Goal: Task Accomplishment & Management: Manage account settings

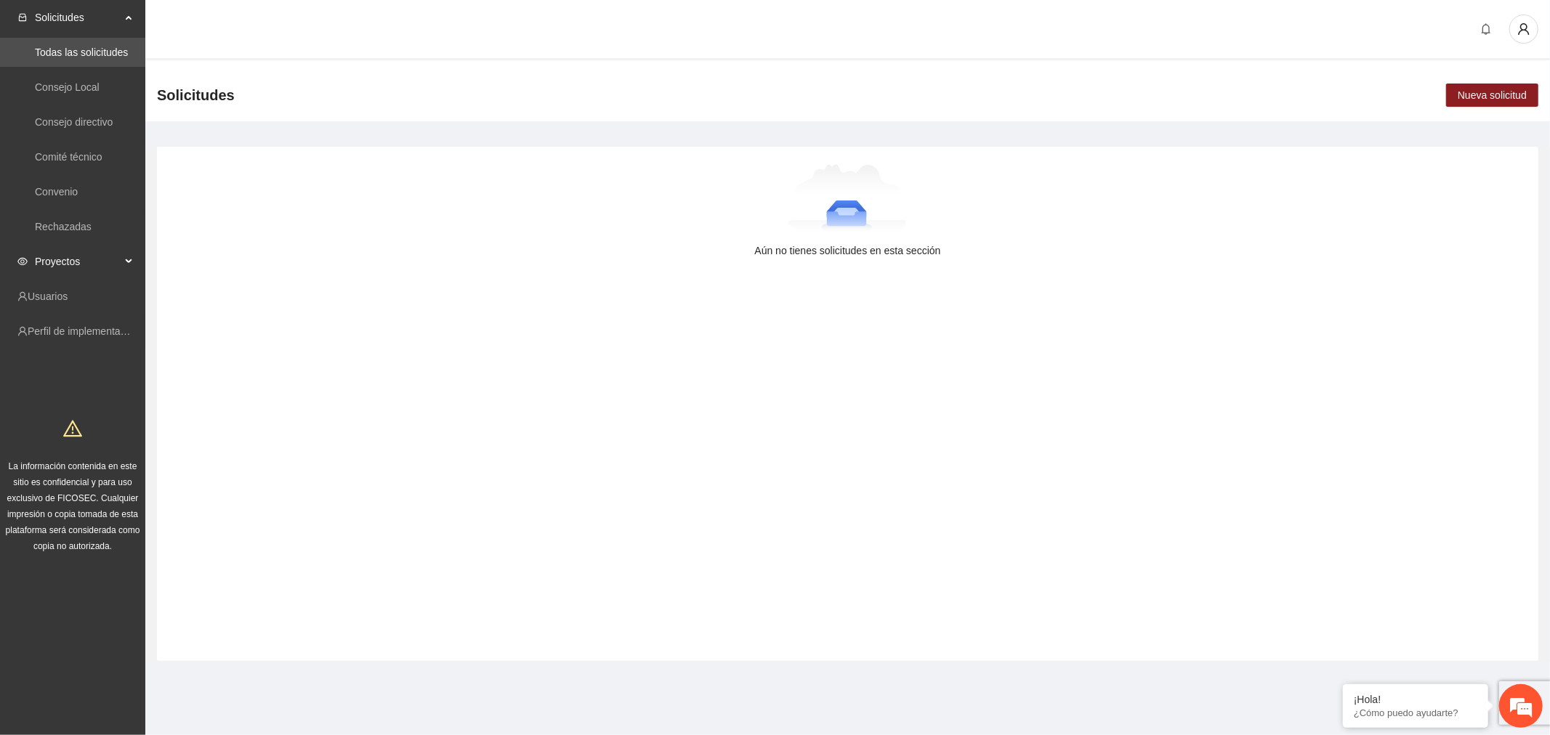
click at [107, 263] on span "Proyectos" at bounding box center [78, 261] width 86 height 29
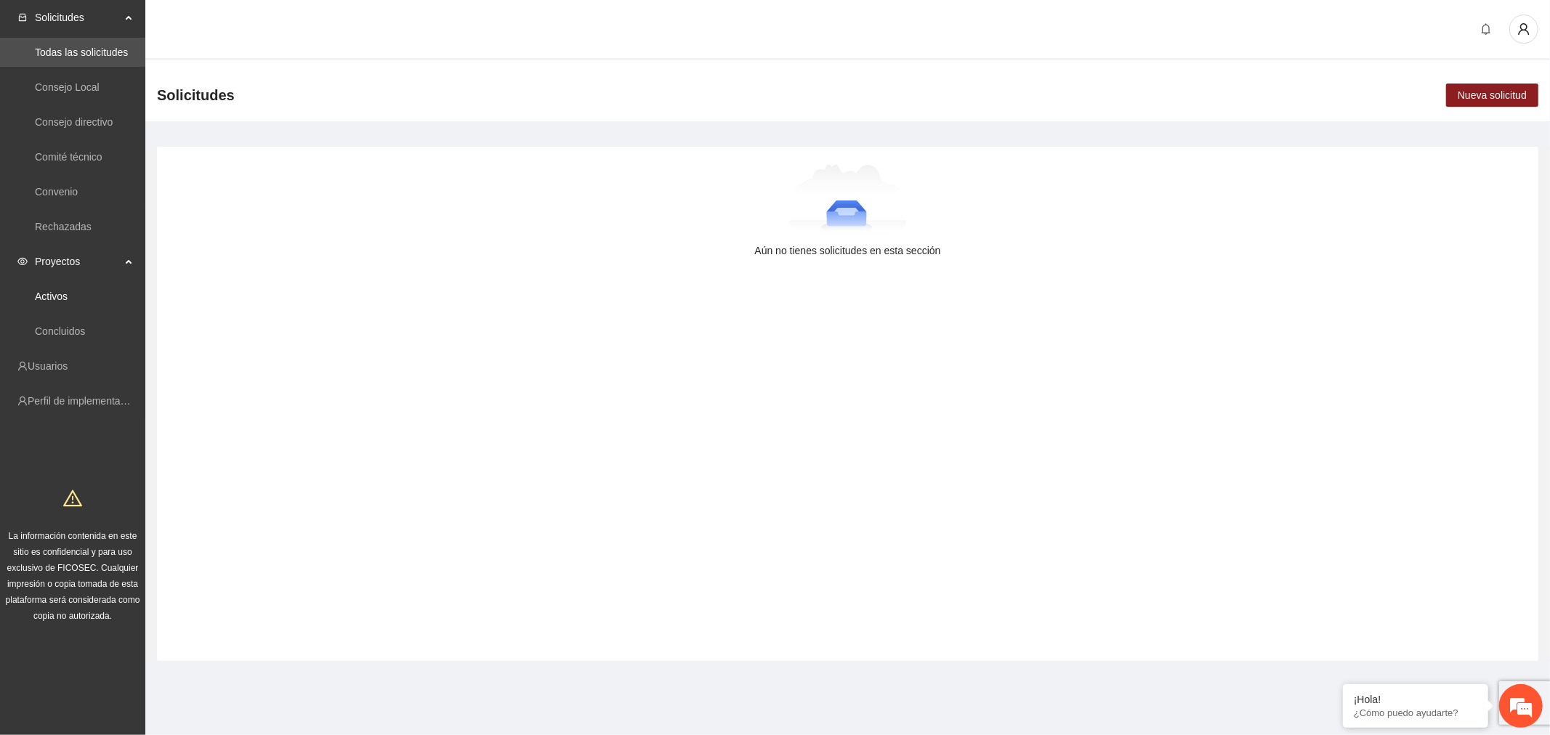
click at [68, 296] on link "Activos" at bounding box center [51, 297] width 33 height 12
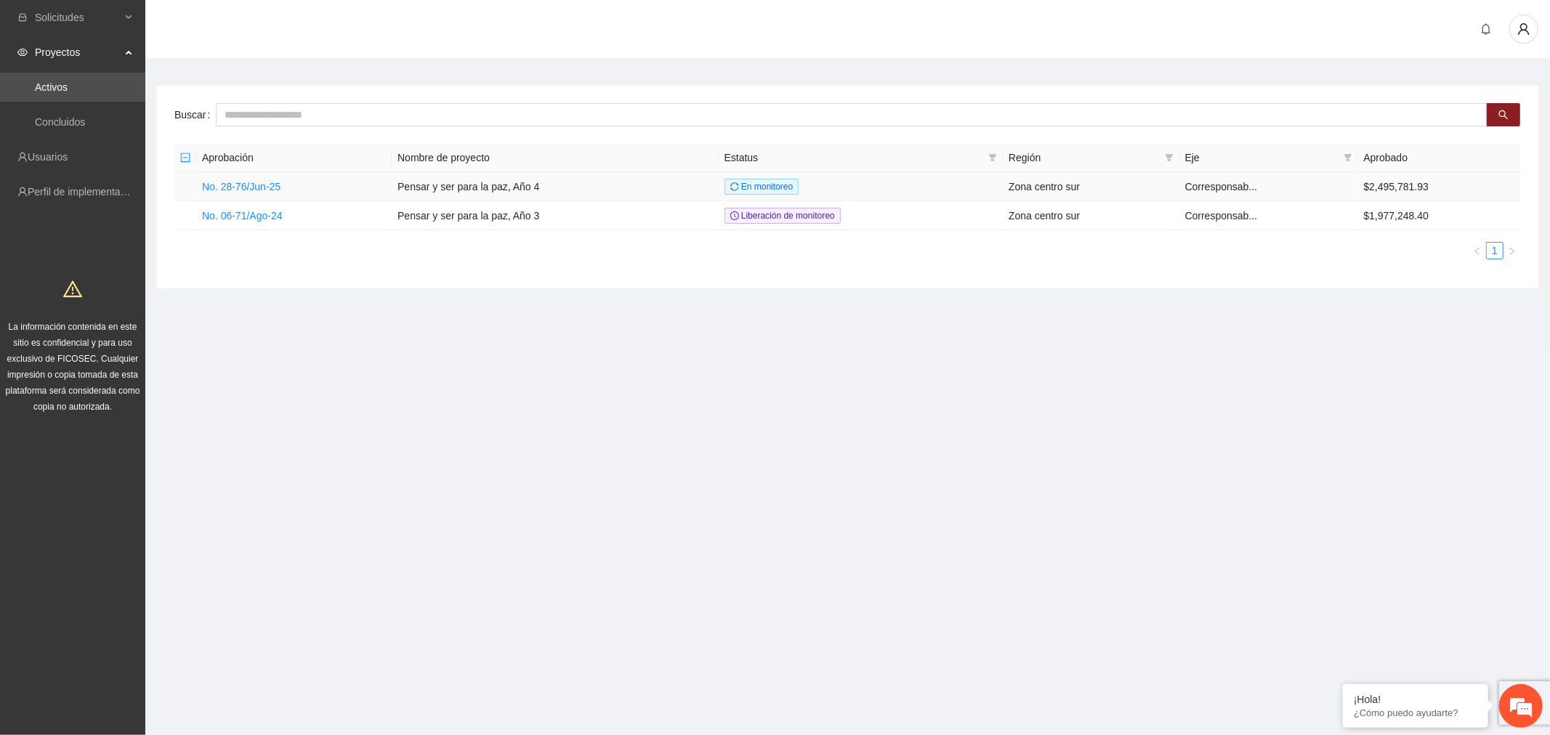
click at [251, 187] on link "No. 28-76/Jun-25" at bounding box center [241, 187] width 78 height 12
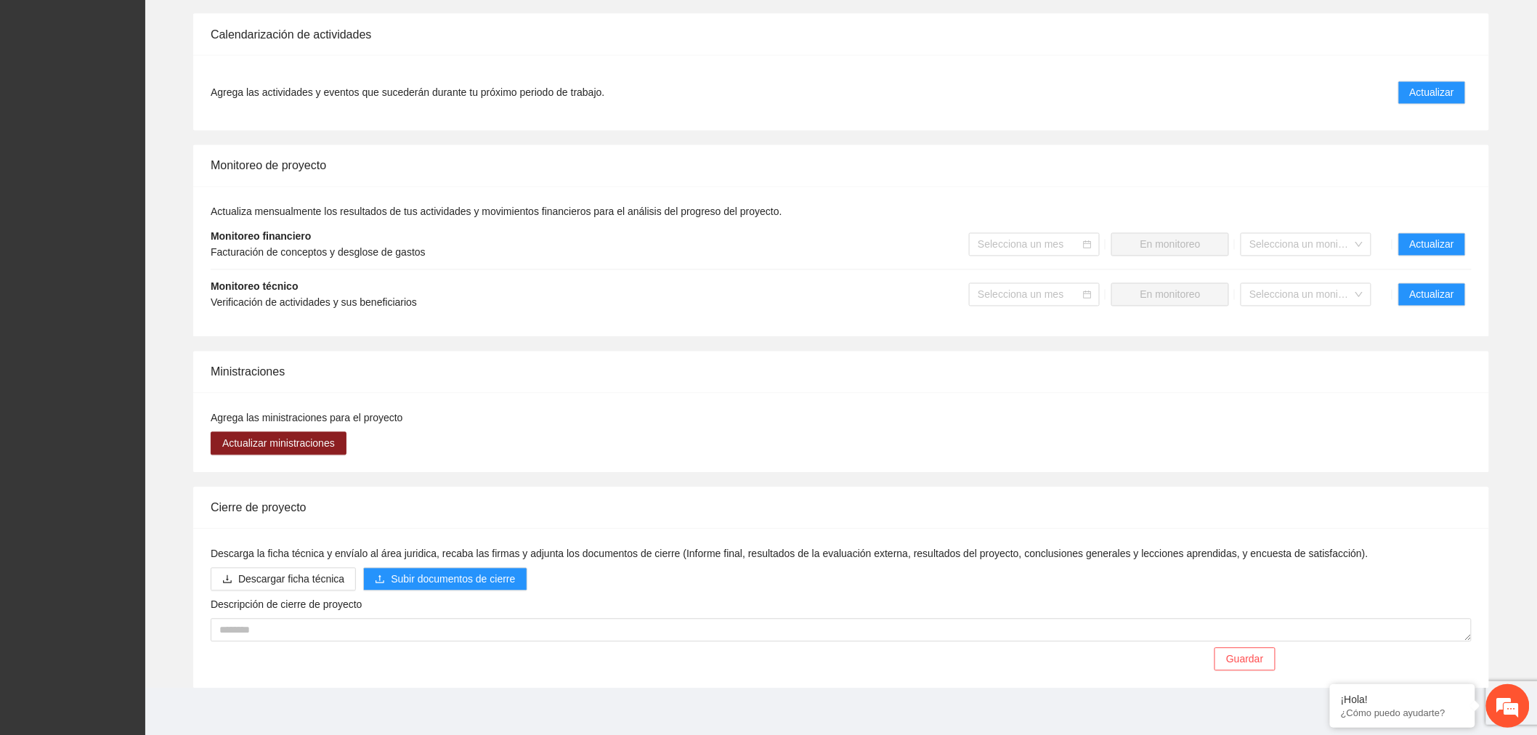
scroll to position [1071, 0]
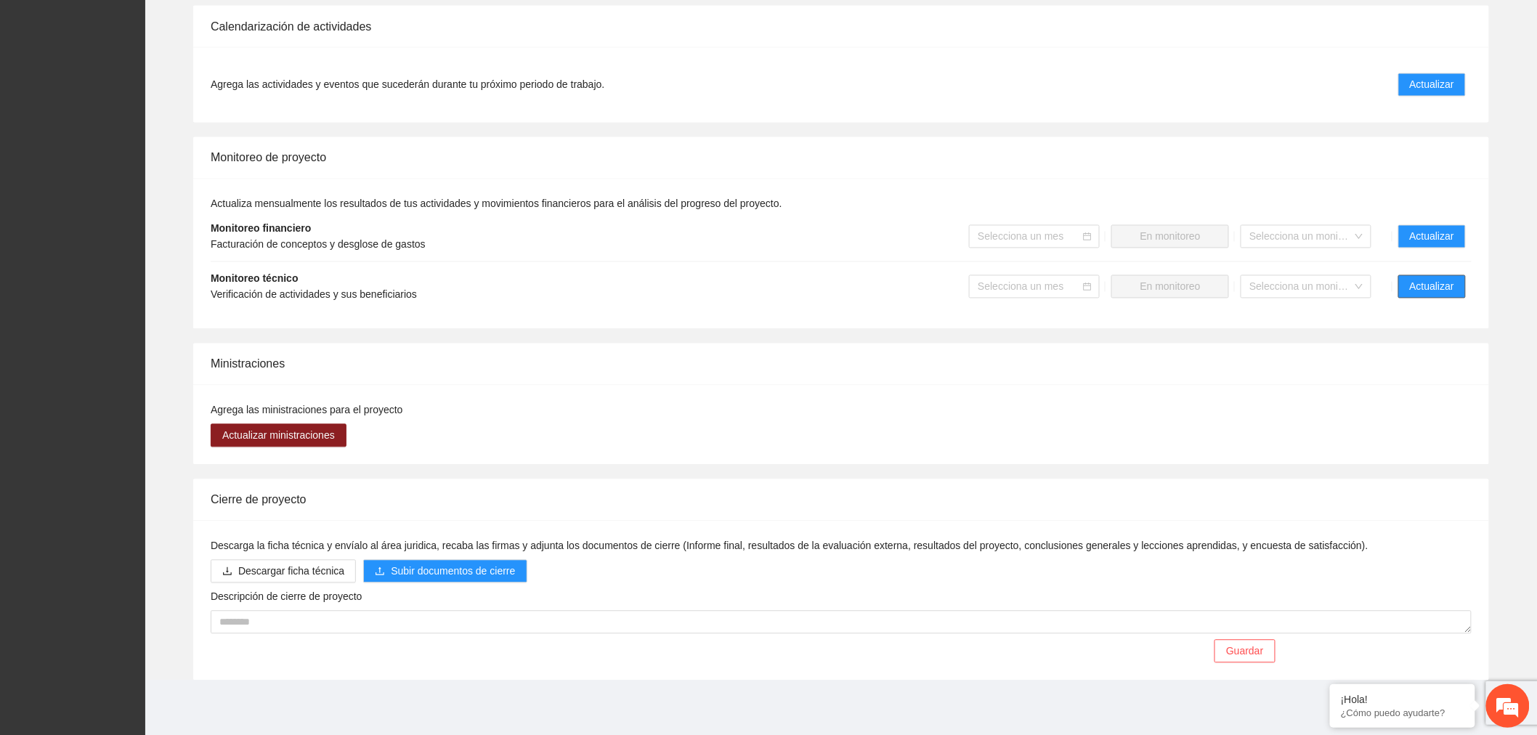
click at [1442, 286] on span "Actualizar" at bounding box center [1432, 287] width 44 height 16
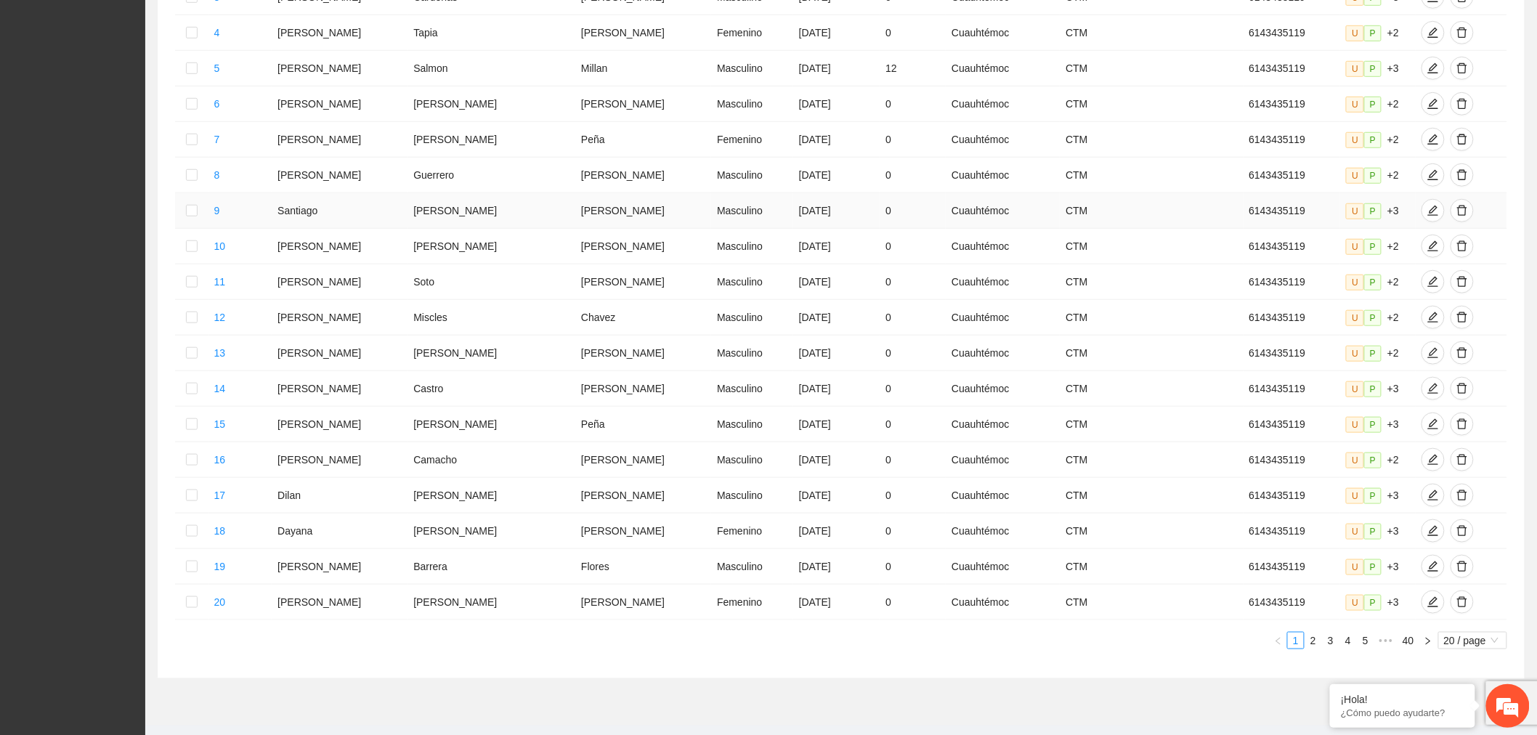
scroll to position [438, 0]
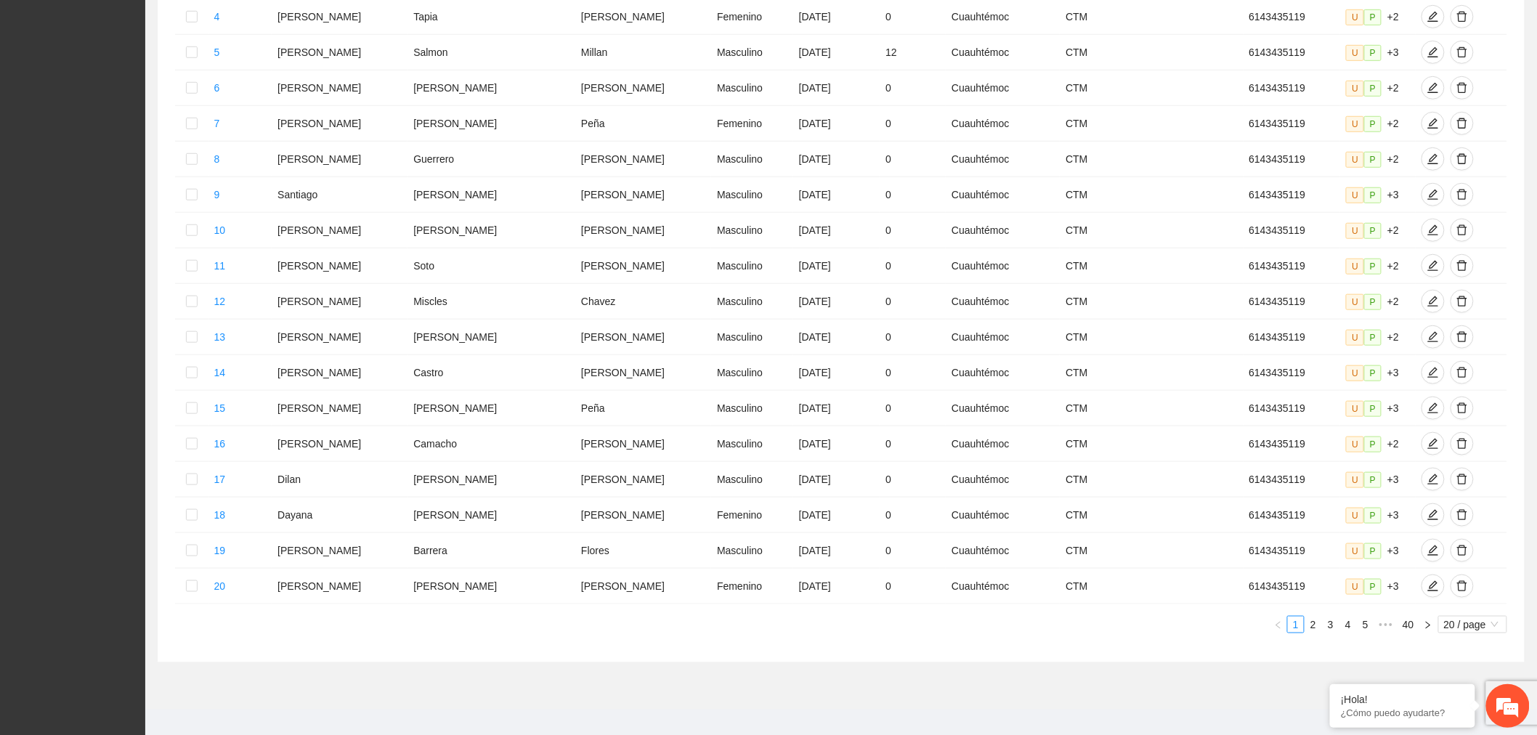
click at [1462, 617] on span "20 / page" at bounding box center [1472, 625] width 57 height 16
click at [1481, 712] on div "100 / page" at bounding box center [1473, 720] width 52 height 16
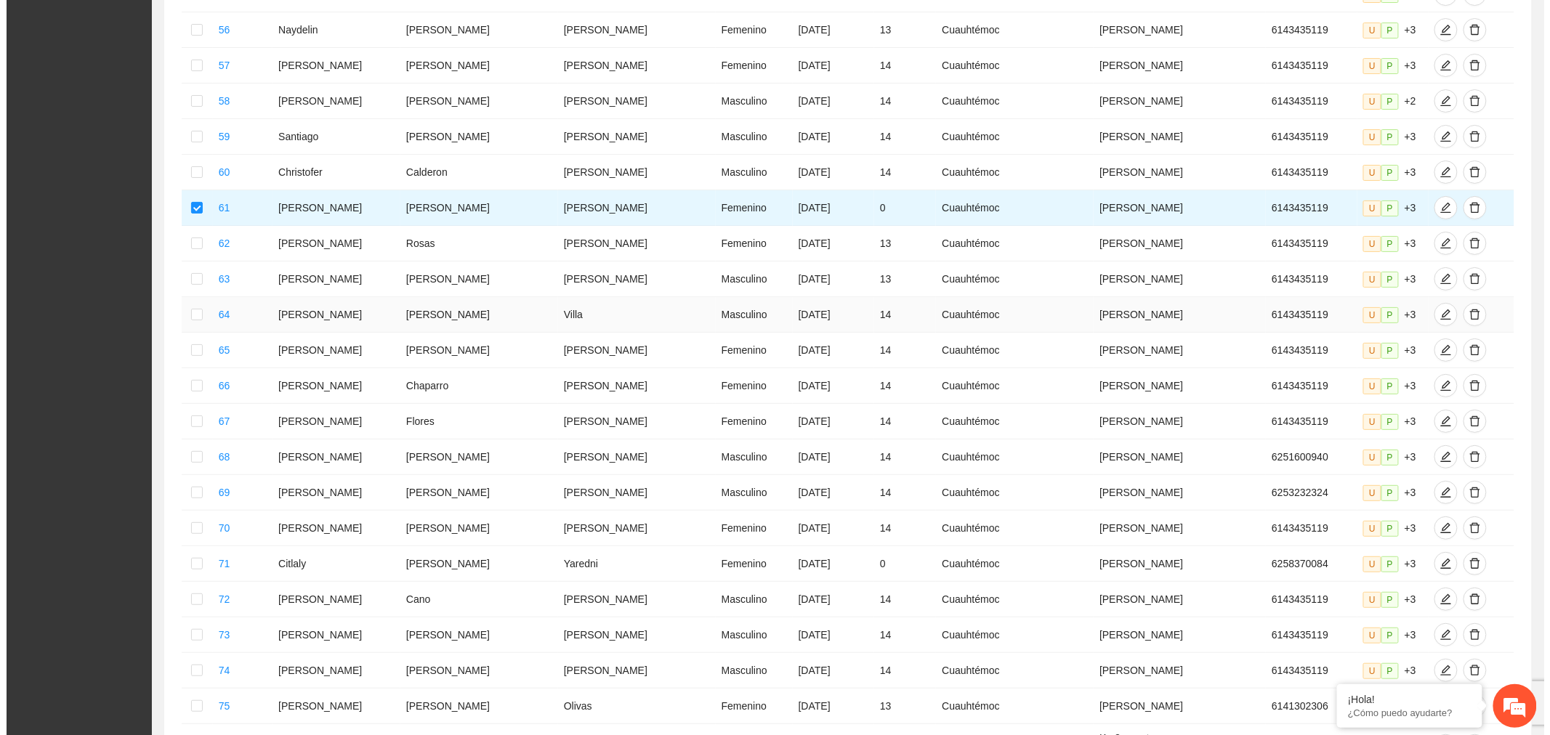
scroll to position [2260, 0]
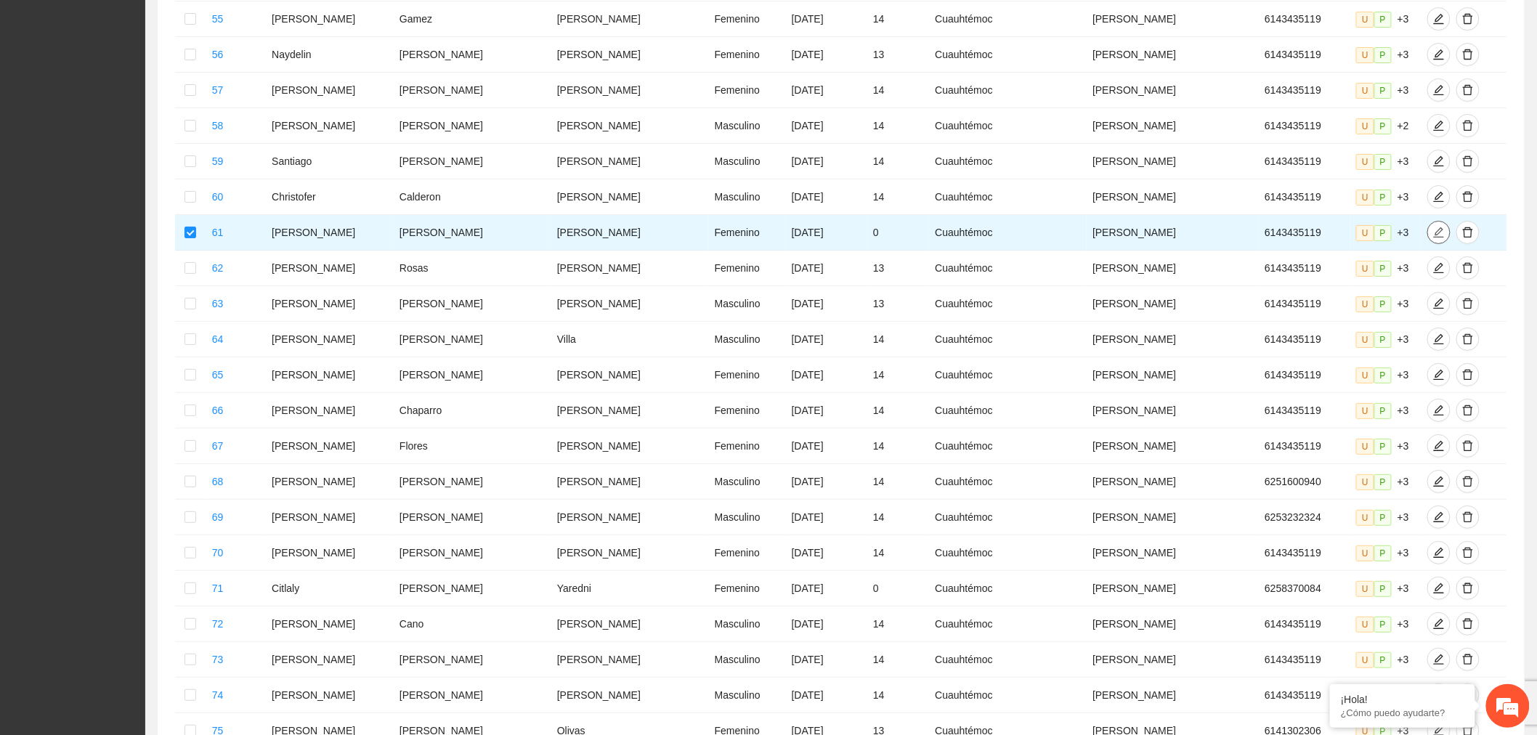
click at [1433, 227] on icon "edit" at bounding box center [1439, 233] width 12 height 12
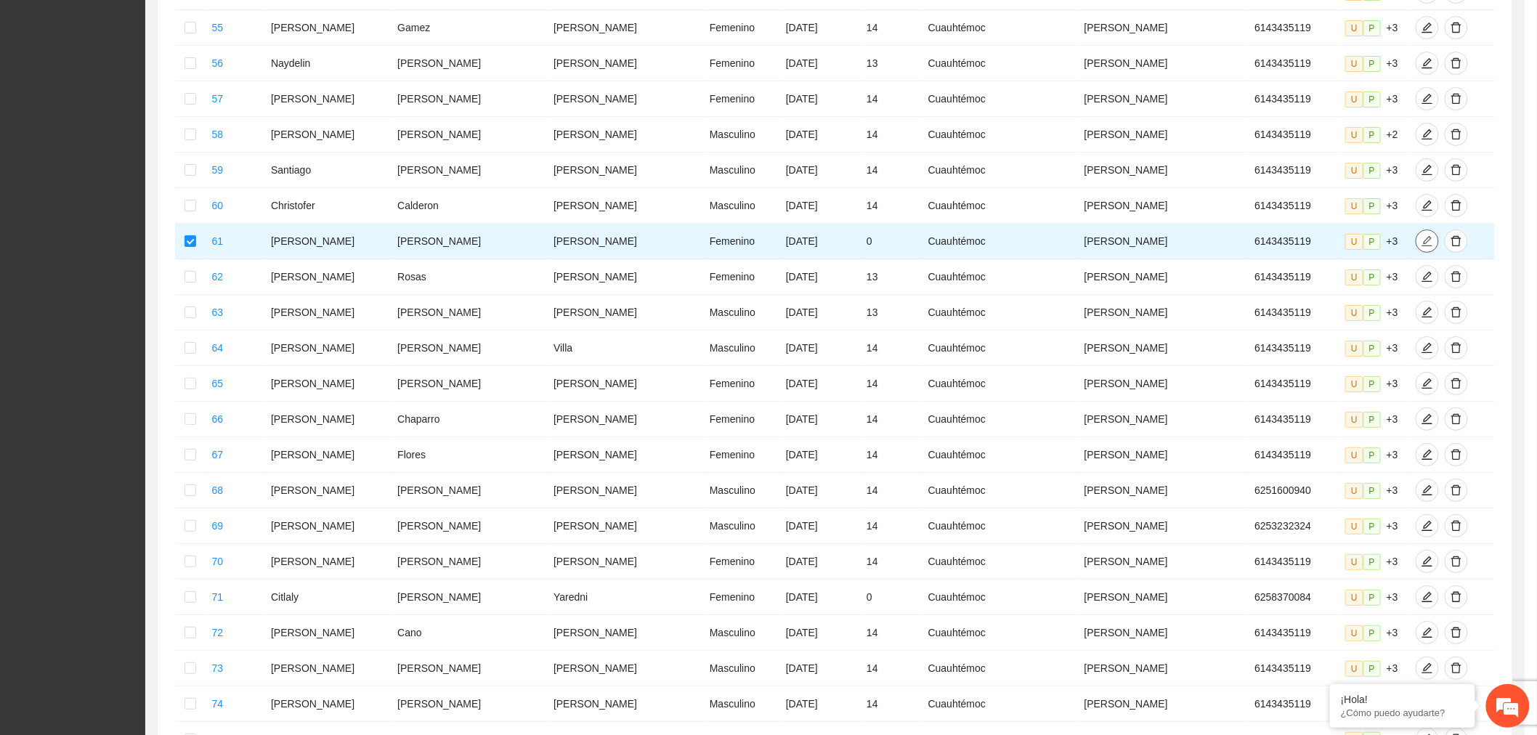
type input "**********"
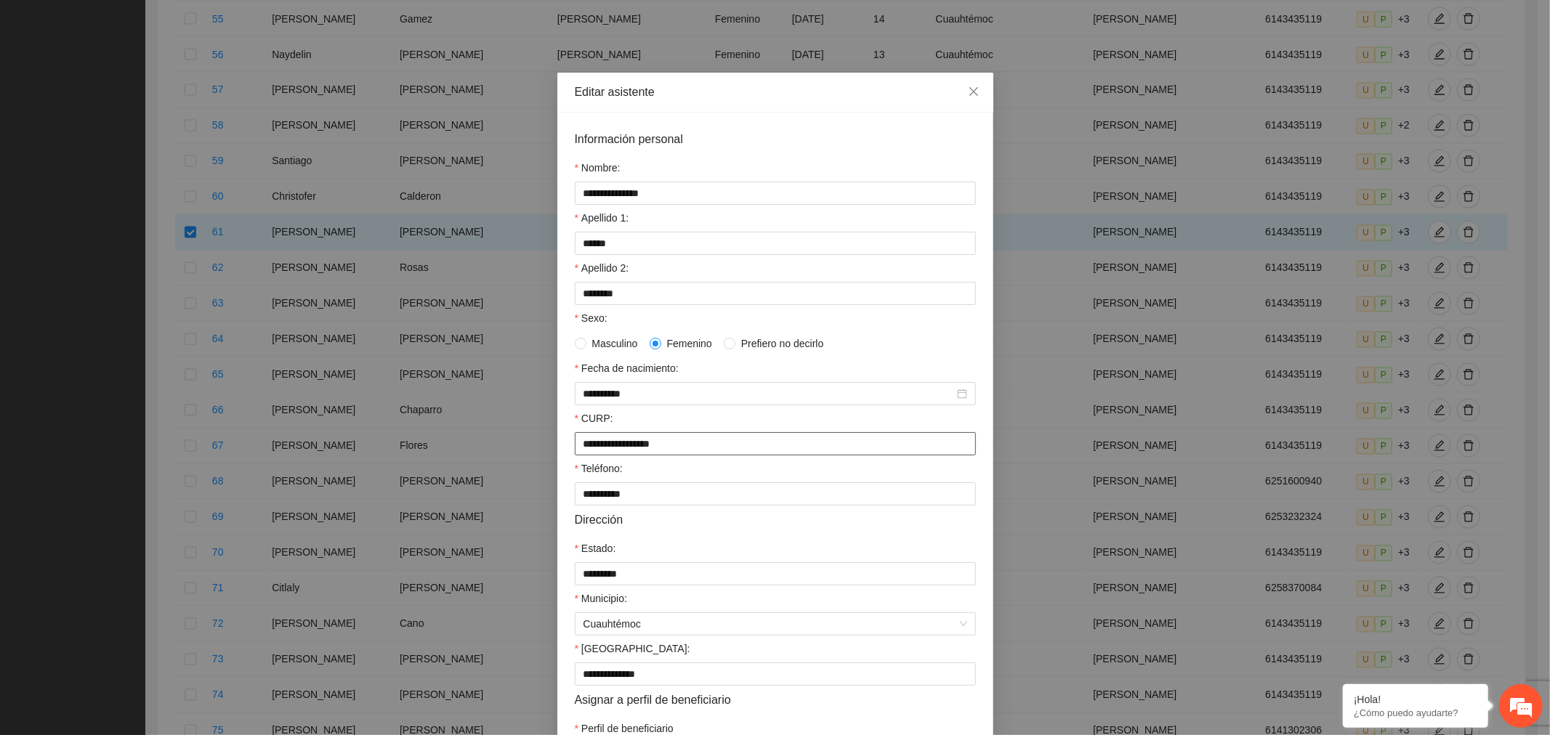
drag, startPoint x: 713, startPoint y: 449, endPoint x: 218, endPoint y: 447, distance: 495.5
click at [219, 447] on div "**********" at bounding box center [775, 367] width 1550 height 735
paste input "text"
type input "**********"
click at [598, 402] on input "**********" at bounding box center [768, 394] width 371 height 16
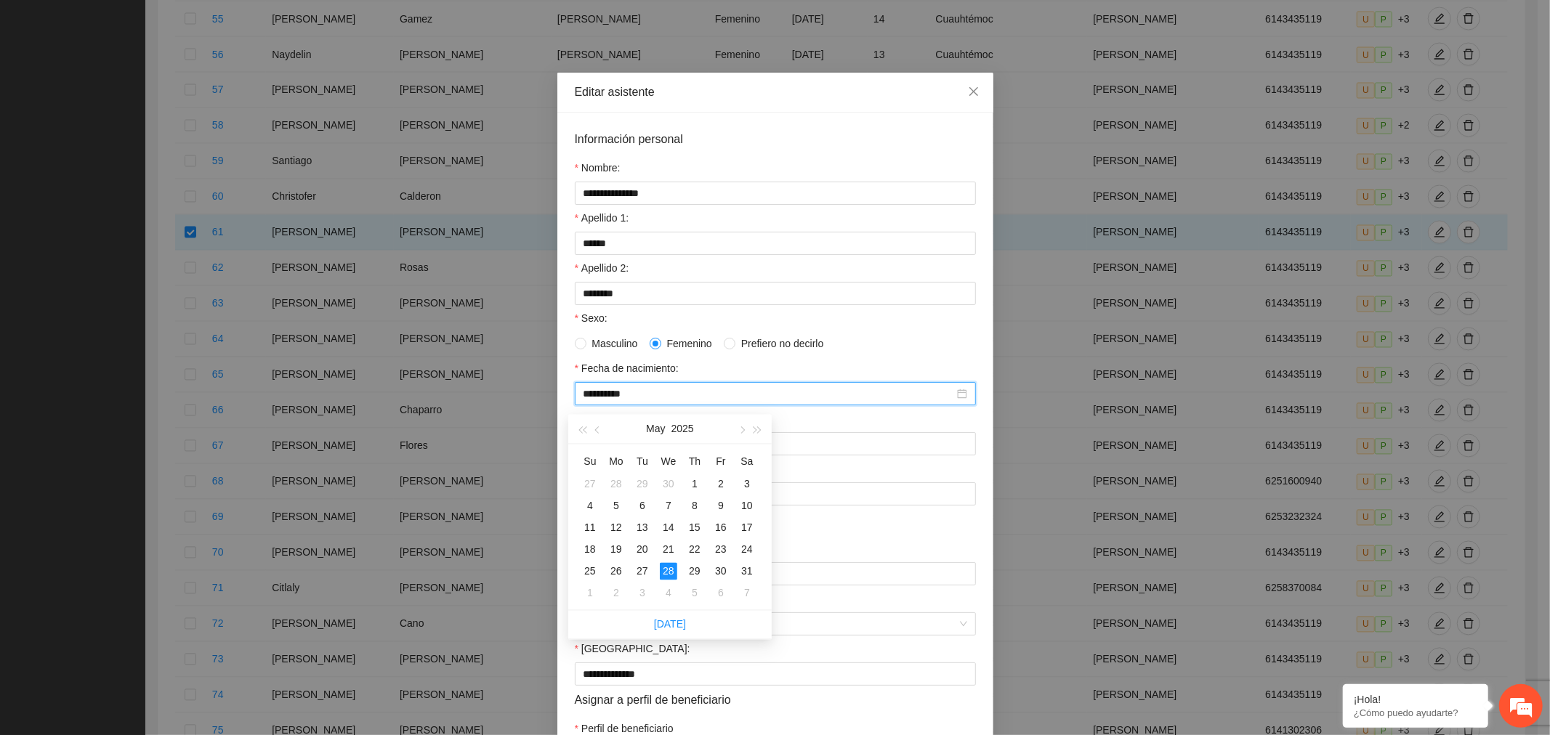
click at [942, 345] on div "Masculino Femenino Prefiero no decirlo" at bounding box center [775, 344] width 401 height 16
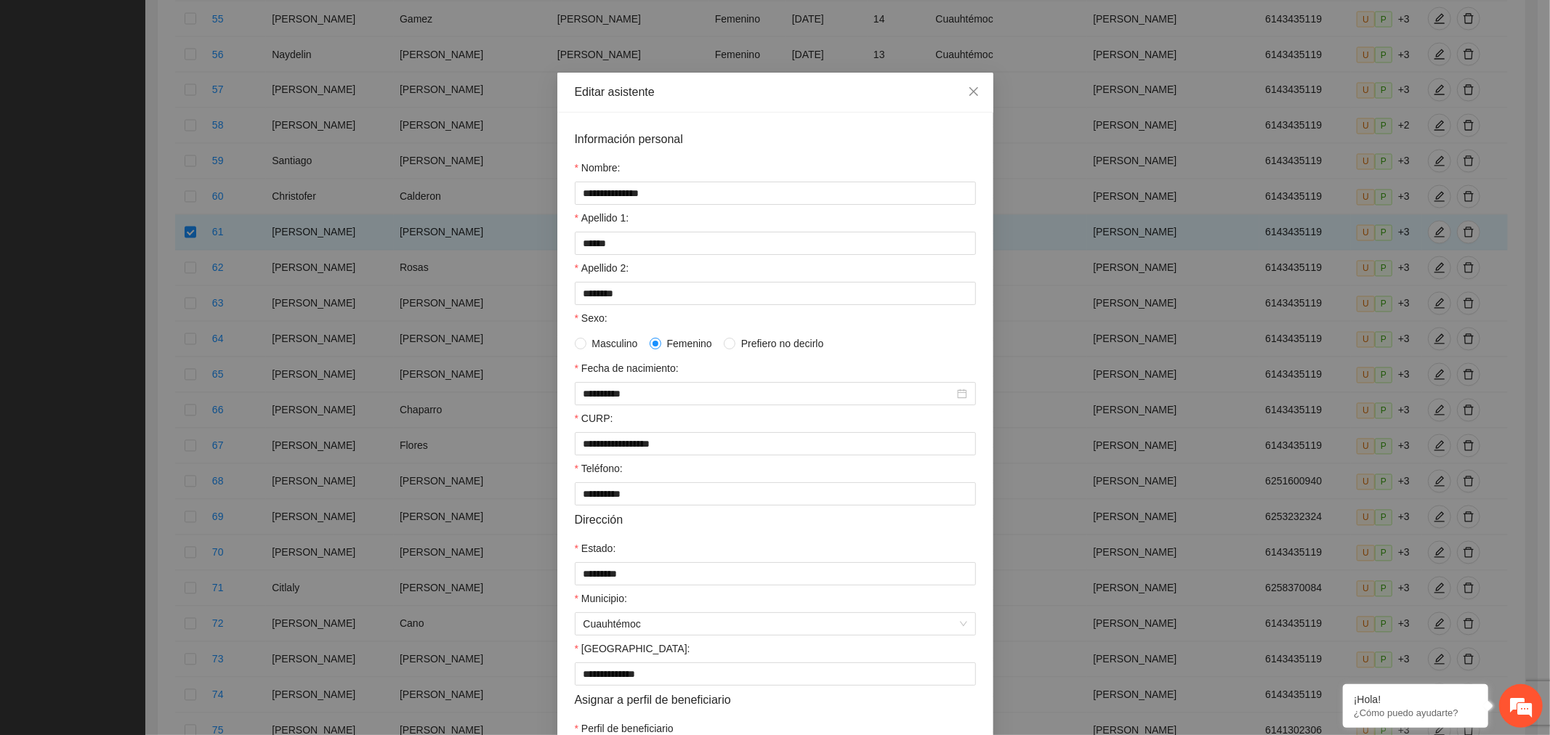
click at [631, 402] on input "**********" at bounding box center [768, 394] width 371 height 16
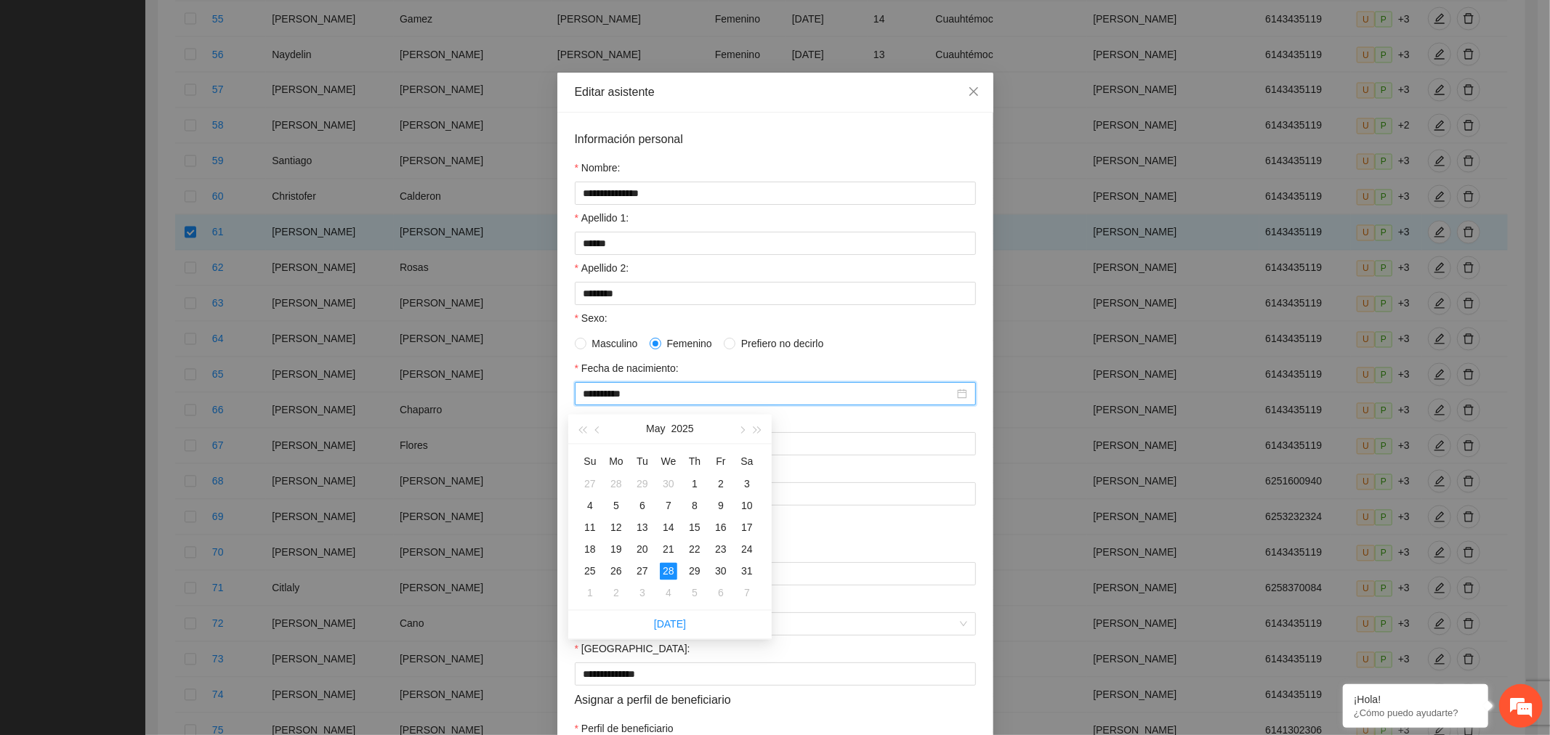
click at [686, 430] on button "2025" at bounding box center [682, 429] width 23 height 29
click at [574, 426] on button "button" at bounding box center [582, 429] width 16 height 29
click at [734, 468] on div "2011" at bounding box center [734, 468] width 44 height 17
click at [612, 523] on div "Apr" at bounding box center [606, 516] width 44 height 17
type input "**********"
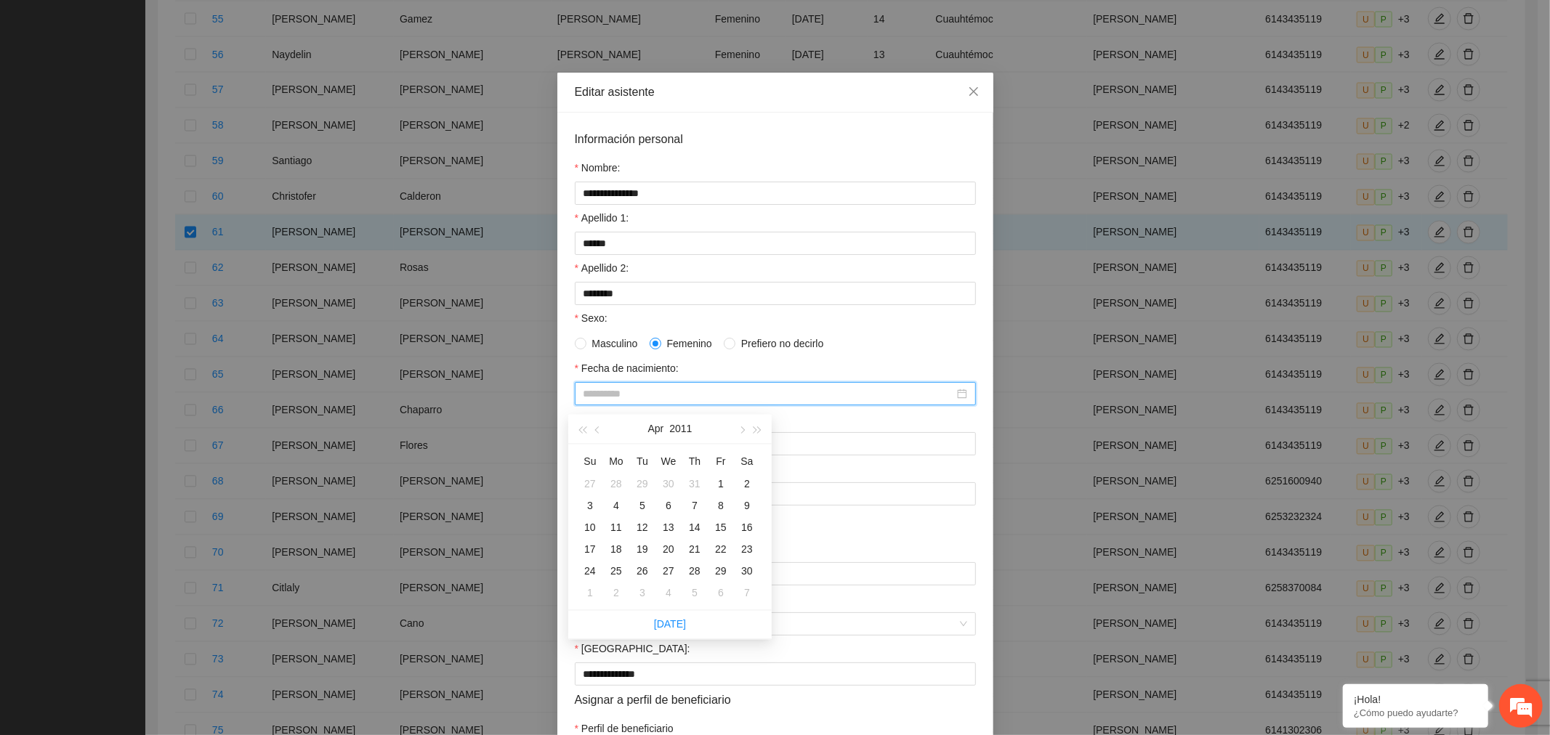
click at [692, 572] on div "28" at bounding box center [694, 571] width 17 height 17
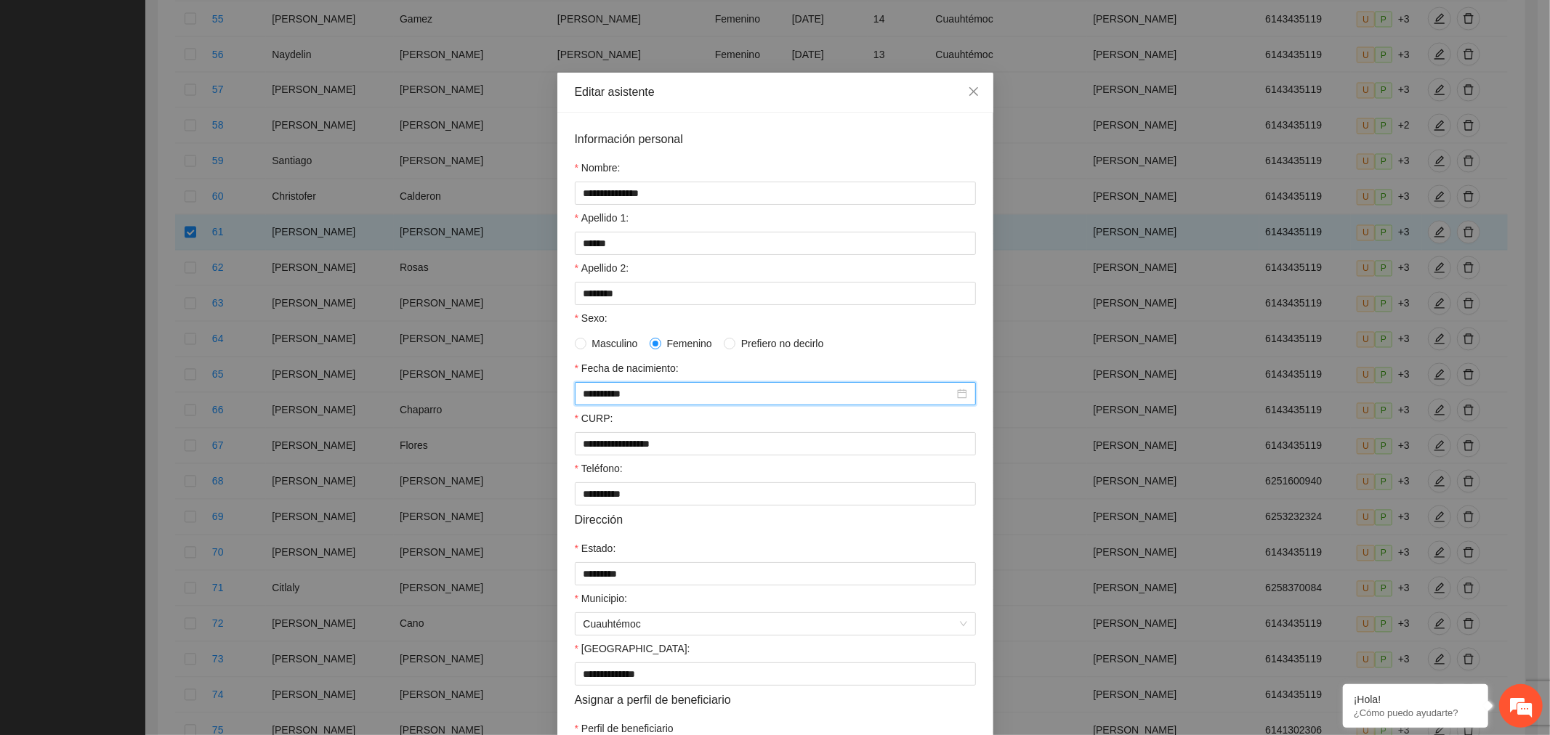
scroll to position [122, 0]
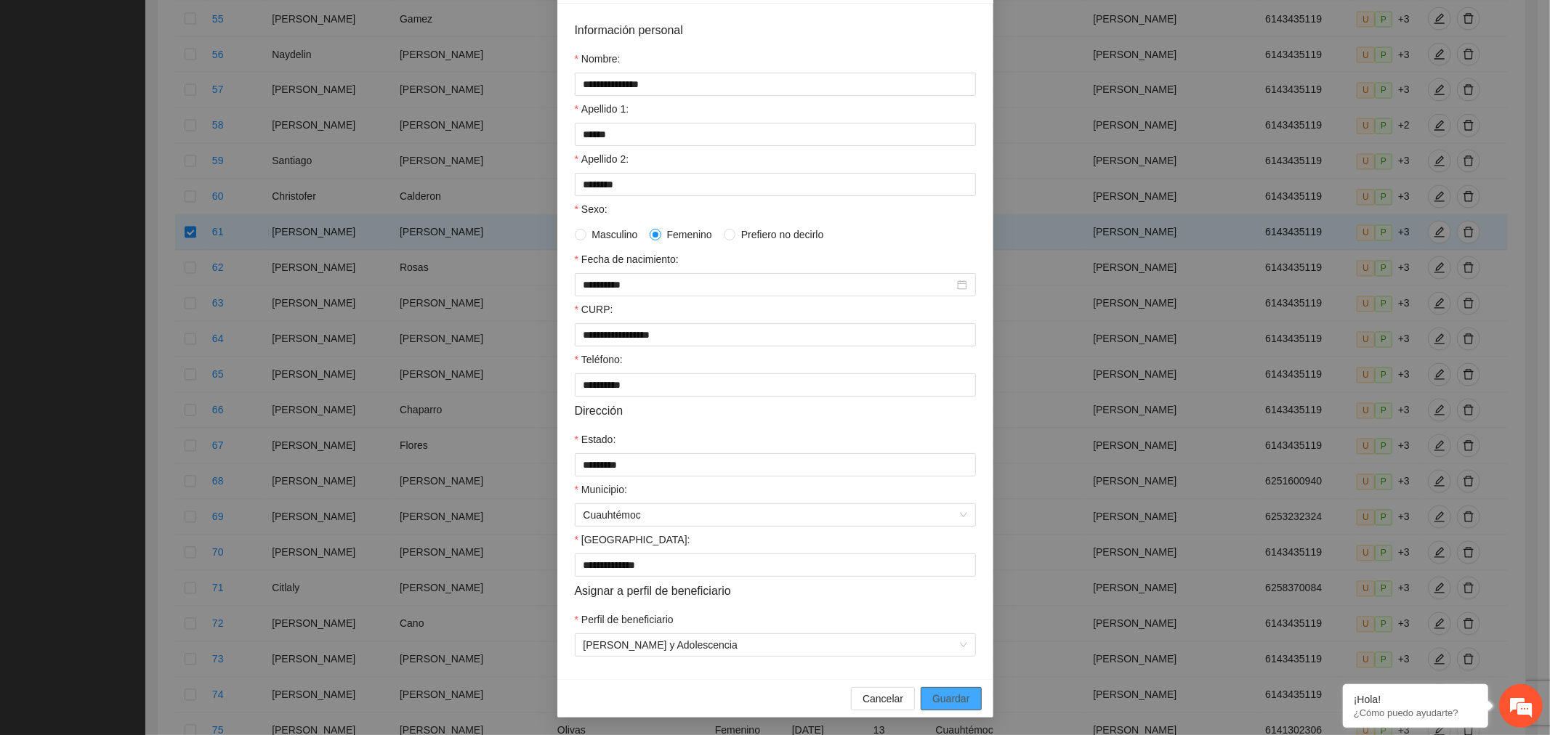
click at [938, 692] on span "Guardar" at bounding box center [950, 699] width 37 height 16
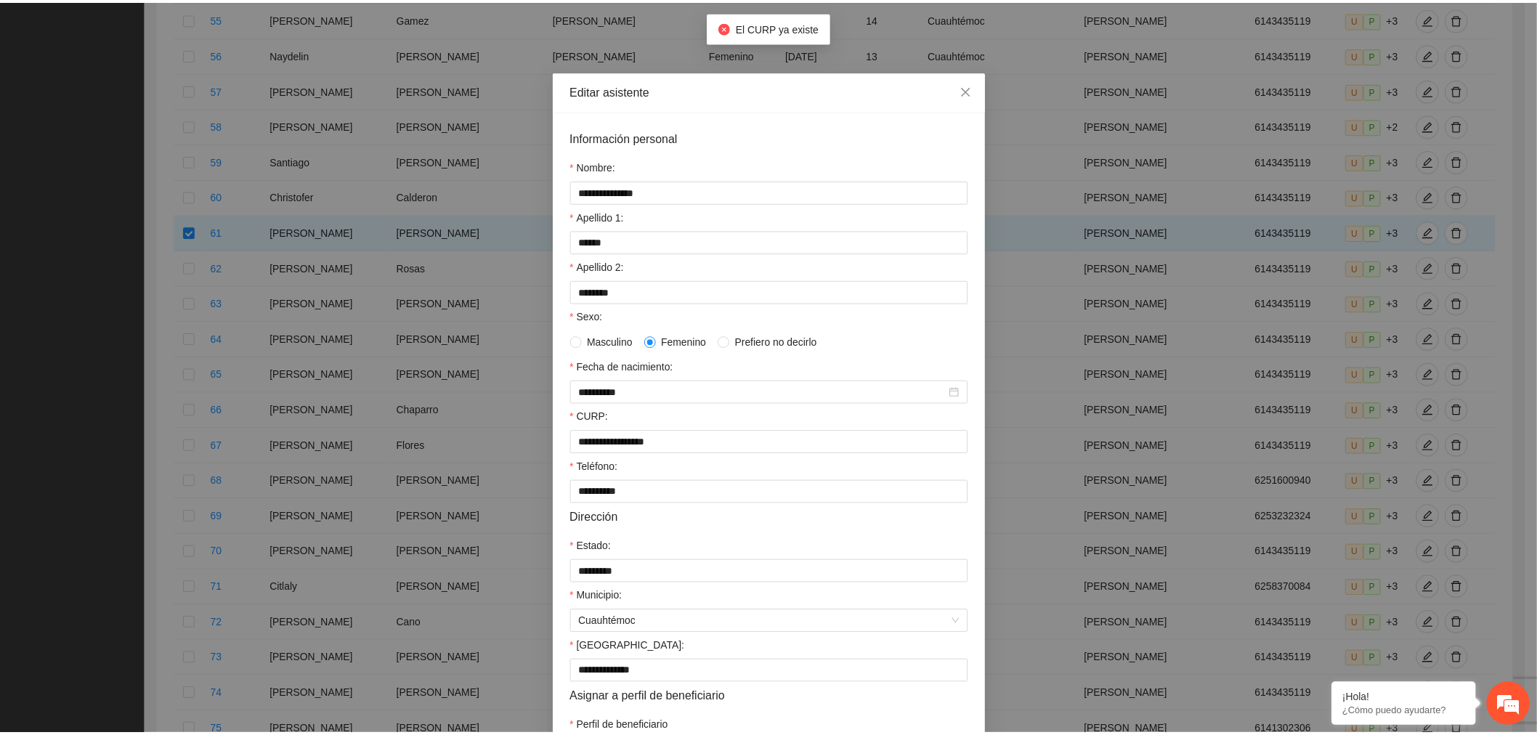
scroll to position [0, 0]
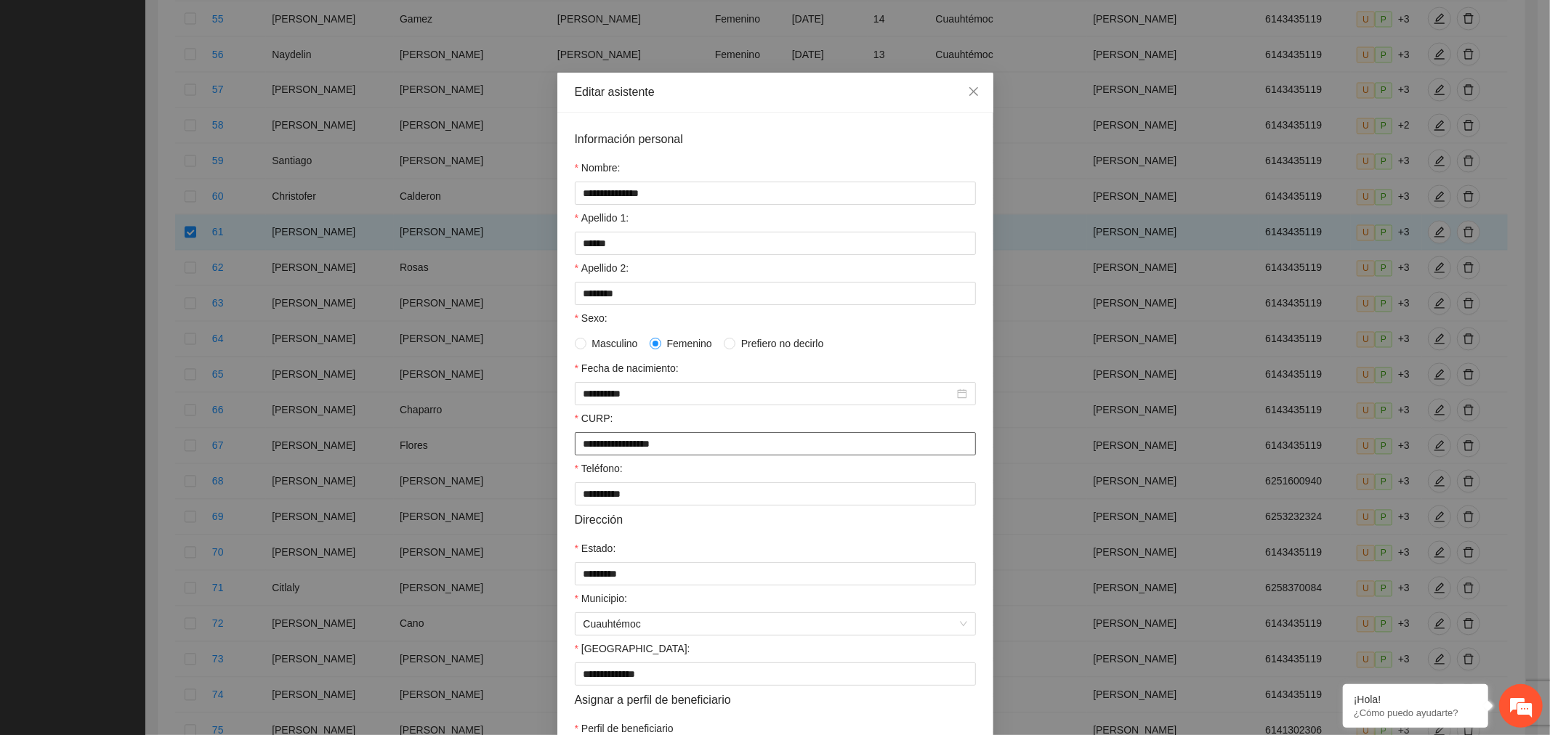
drag, startPoint x: 711, startPoint y: 448, endPoint x: 335, endPoint y: 445, distance: 375.6
click at [335, 445] on div "**********" at bounding box center [775, 367] width 1550 height 735
click at [970, 98] on span "Close" at bounding box center [973, 92] width 39 height 39
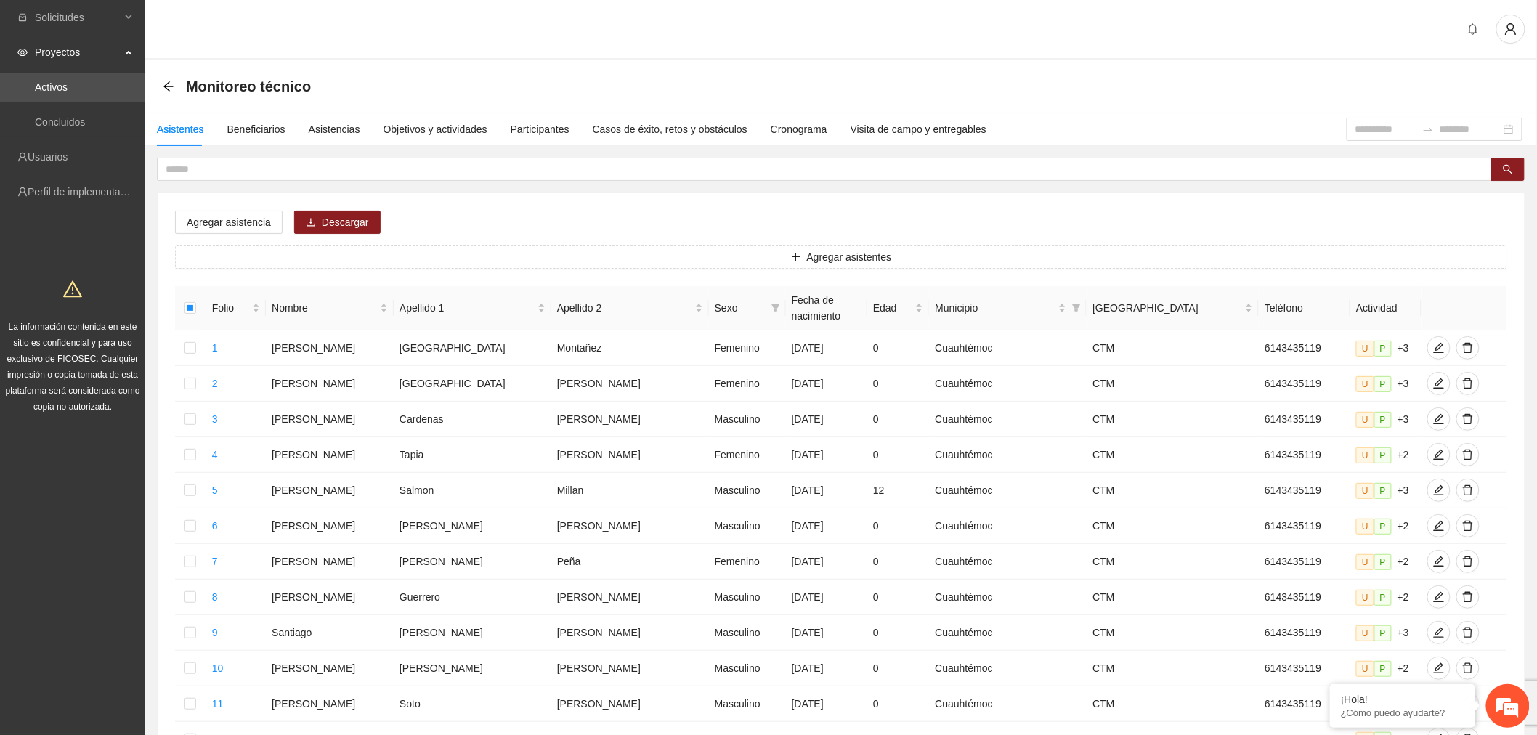
click at [371, 165] on input "text" at bounding box center [819, 169] width 1306 height 16
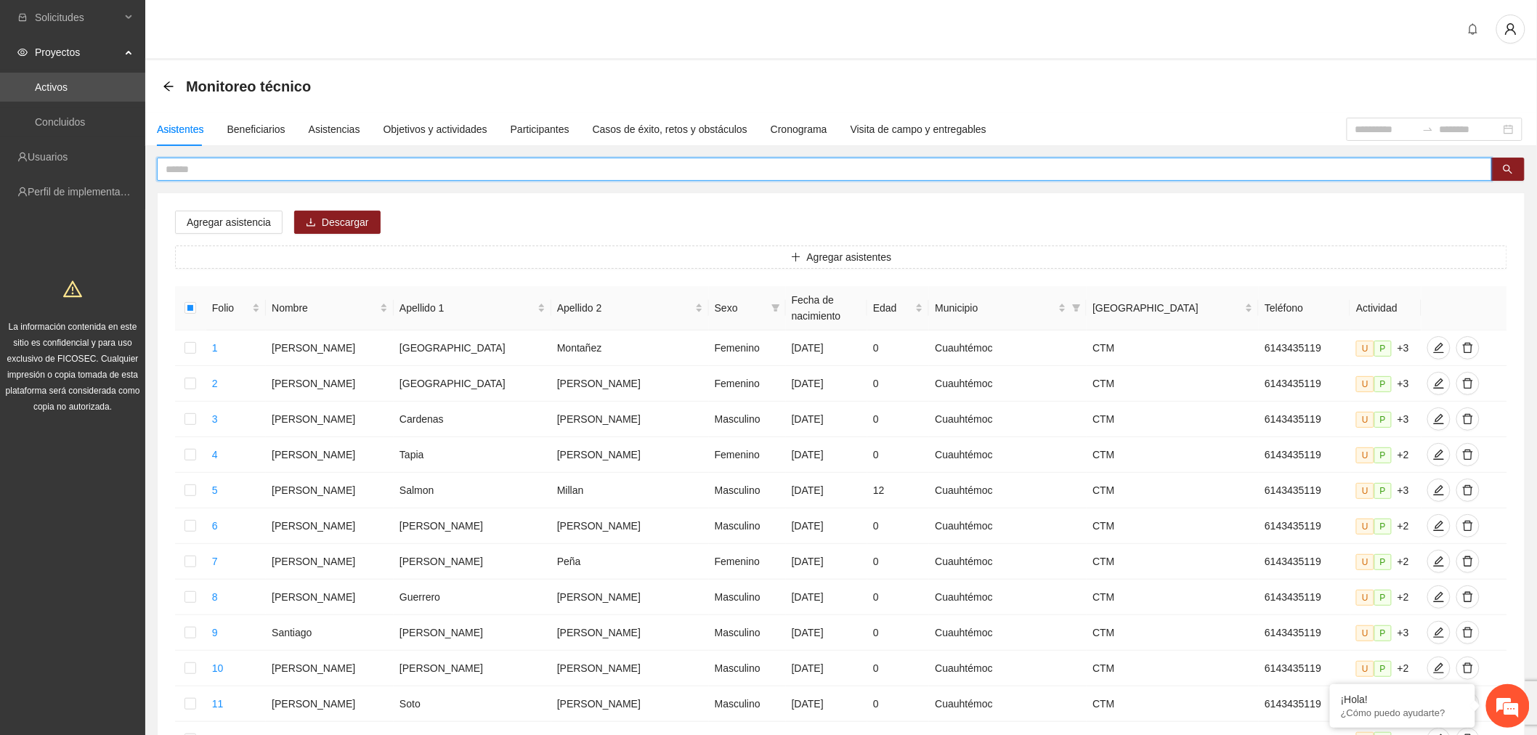
paste input "**********"
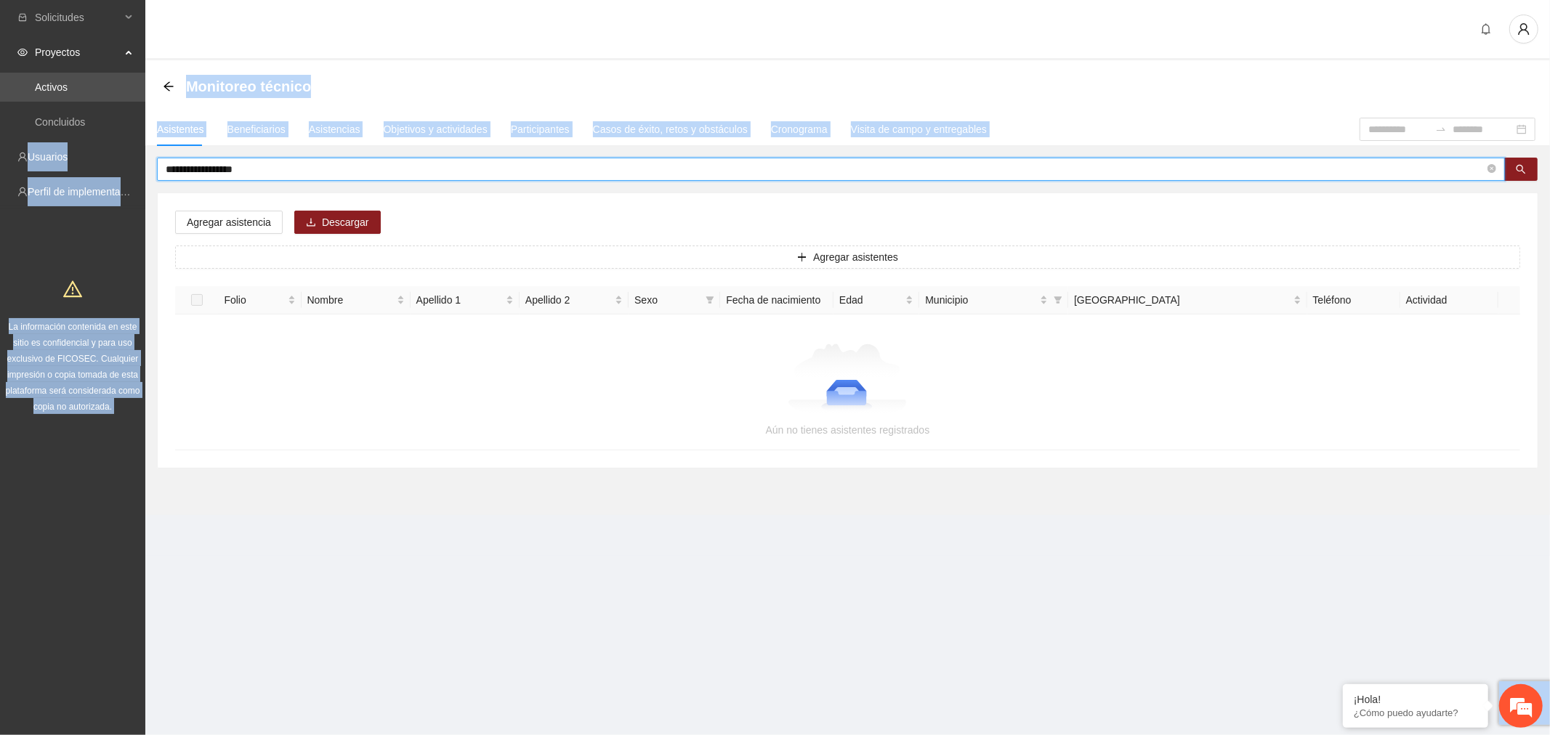
drag, startPoint x: 304, startPoint y: 160, endPoint x: -867, endPoint y: 160, distance: 1170.4
click at [0, 160] on html "**********" at bounding box center [775, 367] width 1550 height 735
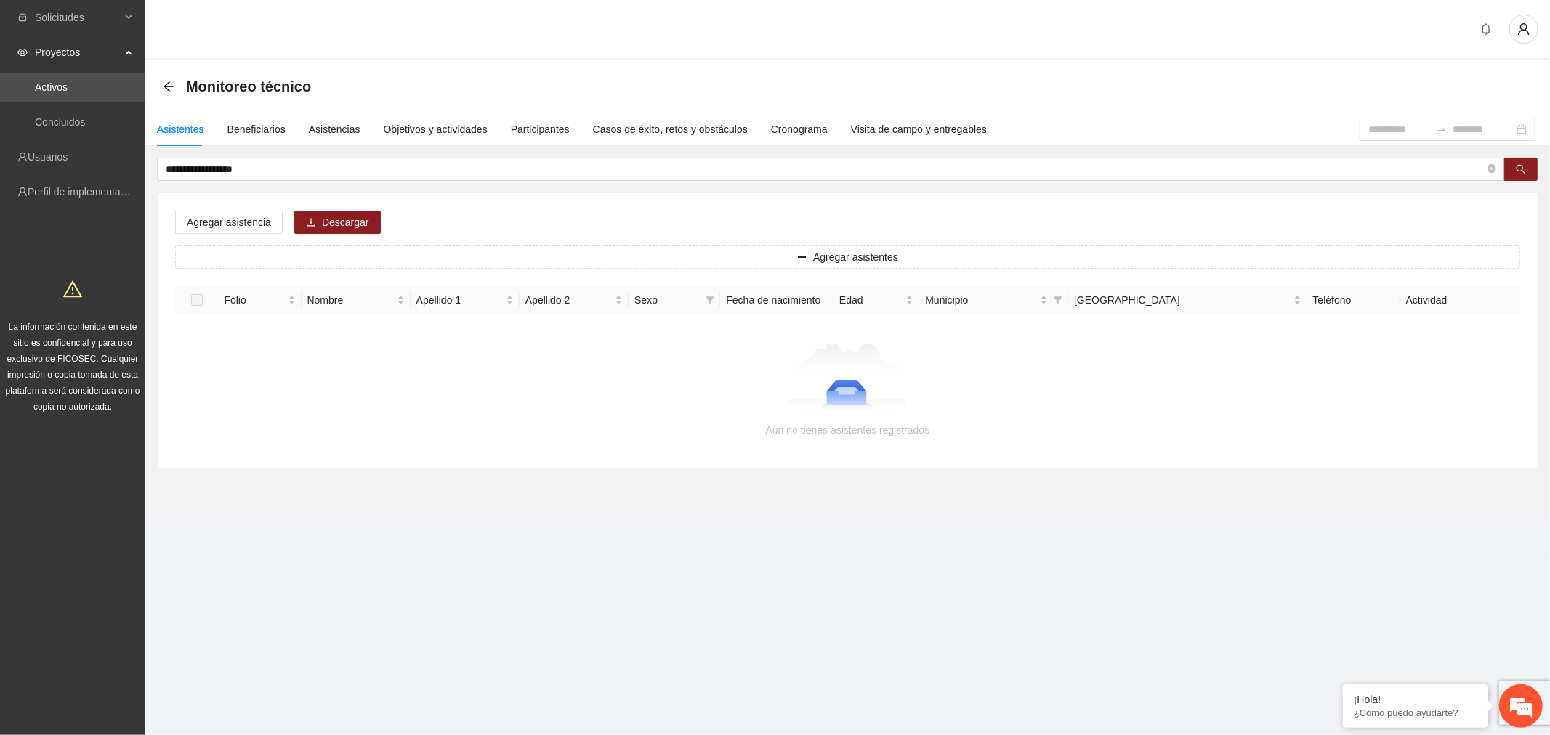
click at [411, 170] on input "**********" at bounding box center [825, 169] width 1319 height 16
drag, startPoint x: 409, startPoint y: 170, endPoint x: -383, endPoint y: 142, distance: 792.4
click at [0, 142] on html "**********" at bounding box center [775, 367] width 1550 height 735
type input "**********"
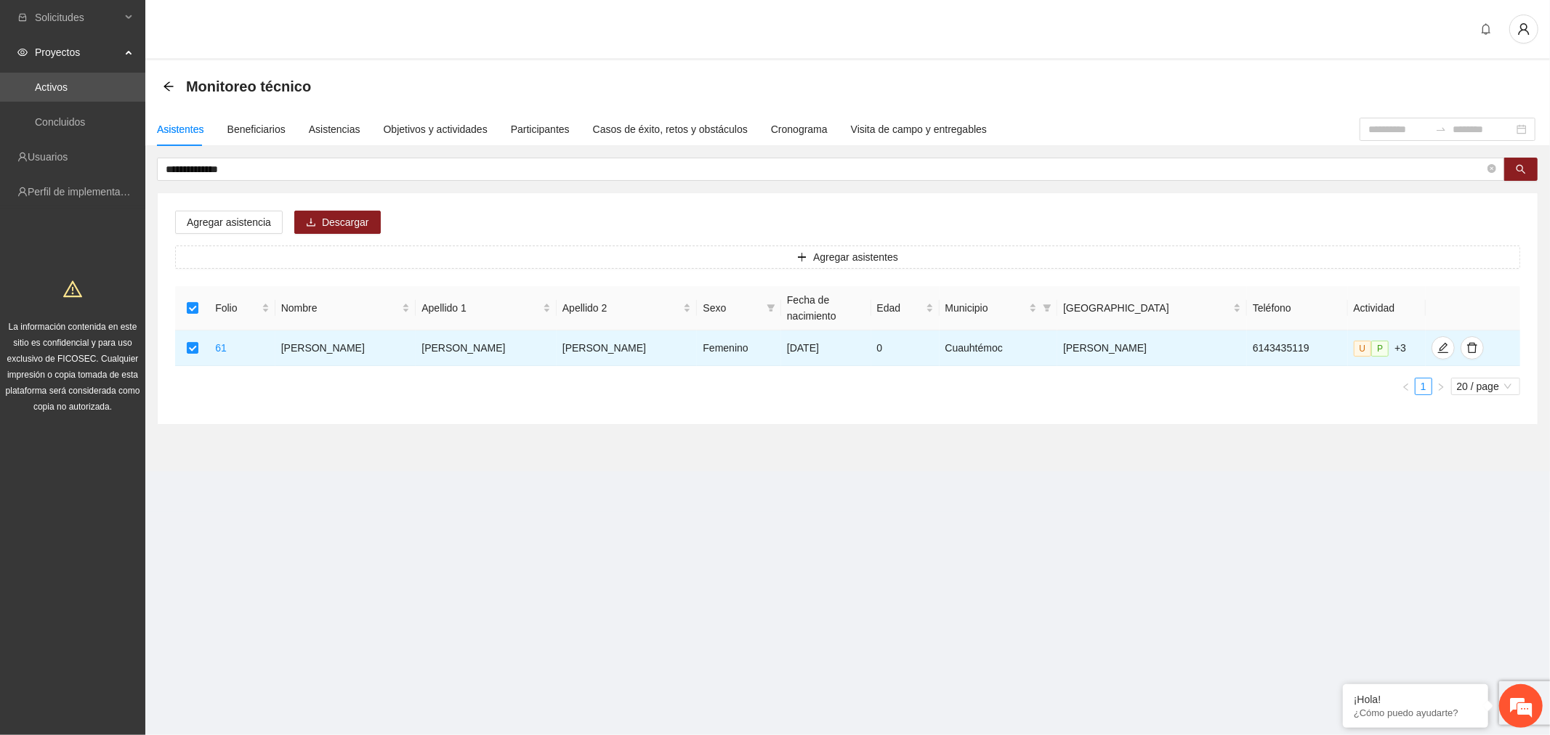
click at [839, 572] on section "**********" at bounding box center [775, 367] width 1550 height 735
click at [1438, 343] on icon "edit" at bounding box center [1443, 348] width 10 height 10
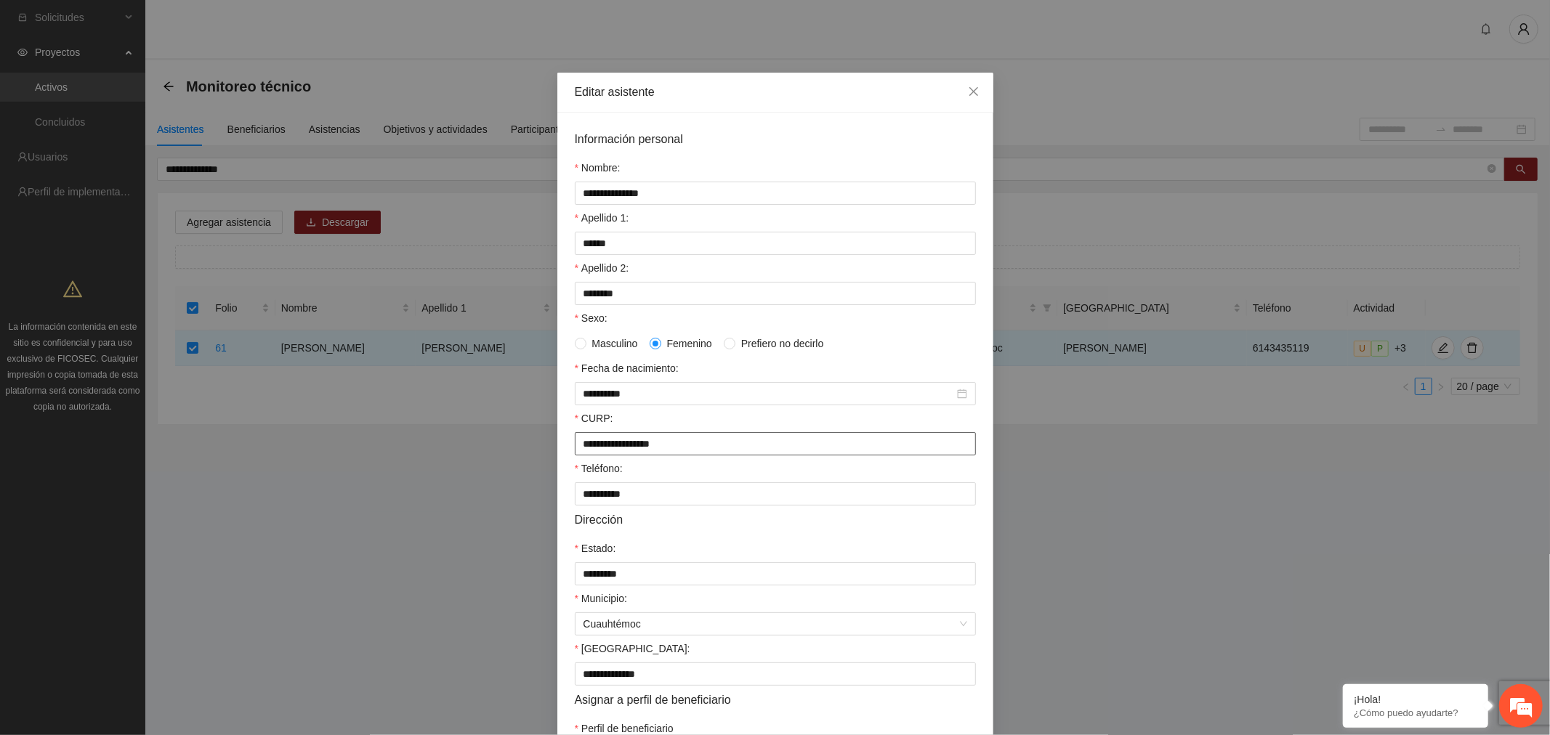
click at [727, 449] on input "**********" at bounding box center [775, 443] width 401 height 23
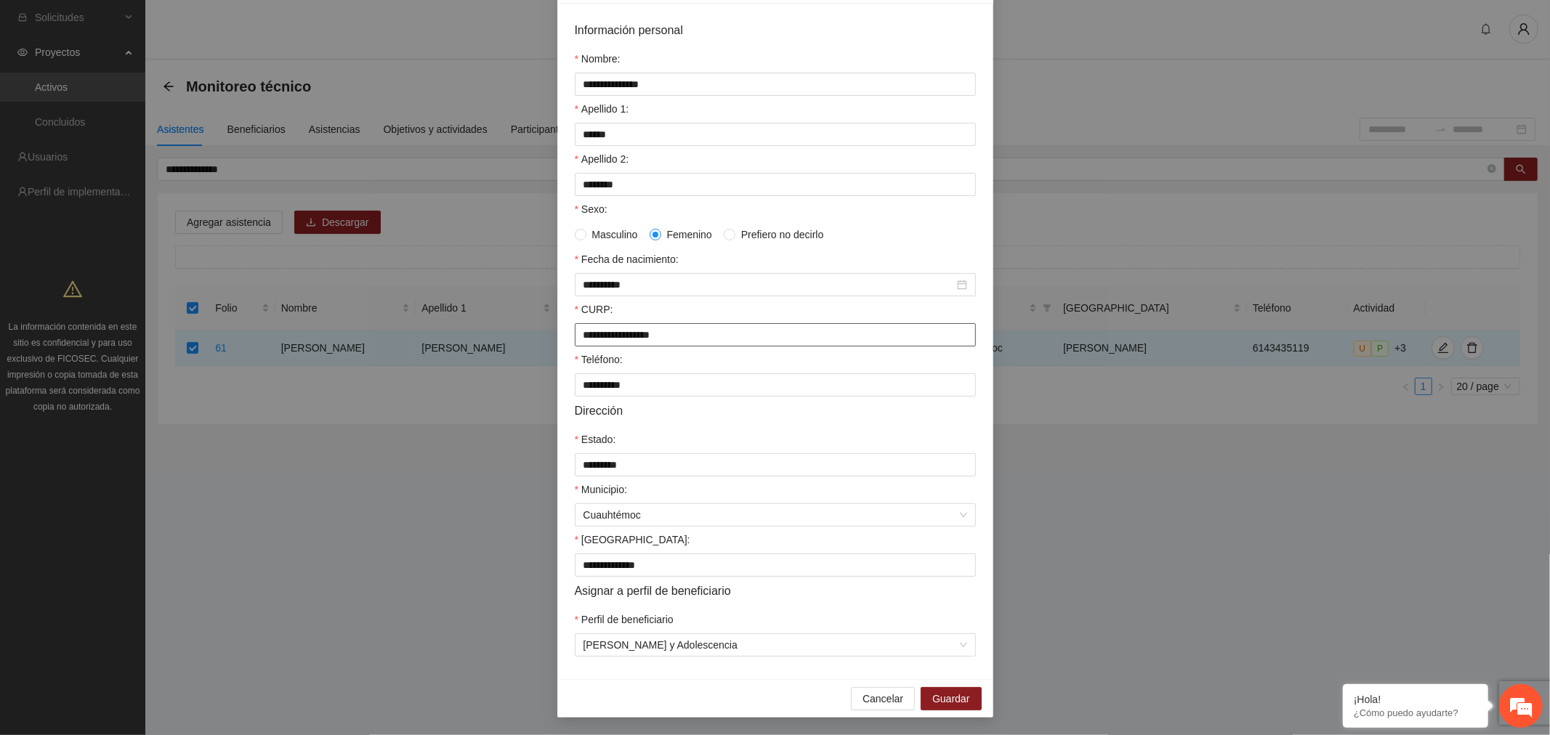
type input "**********"
click at [947, 688] on button "Guardar" at bounding box center [950, 698] width 60 height 23
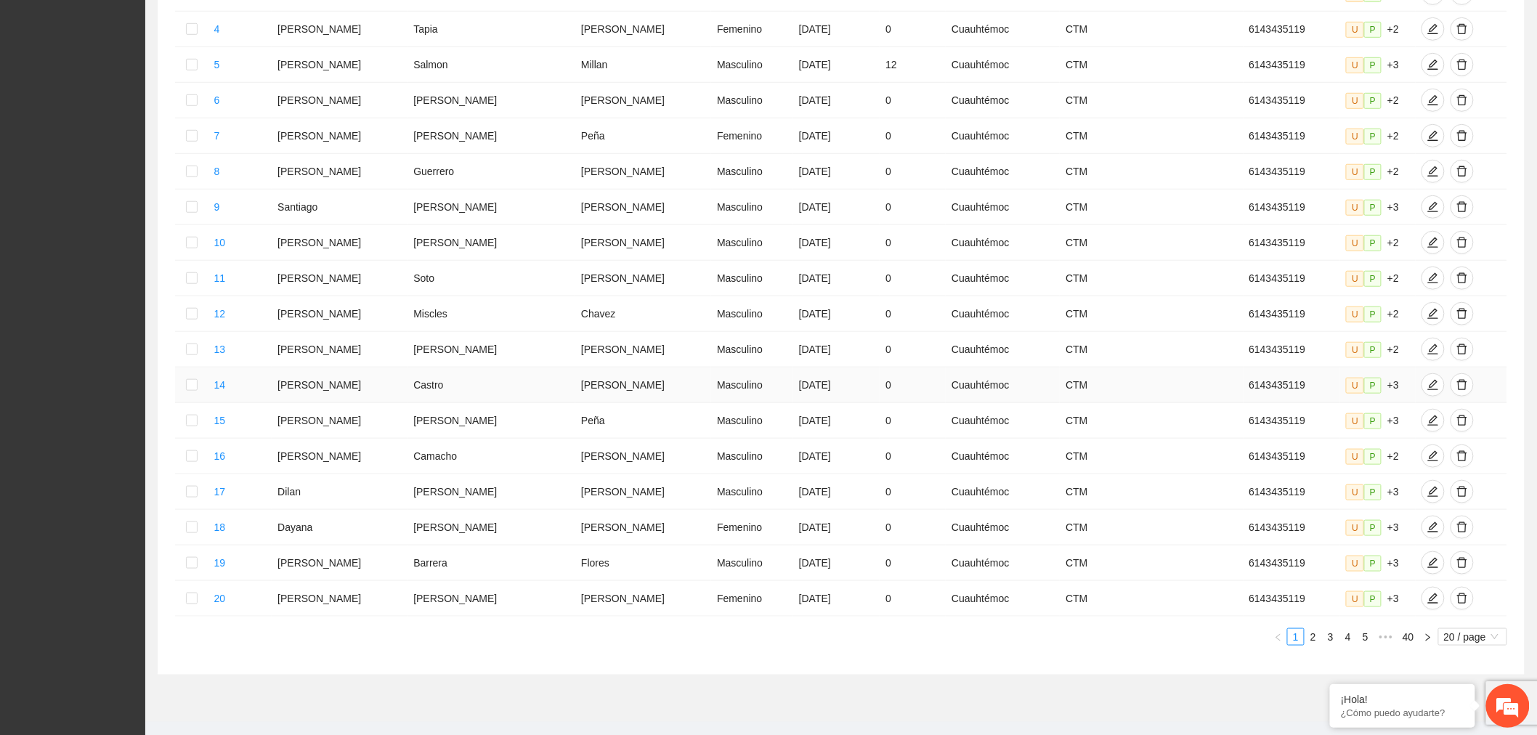
scroll to position [438, 0]
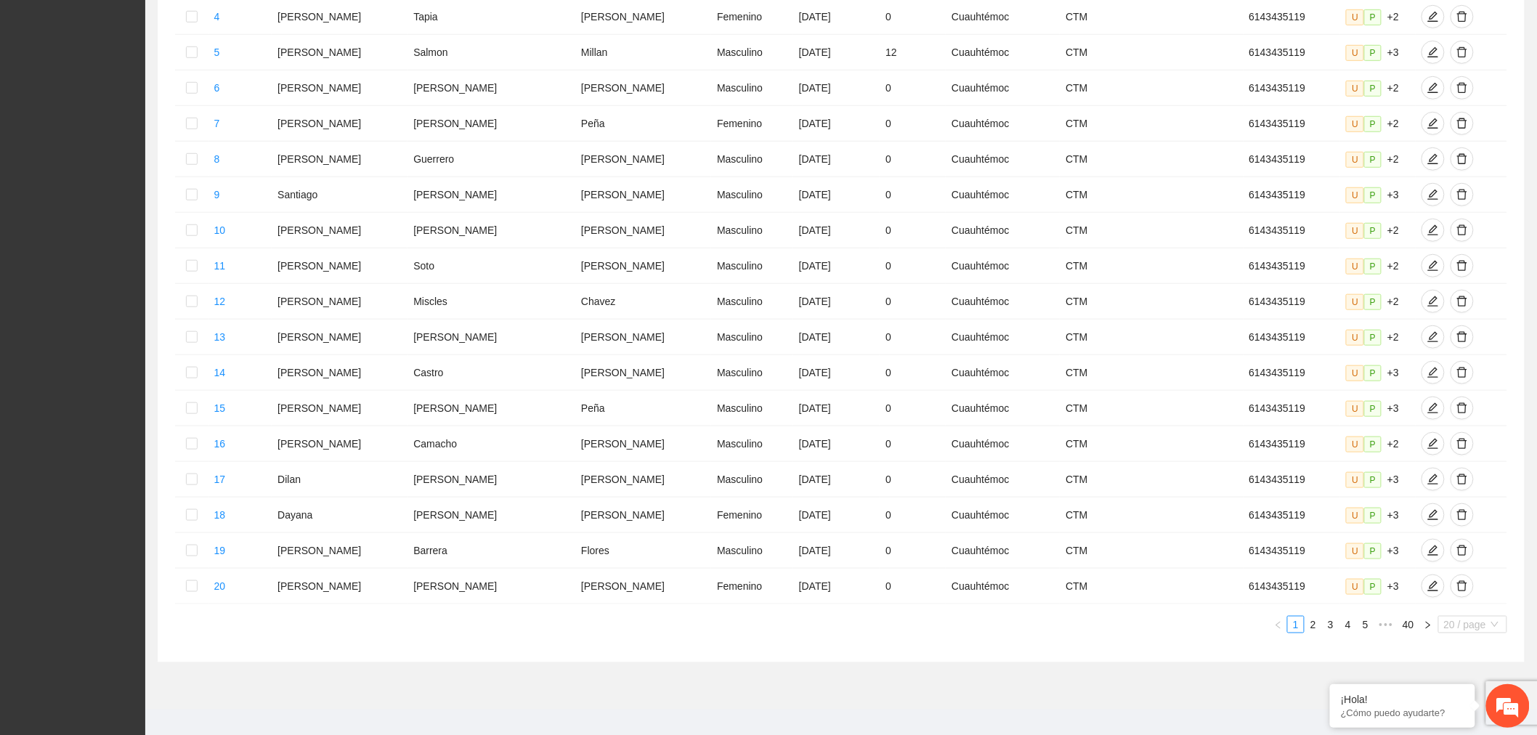
click at [1472, 617] on span "20 / page" at bounding box center [1472, 625] width 57 height 16
click at [1482, 712] on div "100 / page" at bounding box center [1473, 720] width 52 height 16
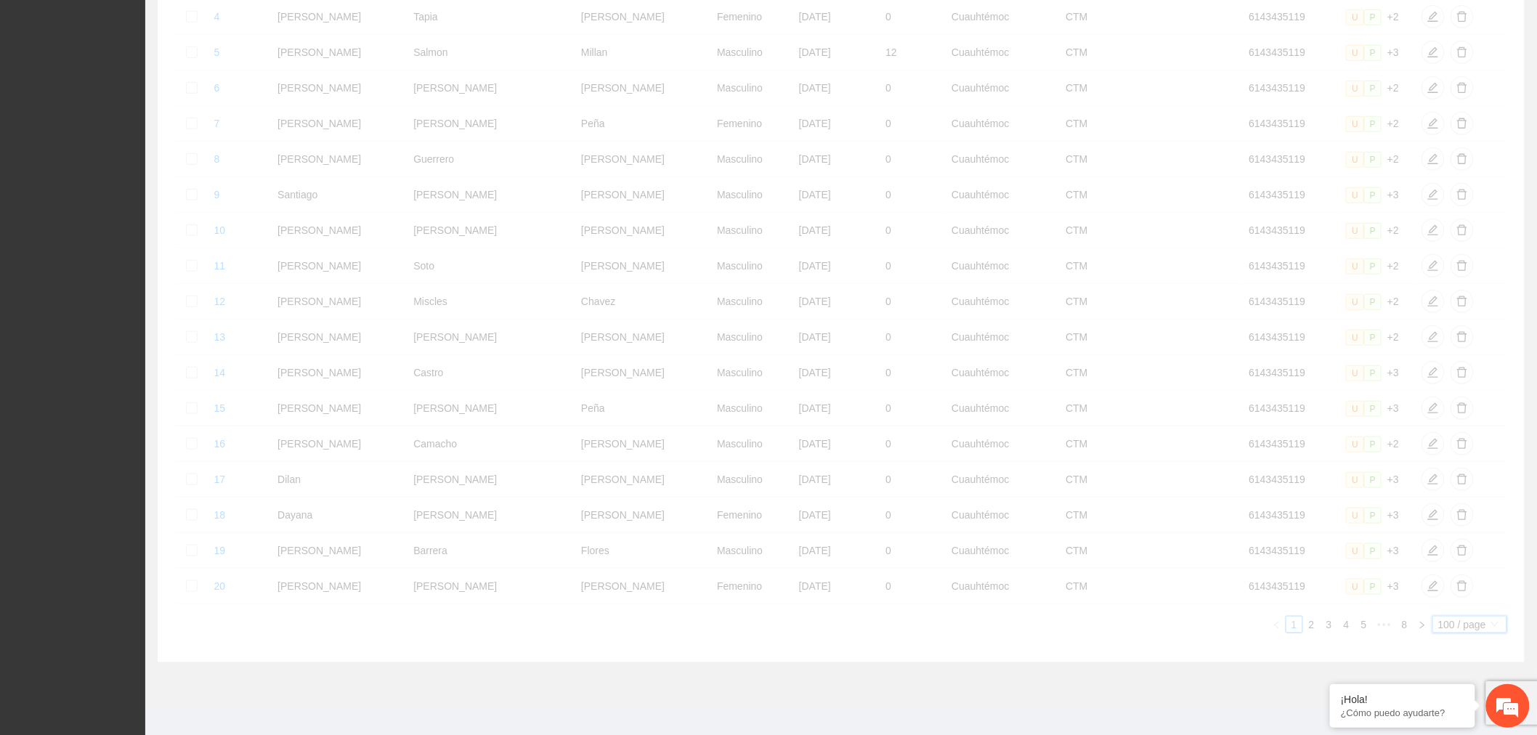
scroll to position [0, 0]
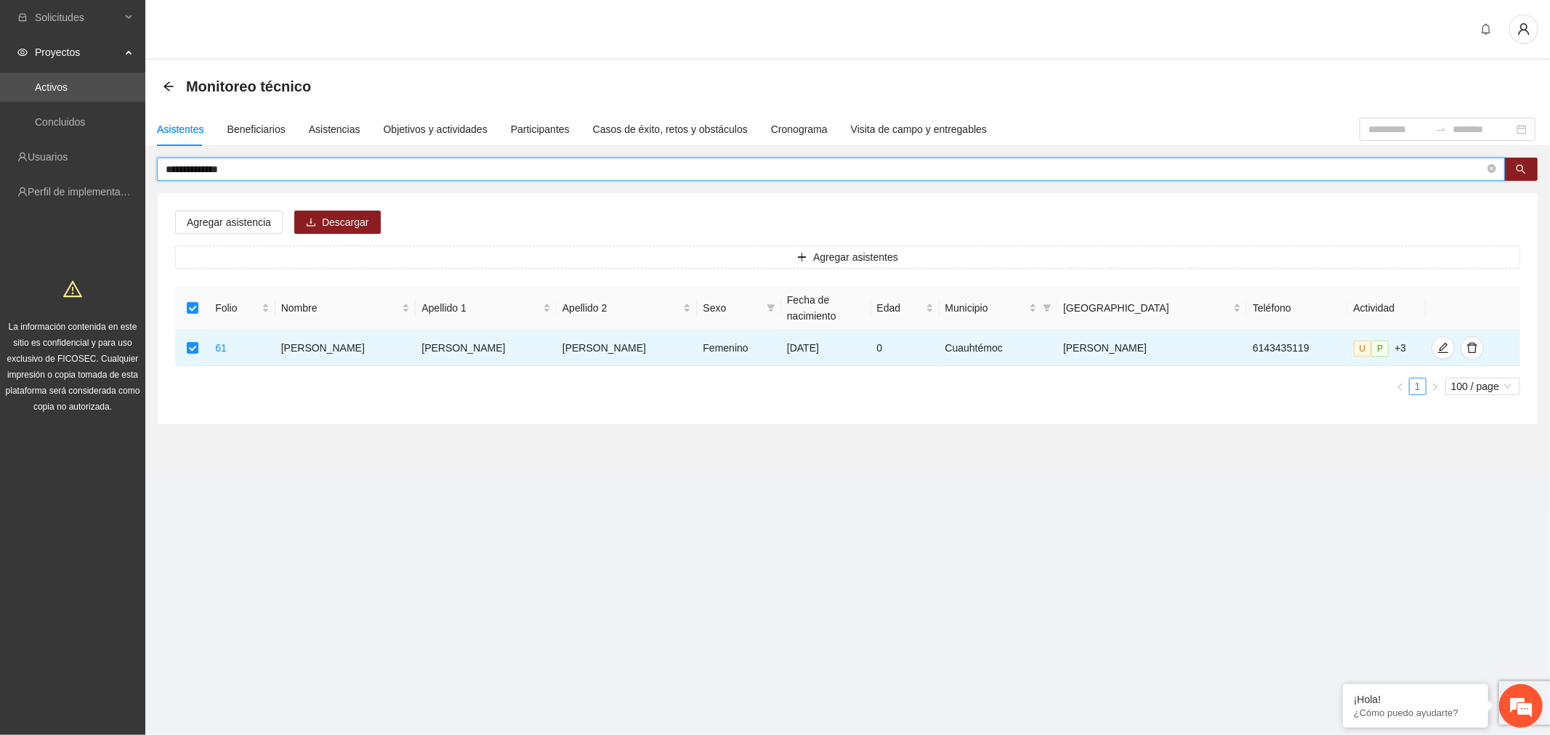
drag, startPoint x: 242, startPoint y: 164, endPoint x: -512, endPoint y: 110, distance: 756.0
click at [0, 110] on html "**********" at bounding box center [775, 367] width 1550 height 735
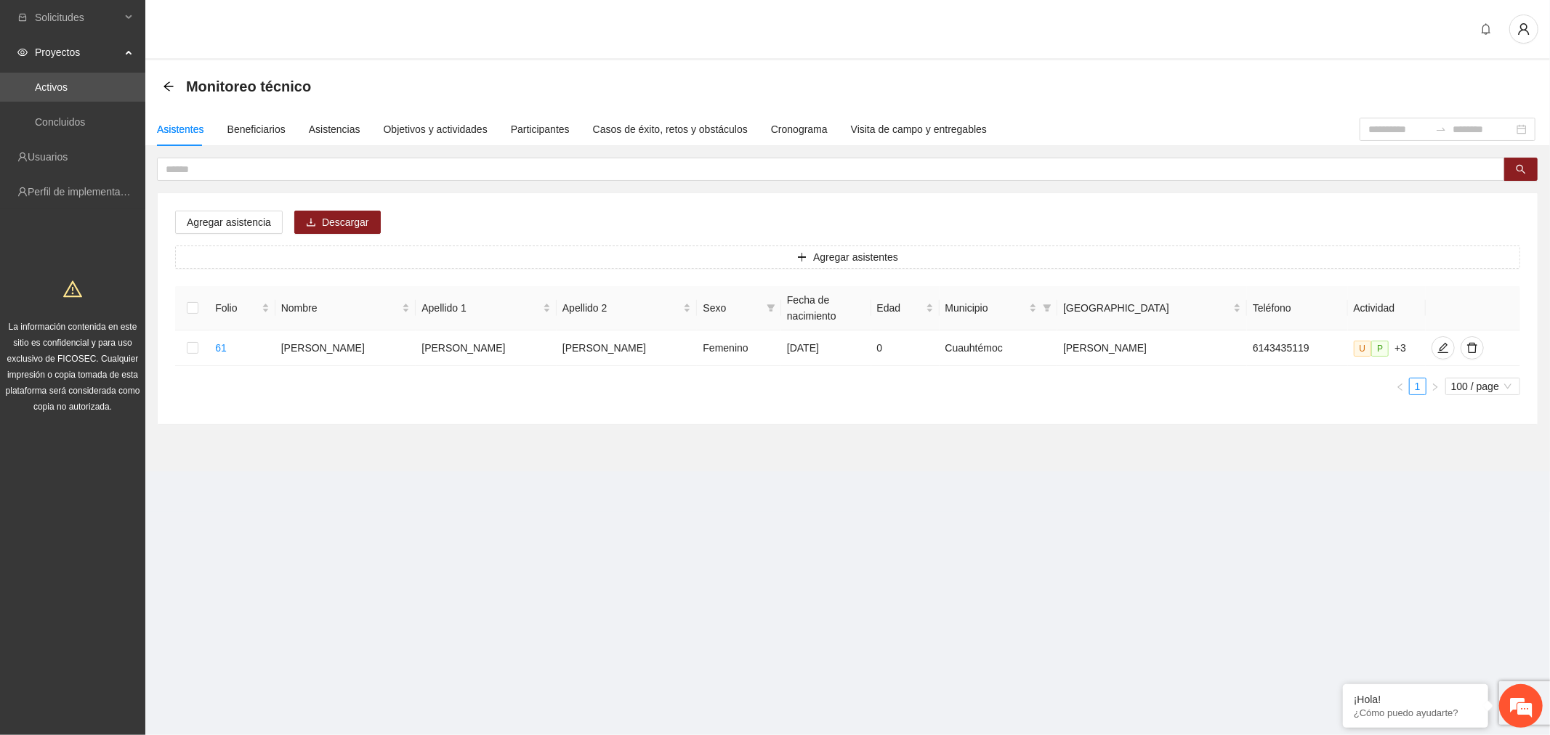
click at [321, 172] on input "text" at bounding box center [825, 169] width 1319 height 16
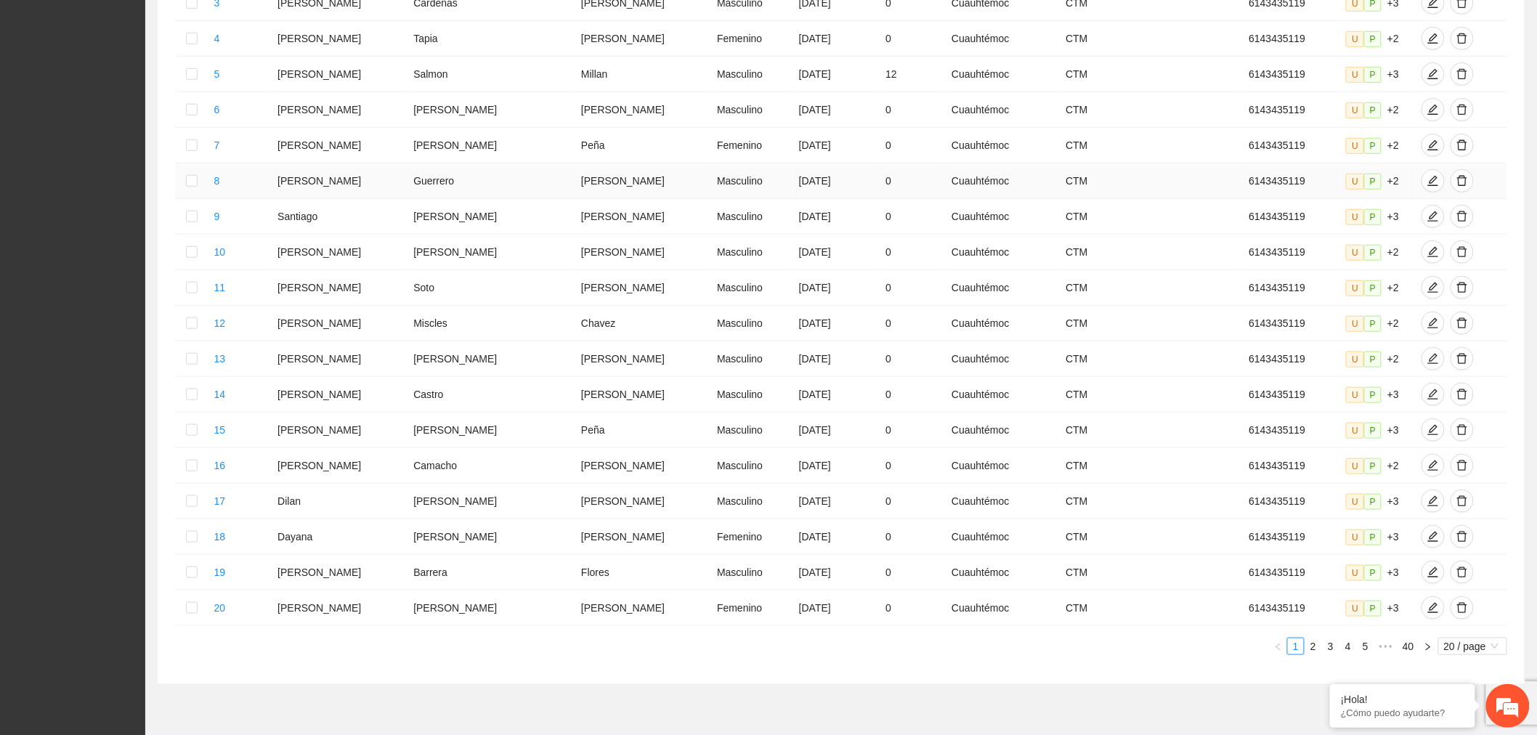
scroll to position [438, 0]
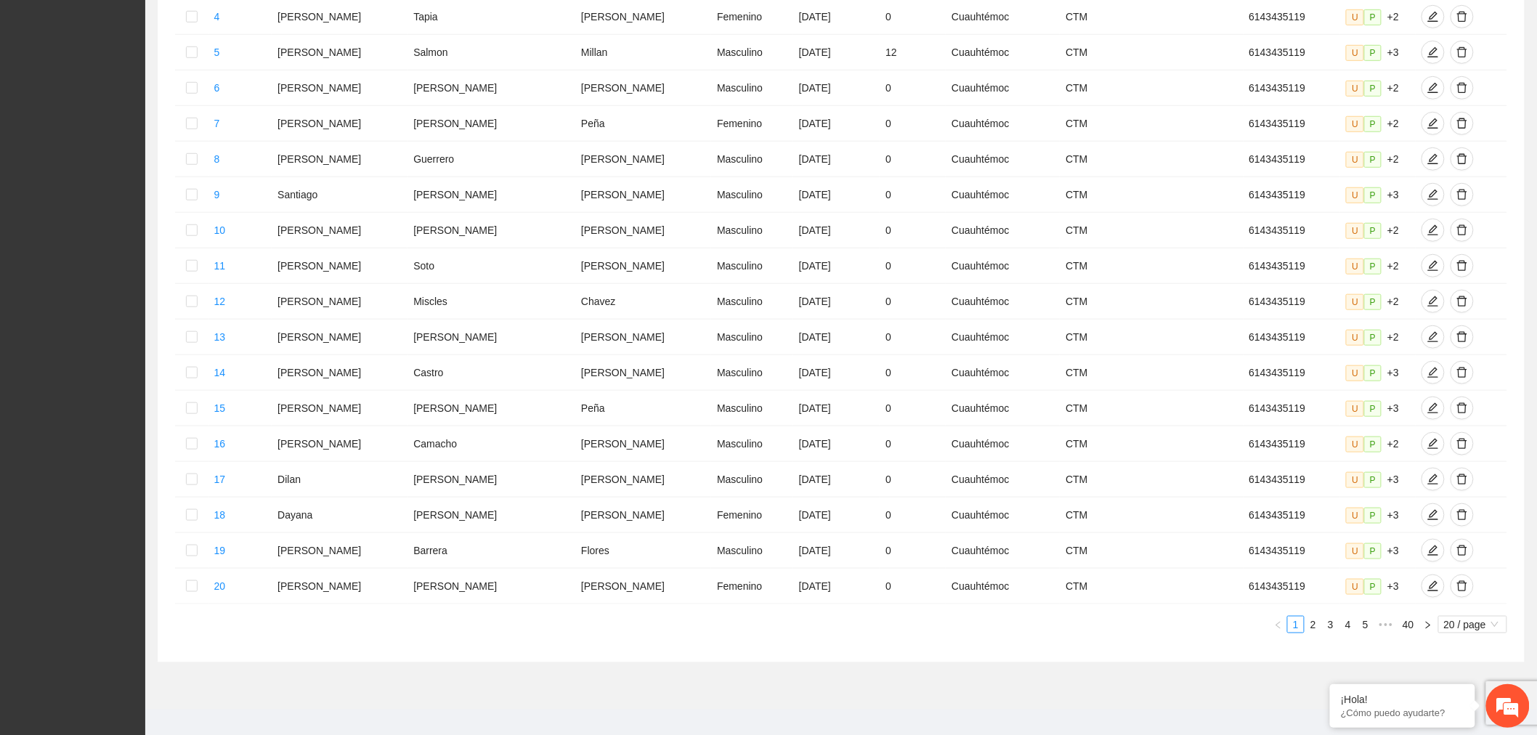
click at [1462, 618] on span "Page Size" at bounding box center [1465, 625] width 42 height 16
click at [1480, 712] on div "100 / page" at bounding box center [1473, 720] width 52 height 16
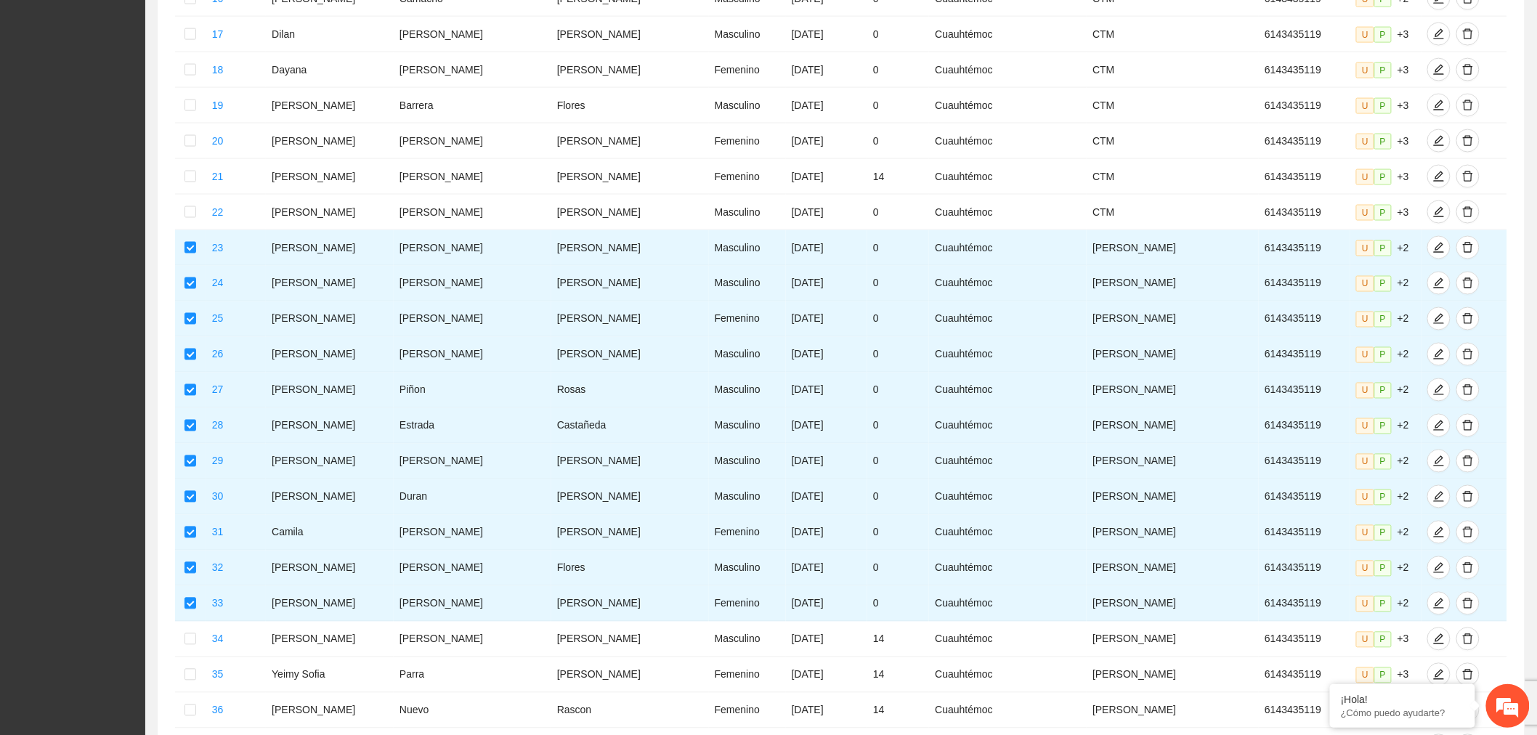
scroll to position [968, 0]
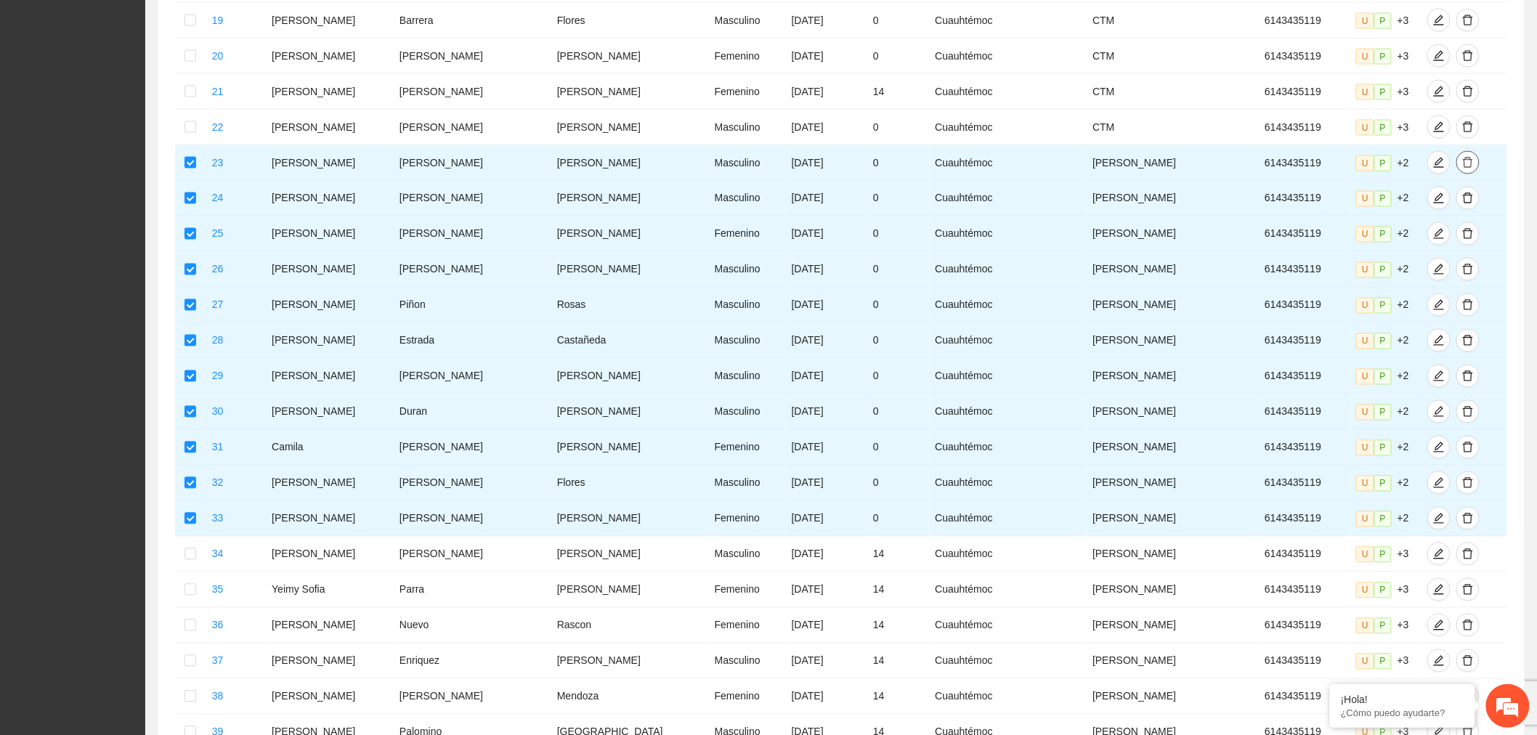
click at [1462, 157] on icon "delete" at bounding box center [1468, 163] width 12 height 12
click at [1512, 104] on span "Eliminar" at bounding box center [1504, 102] width 37 height 16
click at [1457, 193] on span "delete" at bounding box center [1468, 199] width 22 height 12
click at [1492, 137] on span "Eliminar" at bounding box center [1504, 137] width 37 height 16
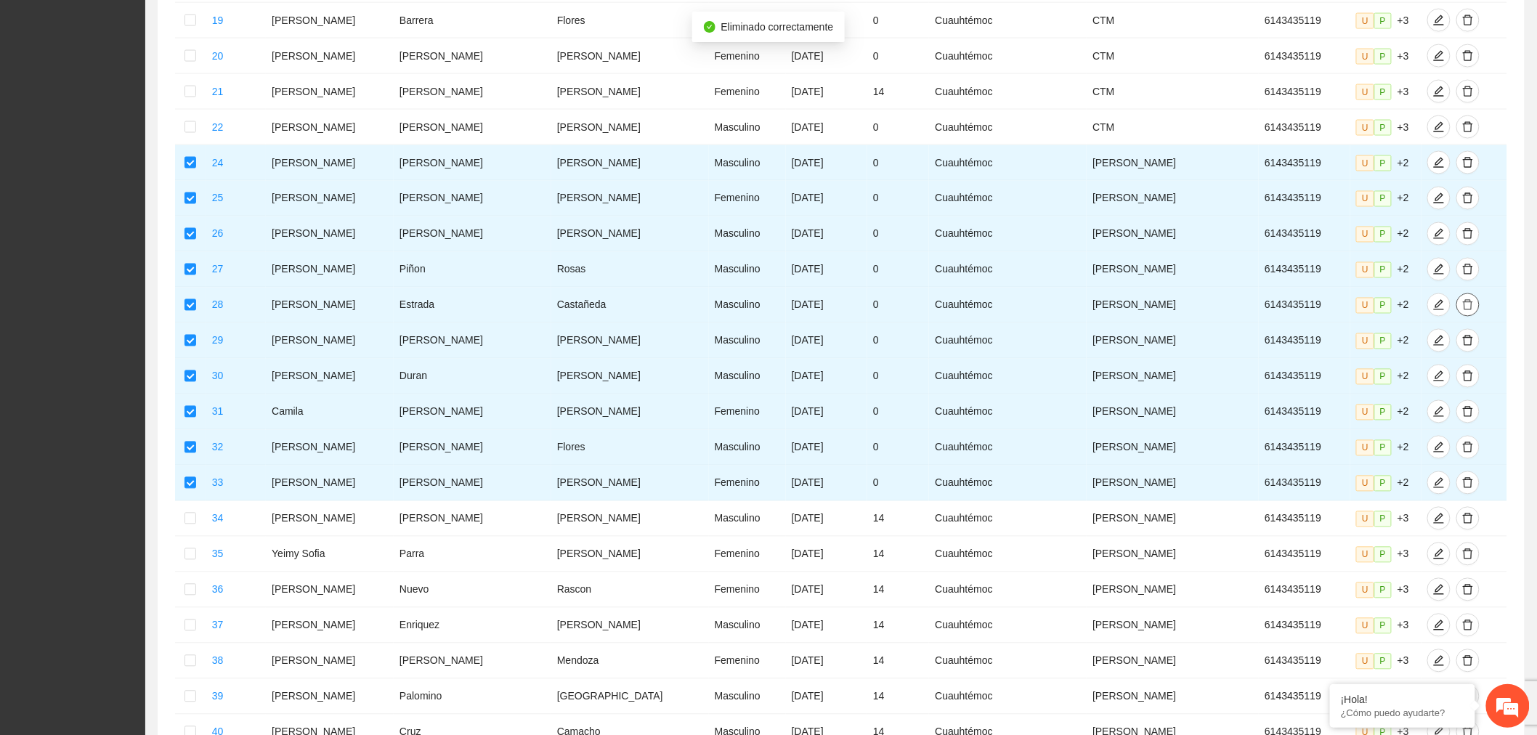
click at [1457, 296] on button "button" at bounding box center [1468, 305] width 23 height 23
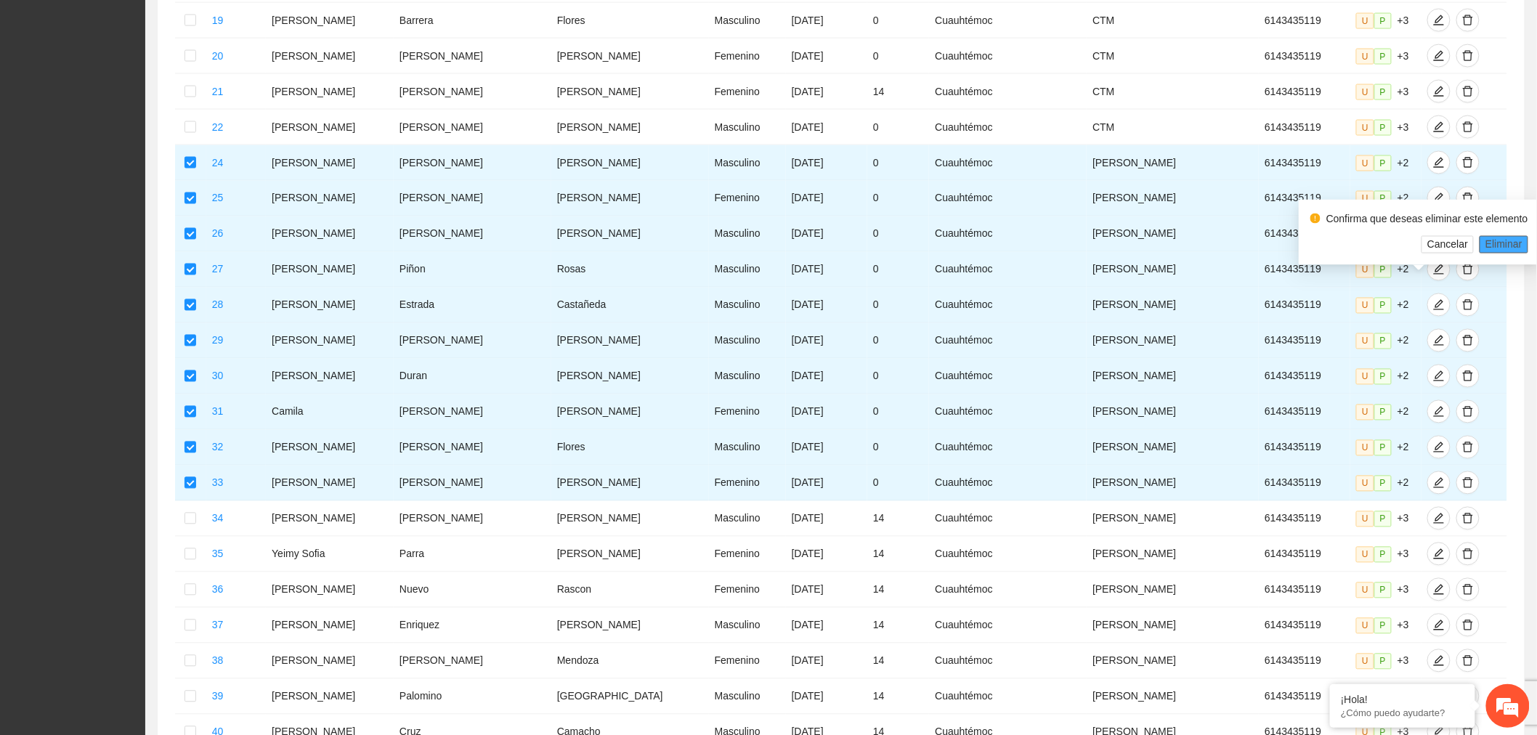
click at [1504, 237] on span "Eliminar" at bounding box center [1504, 245] width 37 height 16
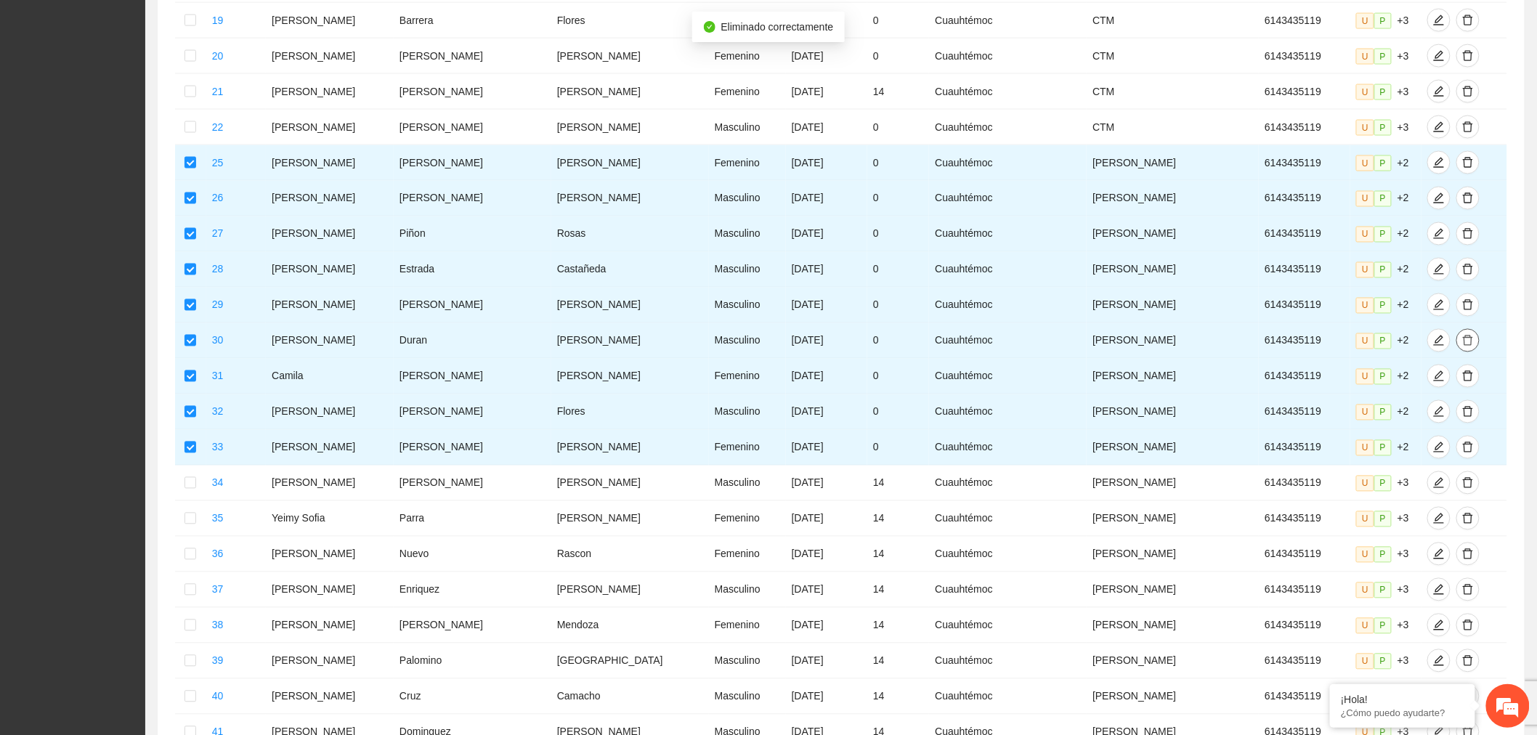
click at [1457, 335] on span "delete" at bounding box center [1468, 341] width 22 height 12
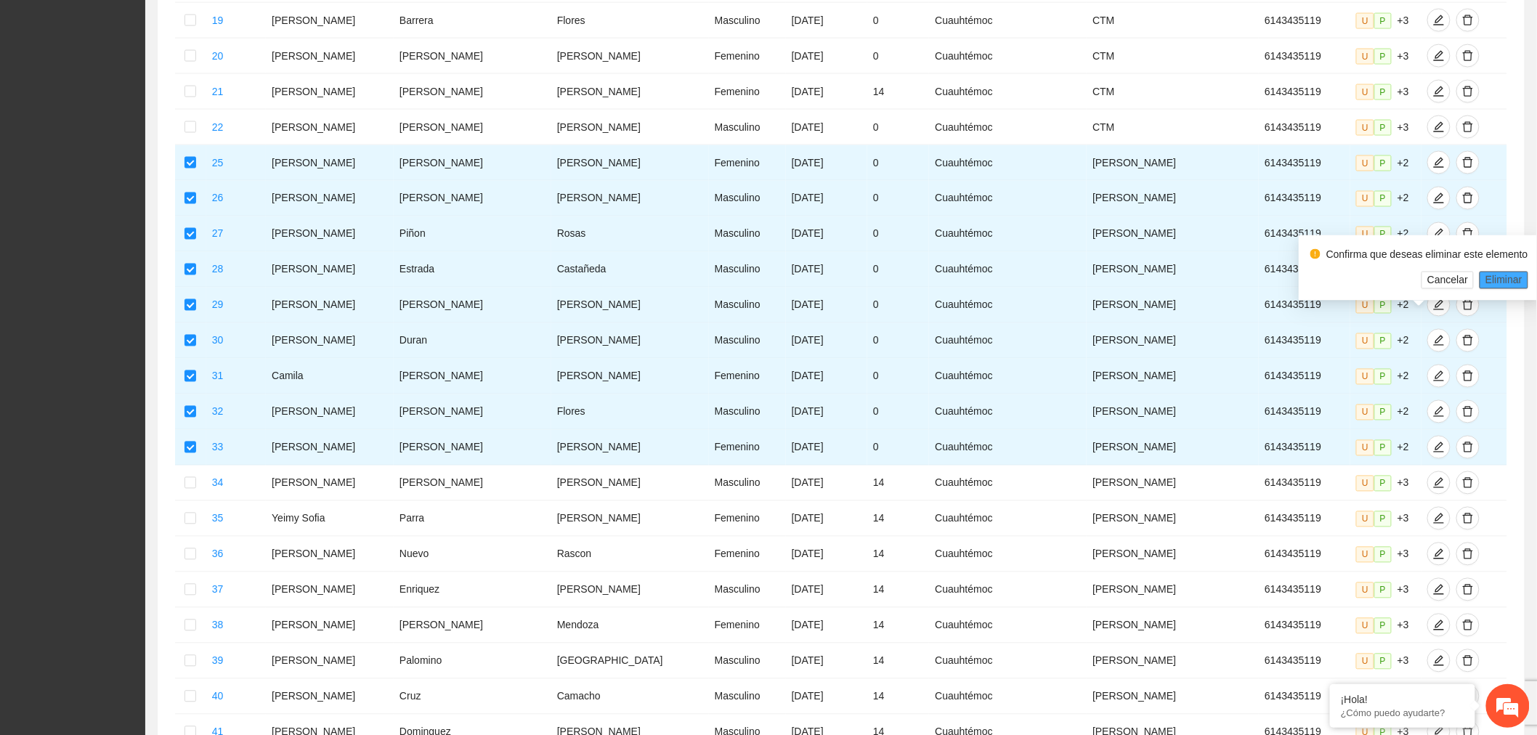
click at [1516, 280] on span "Eliminar" at bounding box center [1504, 280] width 37 height 16
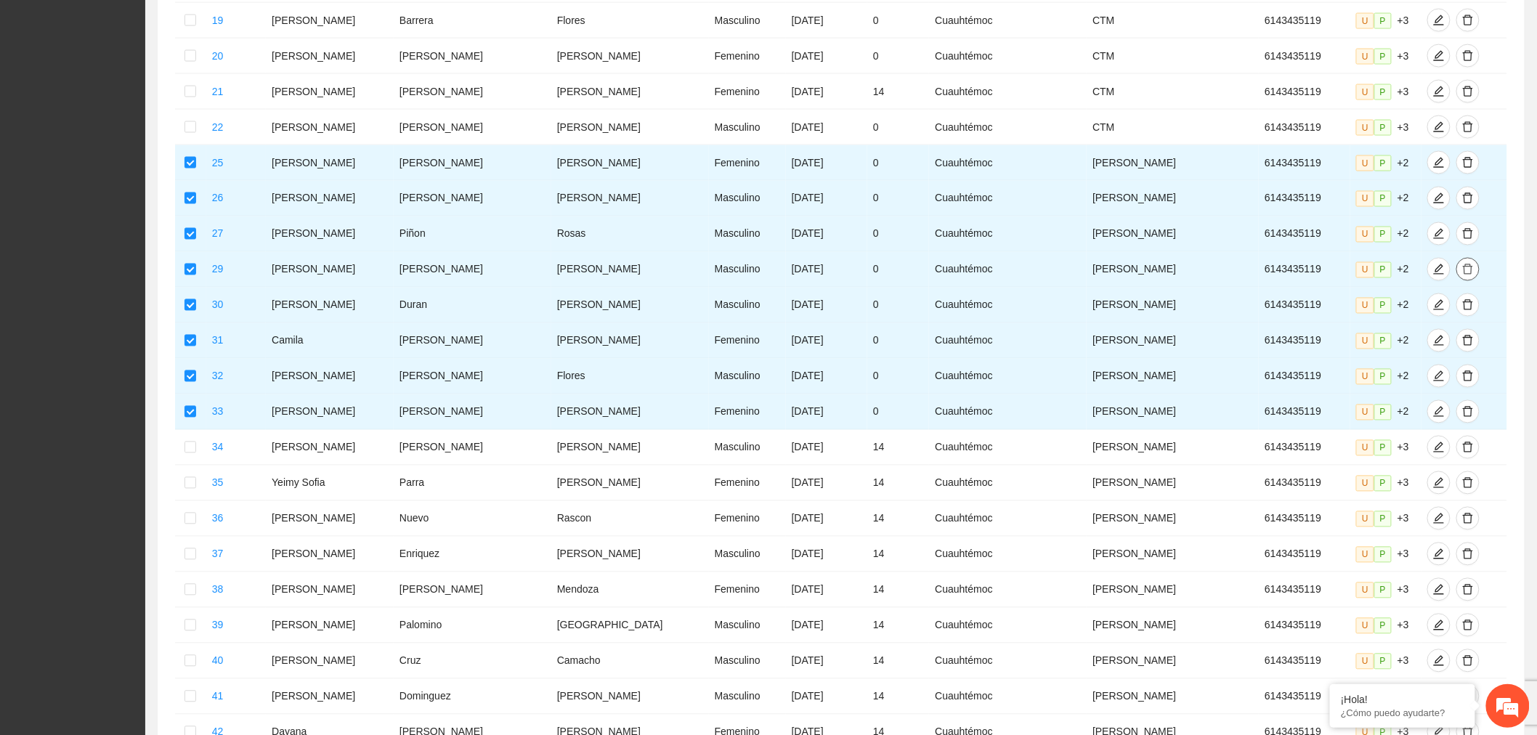
click at [1457, 262] on button "button" at bounding box center [1468, 269] width 23 height 23
click at [1505, 203] on span "Eliminar" at bounding box center [1504, 209] width 37 height 16
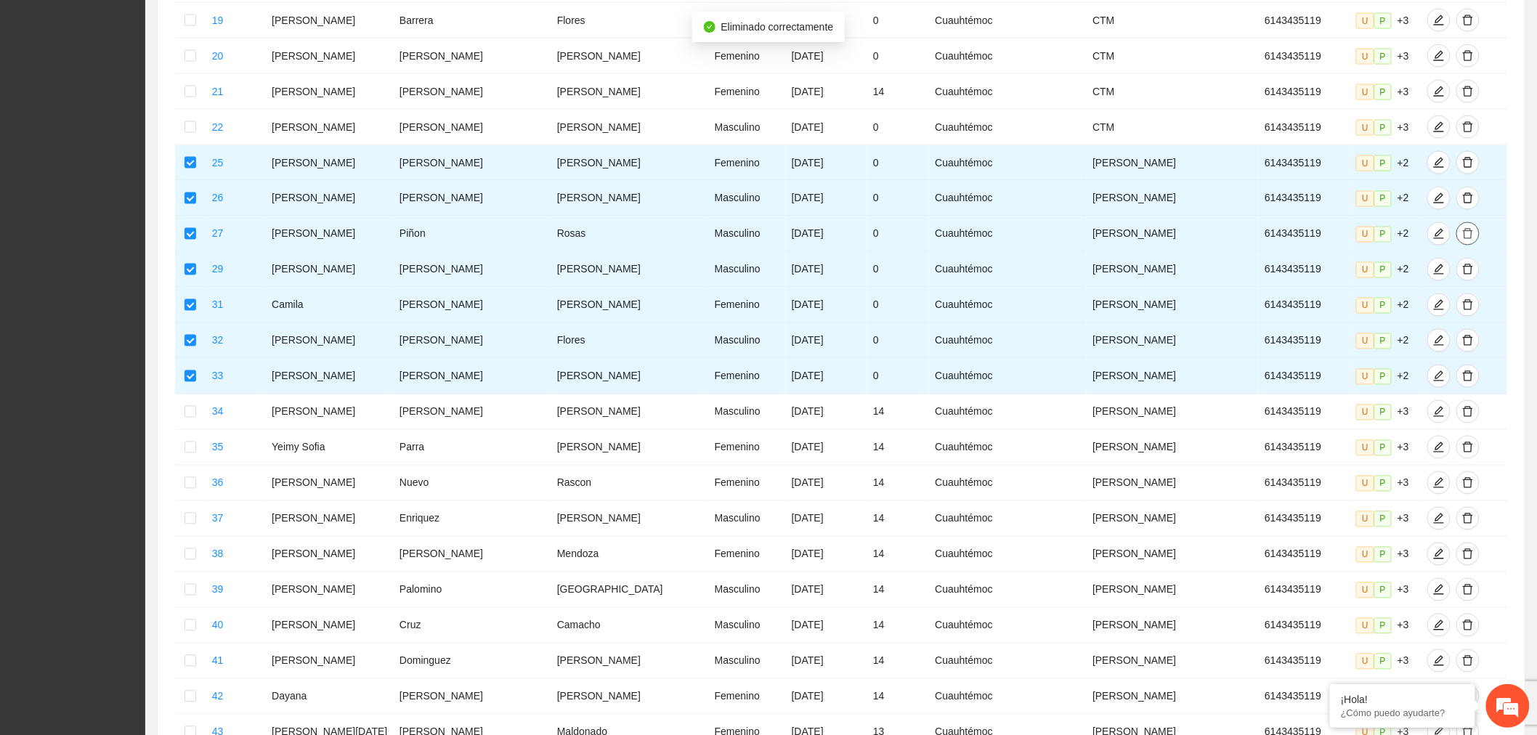
click at [1462, 228] on icon "delete" at bounding box center [1468, 234] width 12 height 12
click at [1497, 175] on span "Eliminar" at bounding box center [1504, 174] width 37 height 16
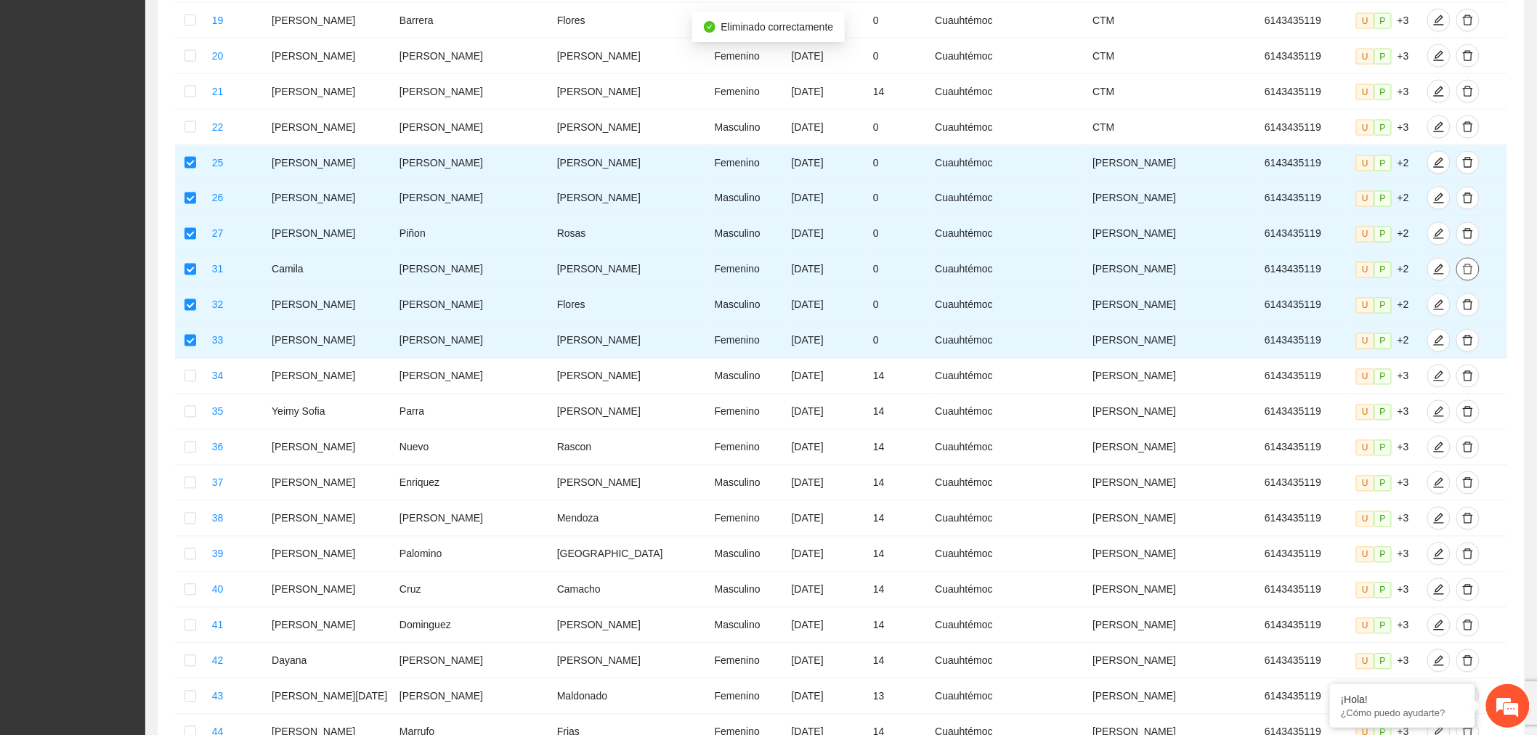
click at [1462, 264] on icon "delete" at bounding box center [1468, 270] width 12 height 12
click at [1501, 214] on span "Eliminar" at bounding box center [1504, 209] width 37 height 16
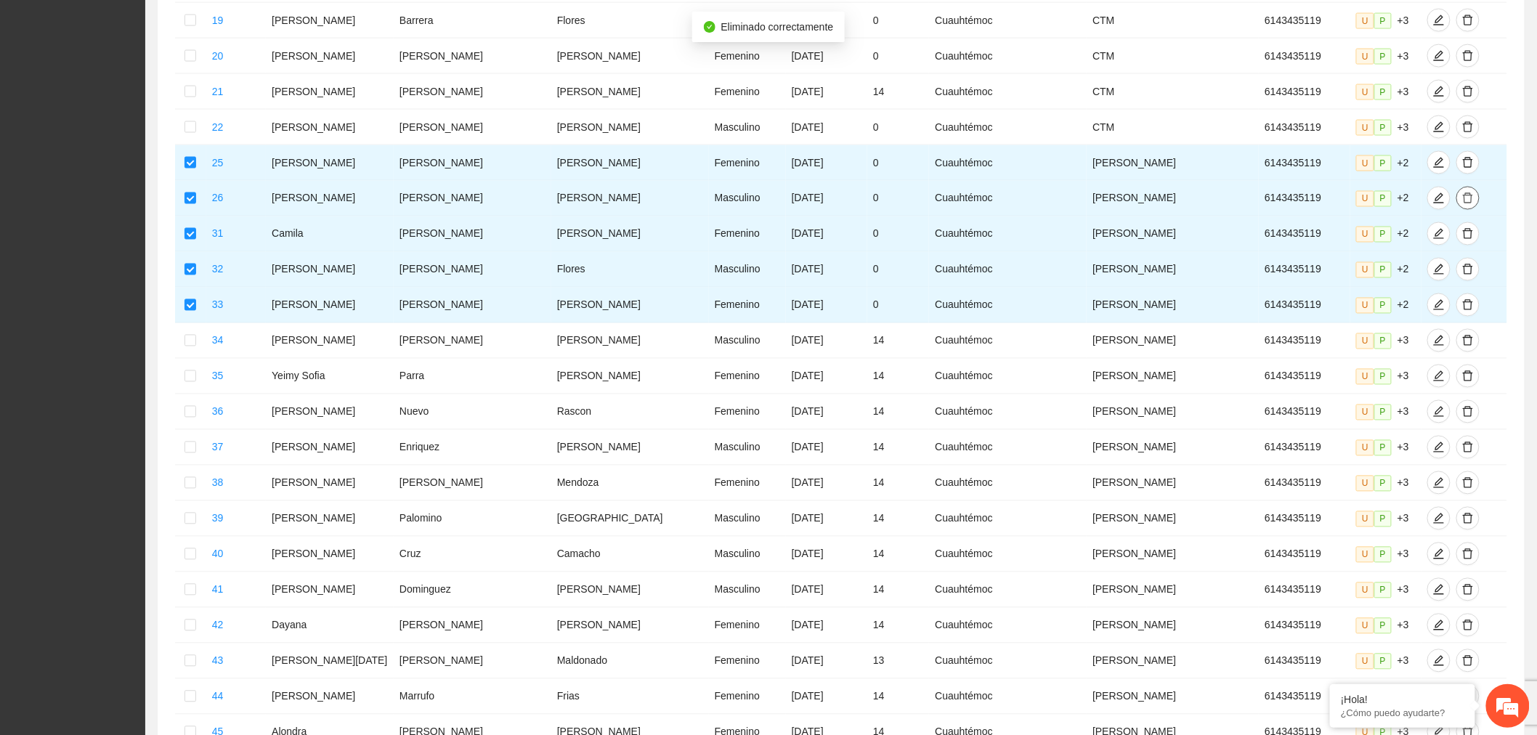
click at [1462, 193] on icon "delete" at bounding box center [1468, 199] width 12 height 12
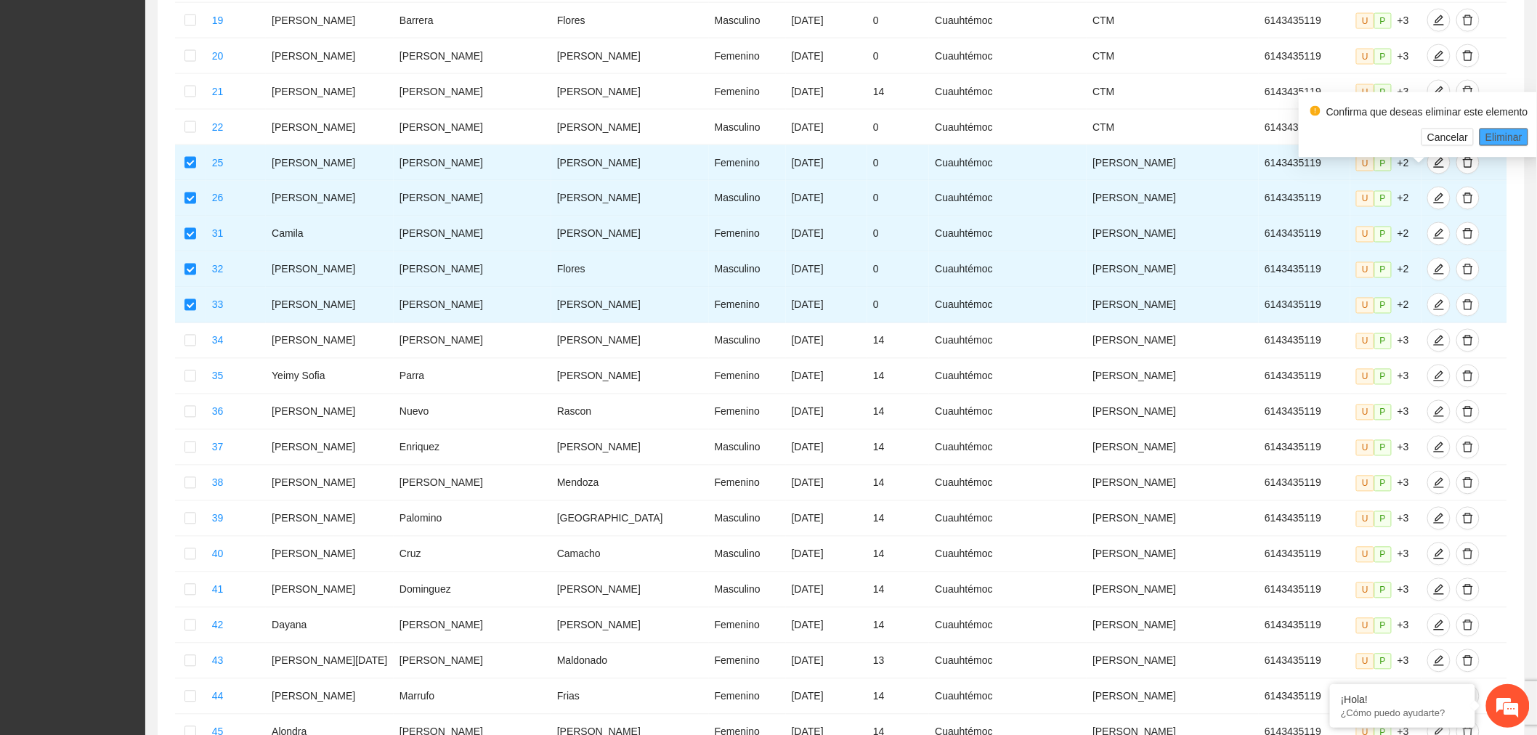
click at [1502, 139] on span "Eliminar" at bounding box center [1504, 137] width 37 height 16
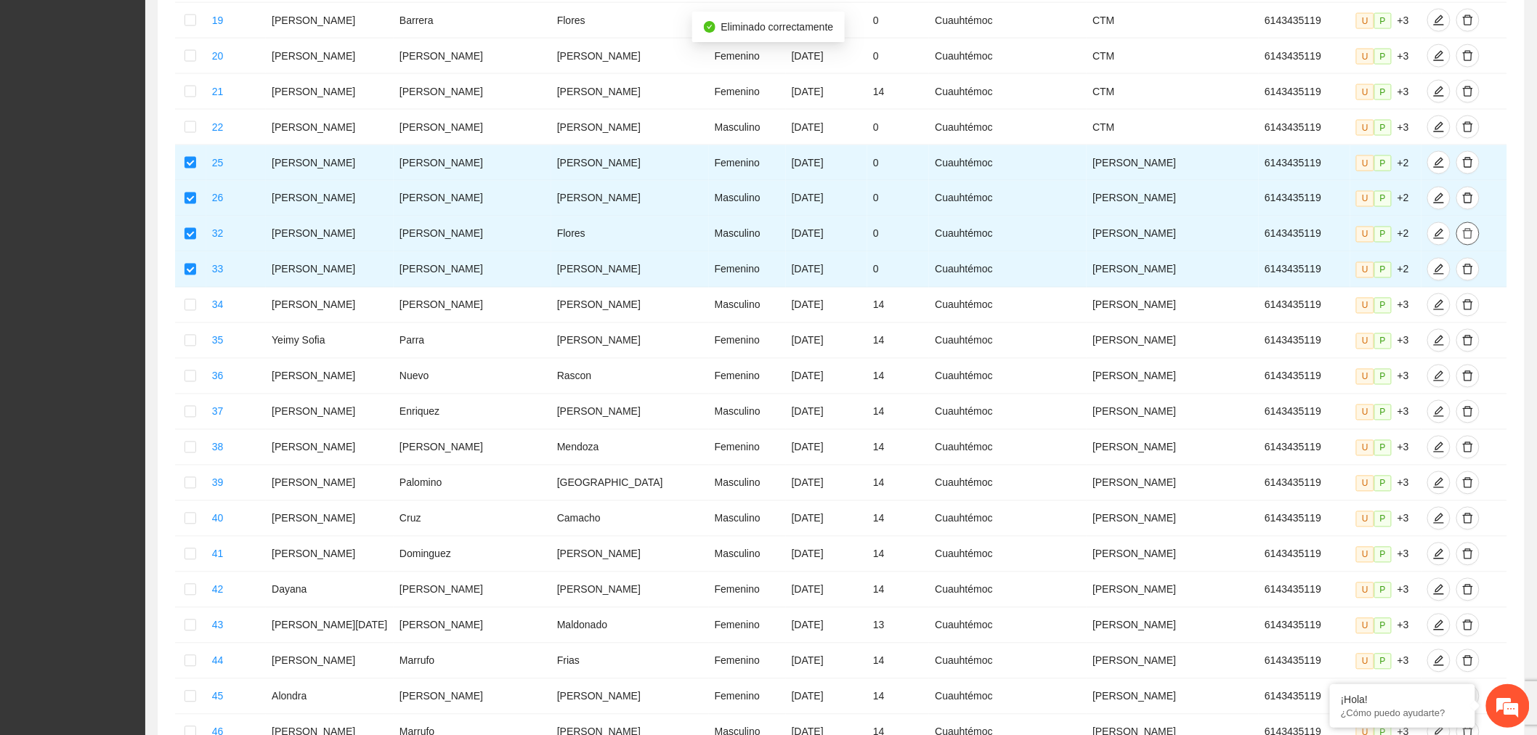
click at [1462, 228] on icon "delete" at bounding box center [1468, 234] width 12 height 12
click at [1486, 171] on span "Eliminar" at bounding box center [1504, 174] width 37 height 16
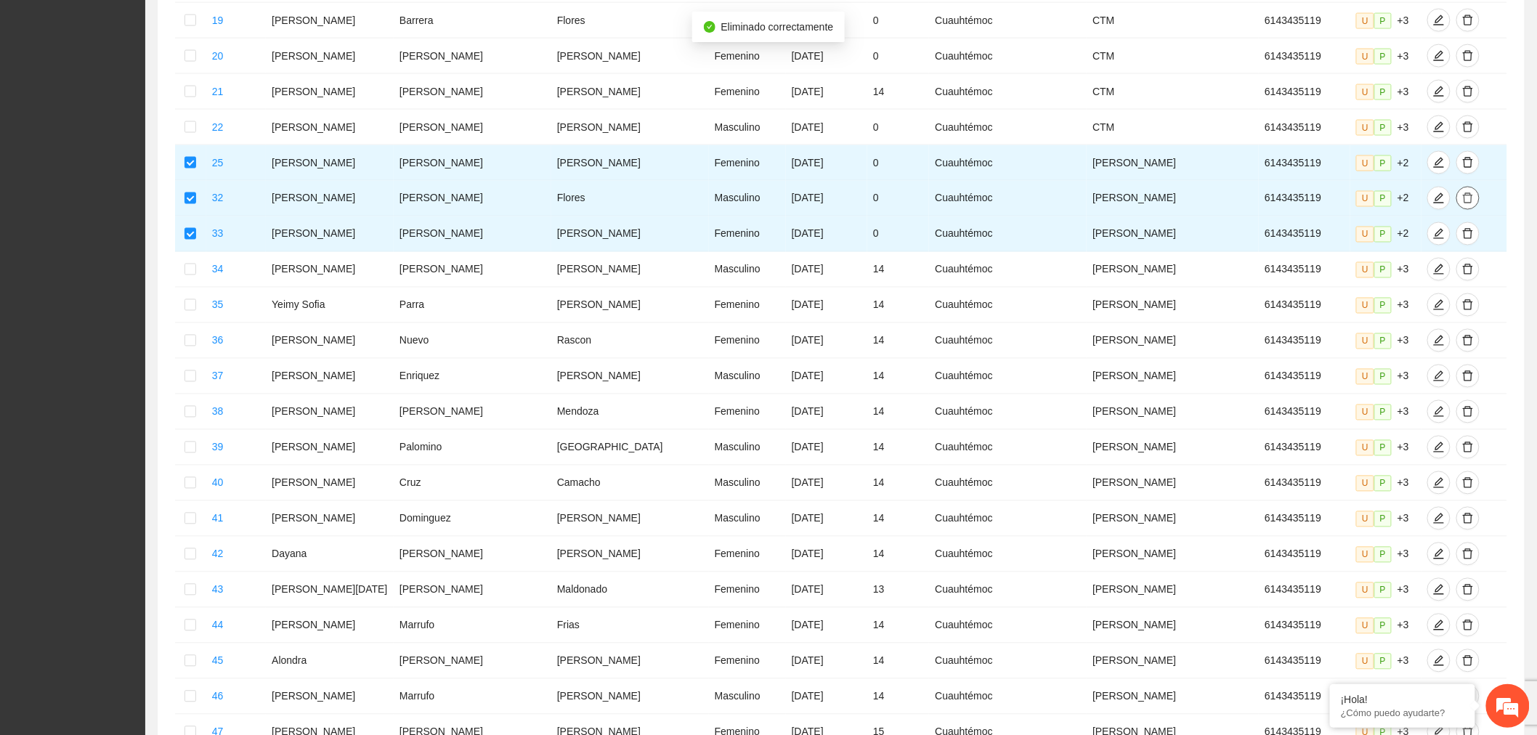
click at [1462, 193] on icon "delete" at bounding box center [1468, 199] width 12 height 12
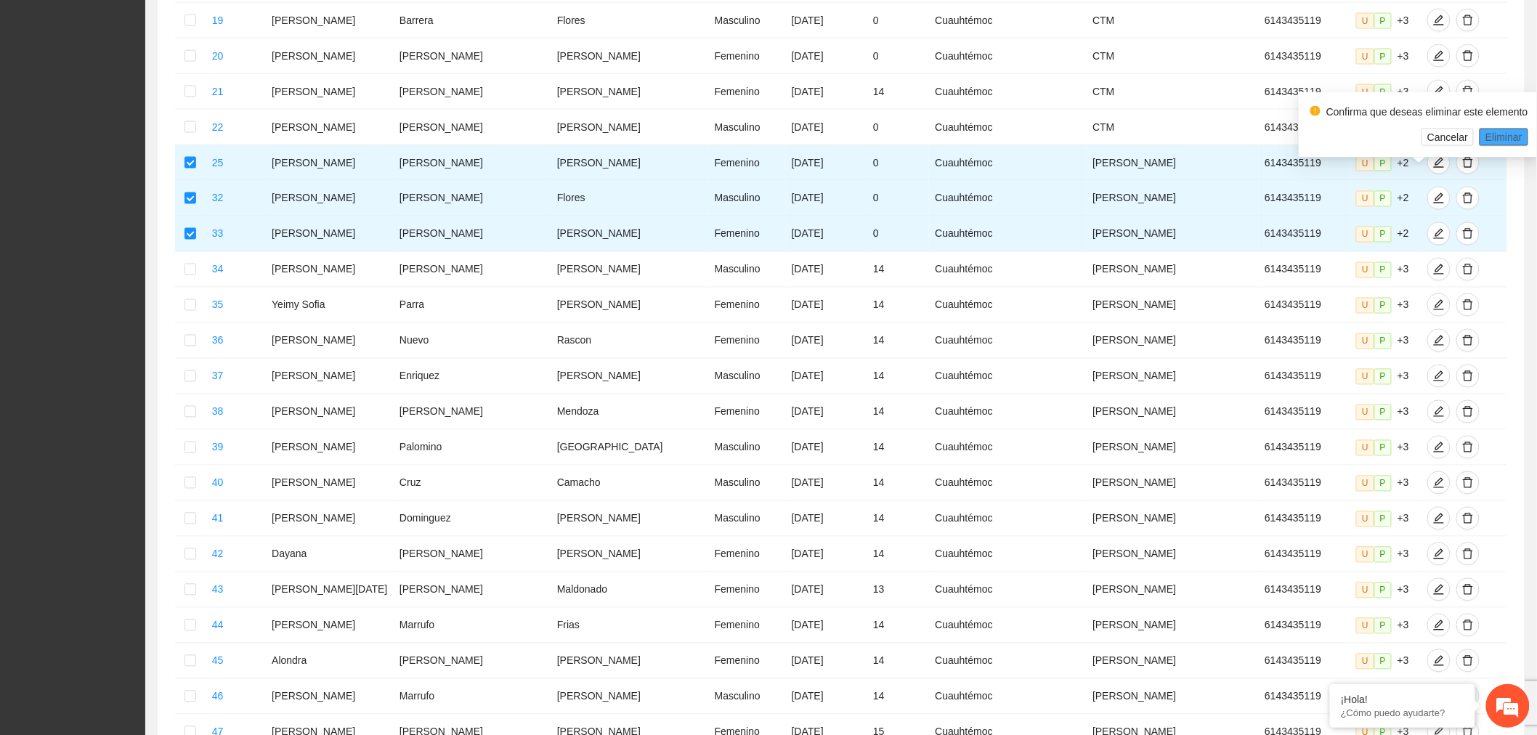
click at [1494, 133] on span "Eliminar" at bounding box center [1504, 137] width 37 height 16
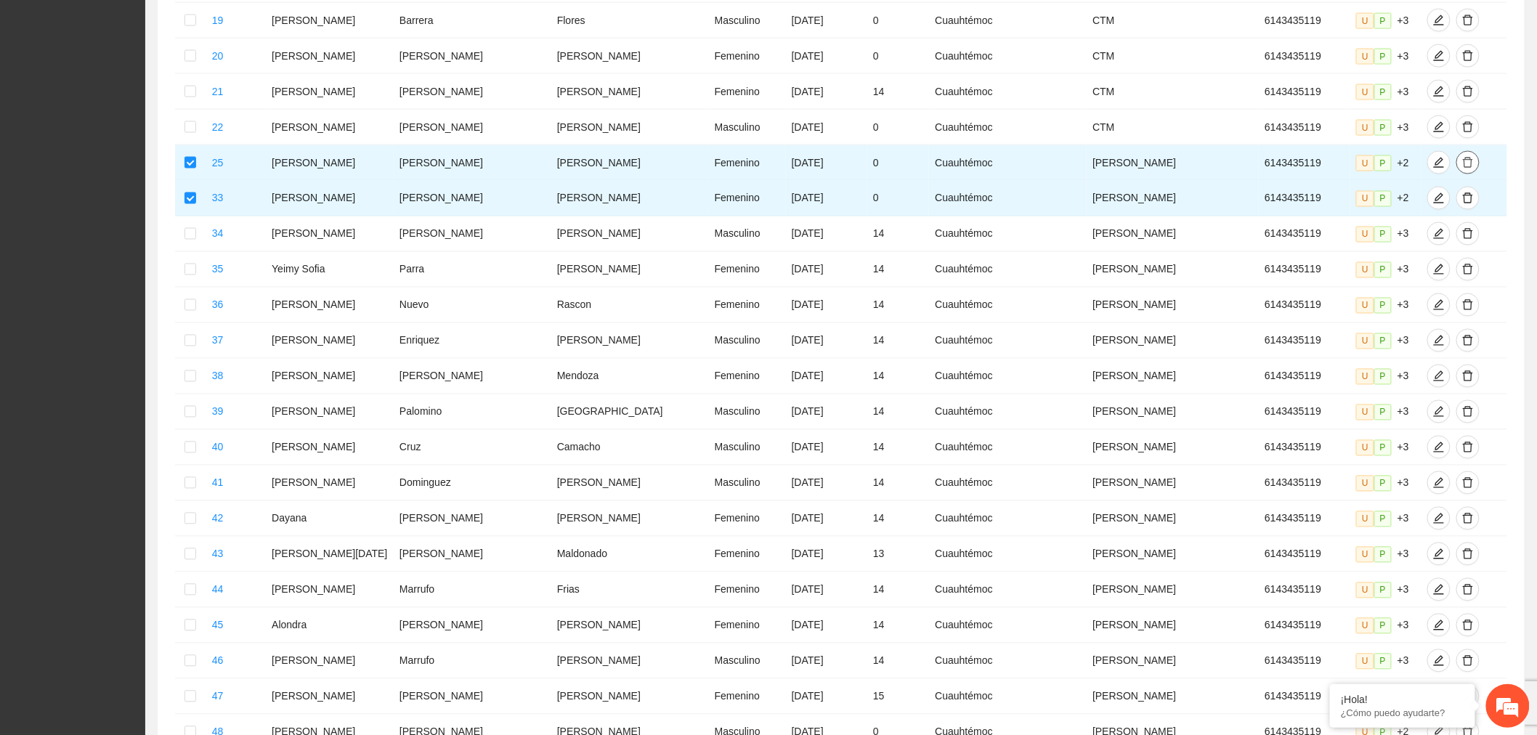
click at [1462, 157] on icon "delete" at bounding box center [1468, 163] width 12 height 12
click at [1514, 100] on span "Eliminar" at bounding box center [1504, 102] width 37 height 16
click at [1462, 193] on icon "delete" at bounding box center [1468, 199] width 12 height 12
click at [1490, 135] on span "Eliminar" at bounding box center [1504, 137] width 37 height 16
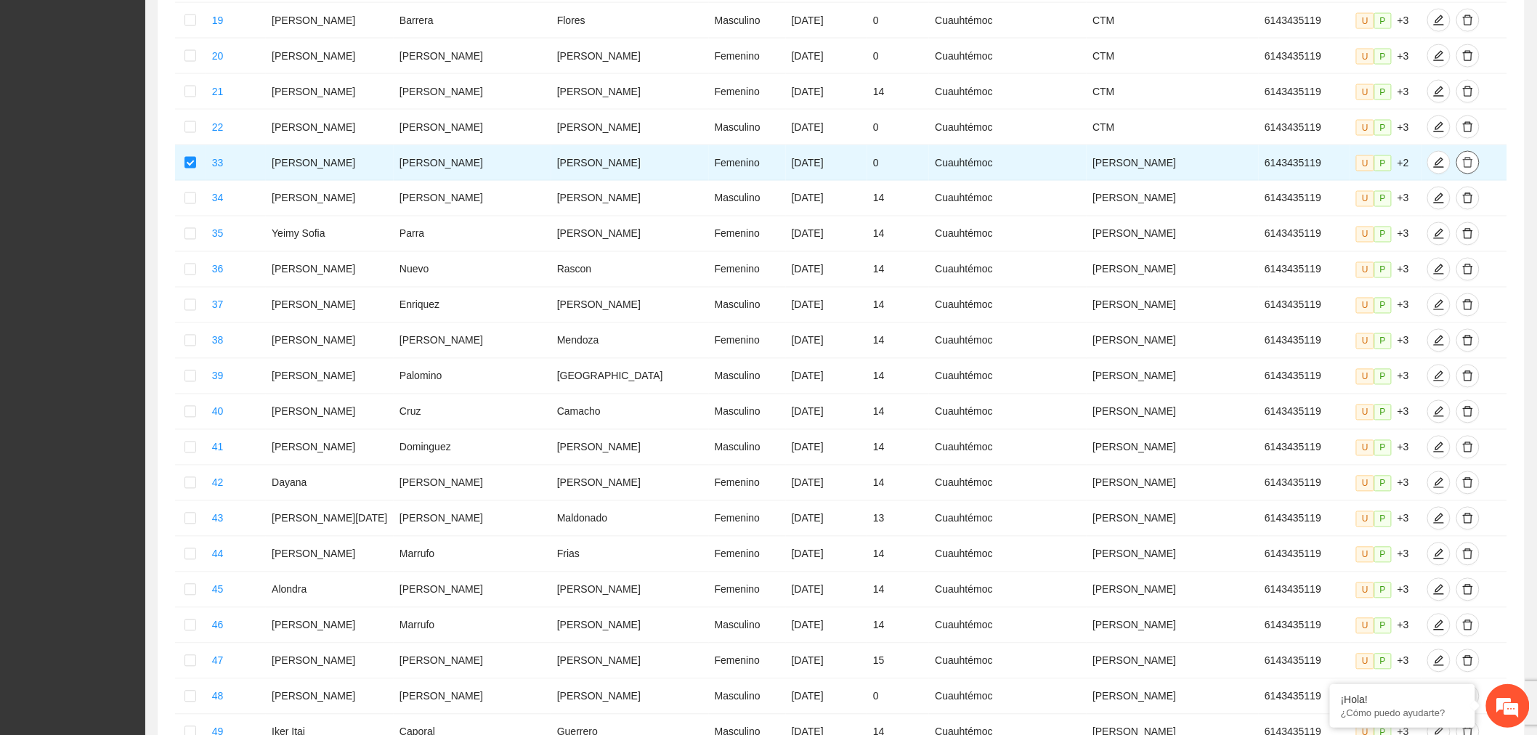
click at [1463, 158] on icon "delete" at bounding box center [1468, 163] width 10 height 10
click at [1502, 97] on span "Eliminar" at bounding box center [1504, 102] width 37 height 16
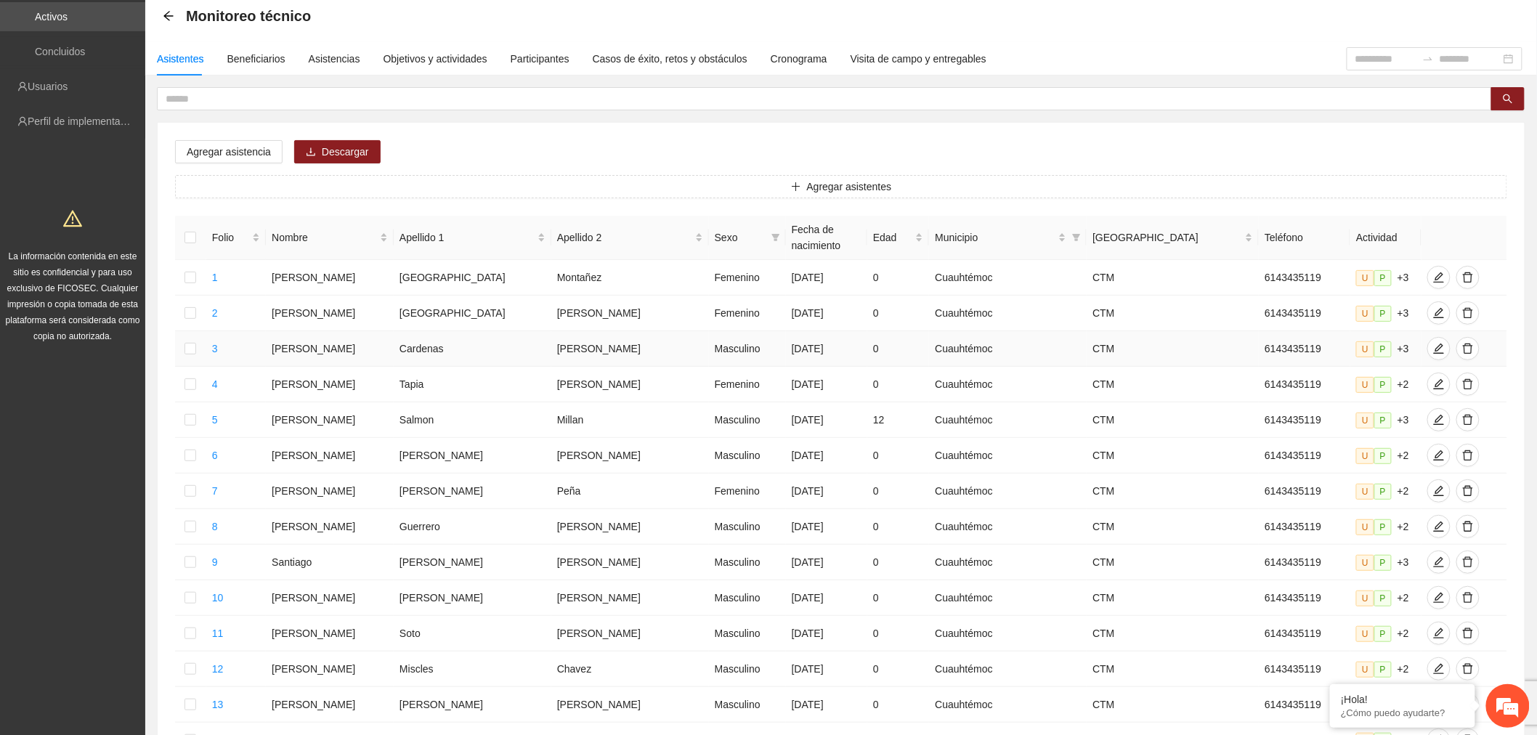
scroll to position [0, 0]
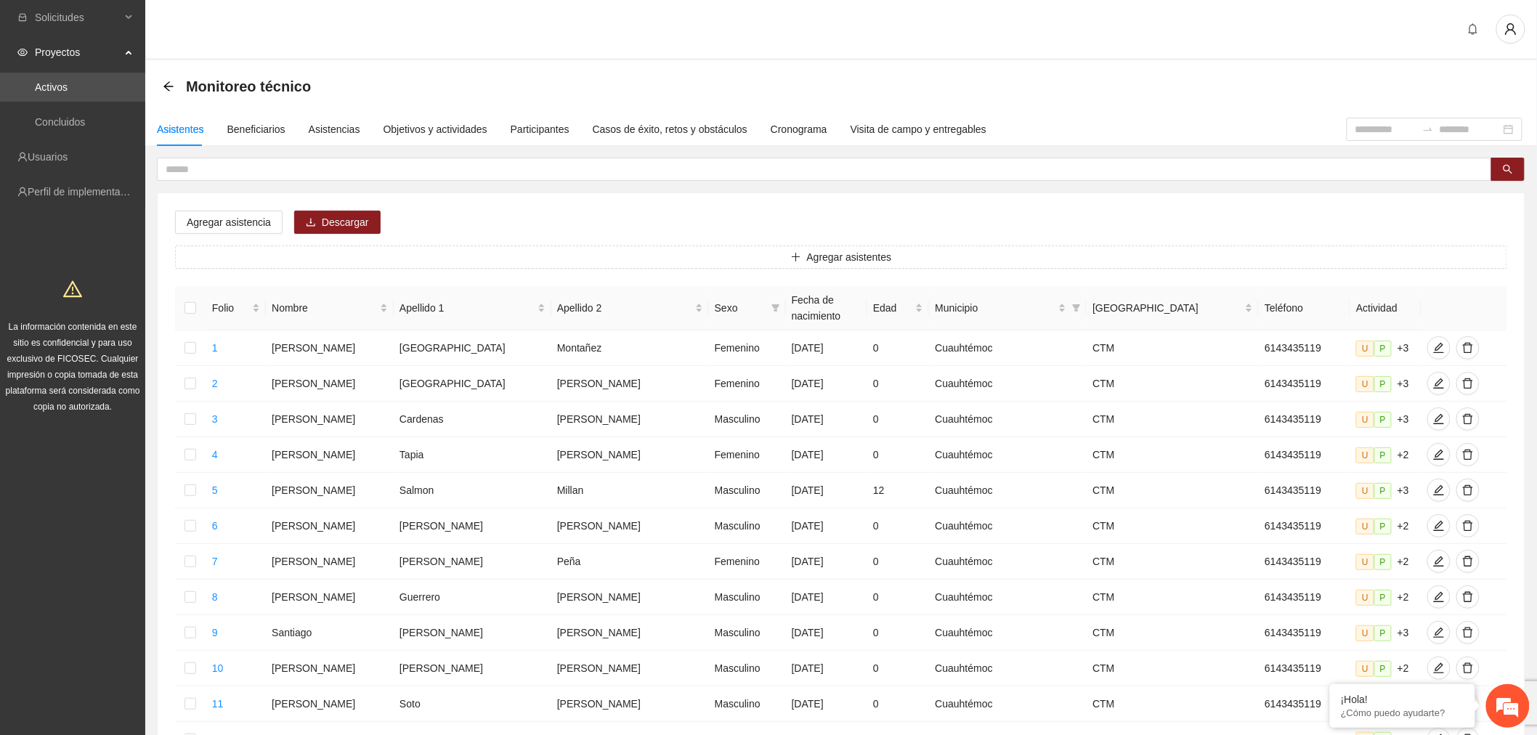
click at [170, 81] on icon "arrow-left" at bounding box center [169, 87] width 12 height 12
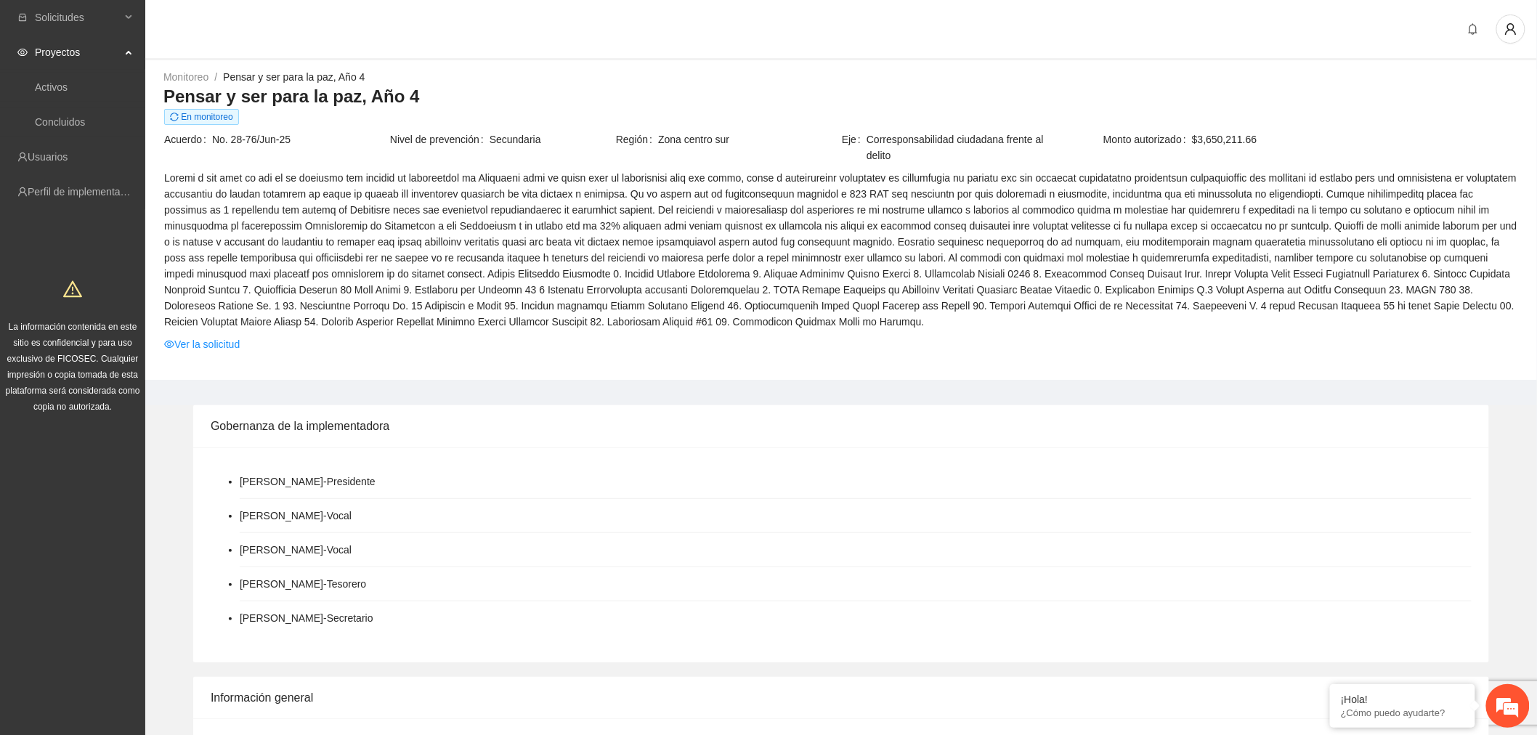
click at [215, 338] on link "Ver la solicitud" at bounding box center [202, 344] width 76 height 16
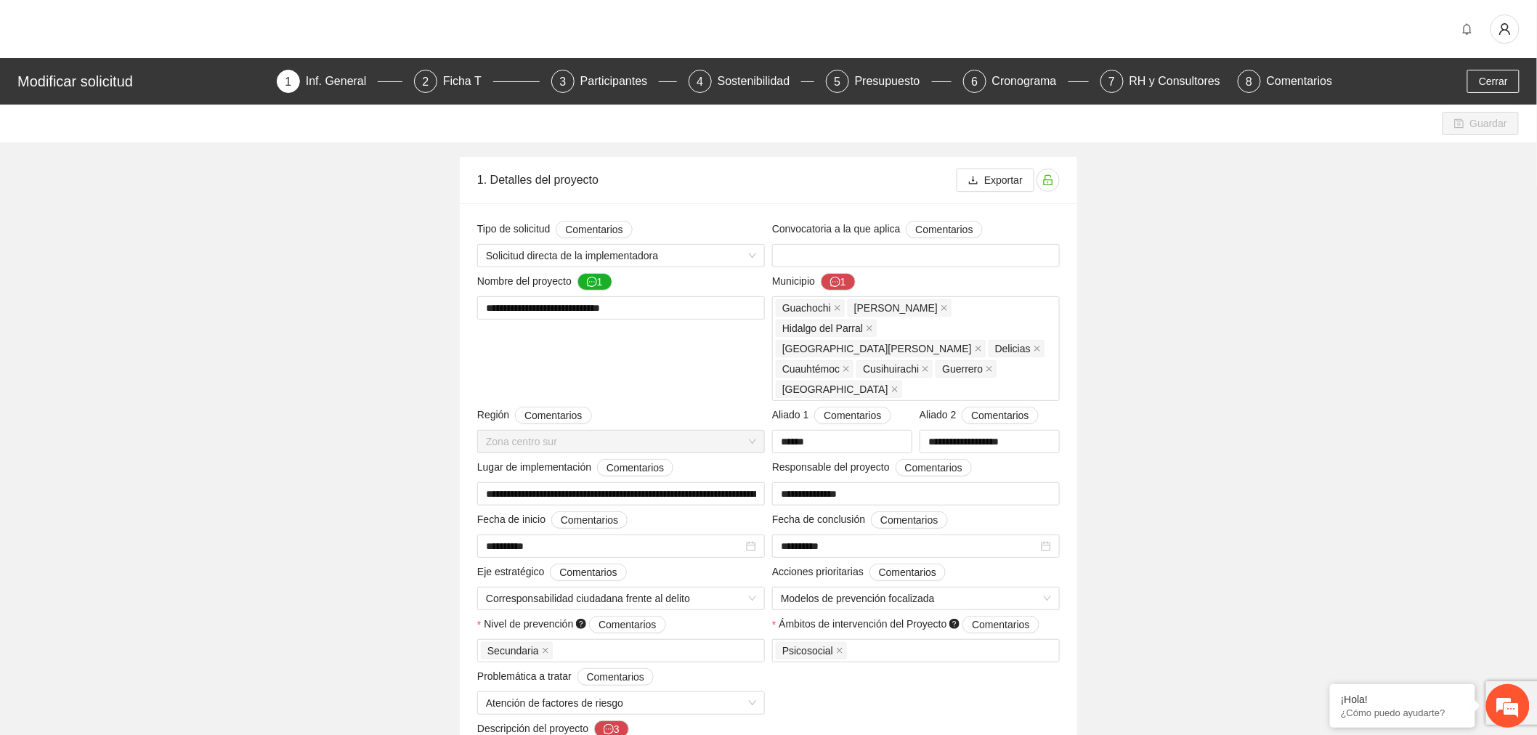
click at [904, 88] on div "Presupuesto" at bounding box center [893, 81] width 77 height 23
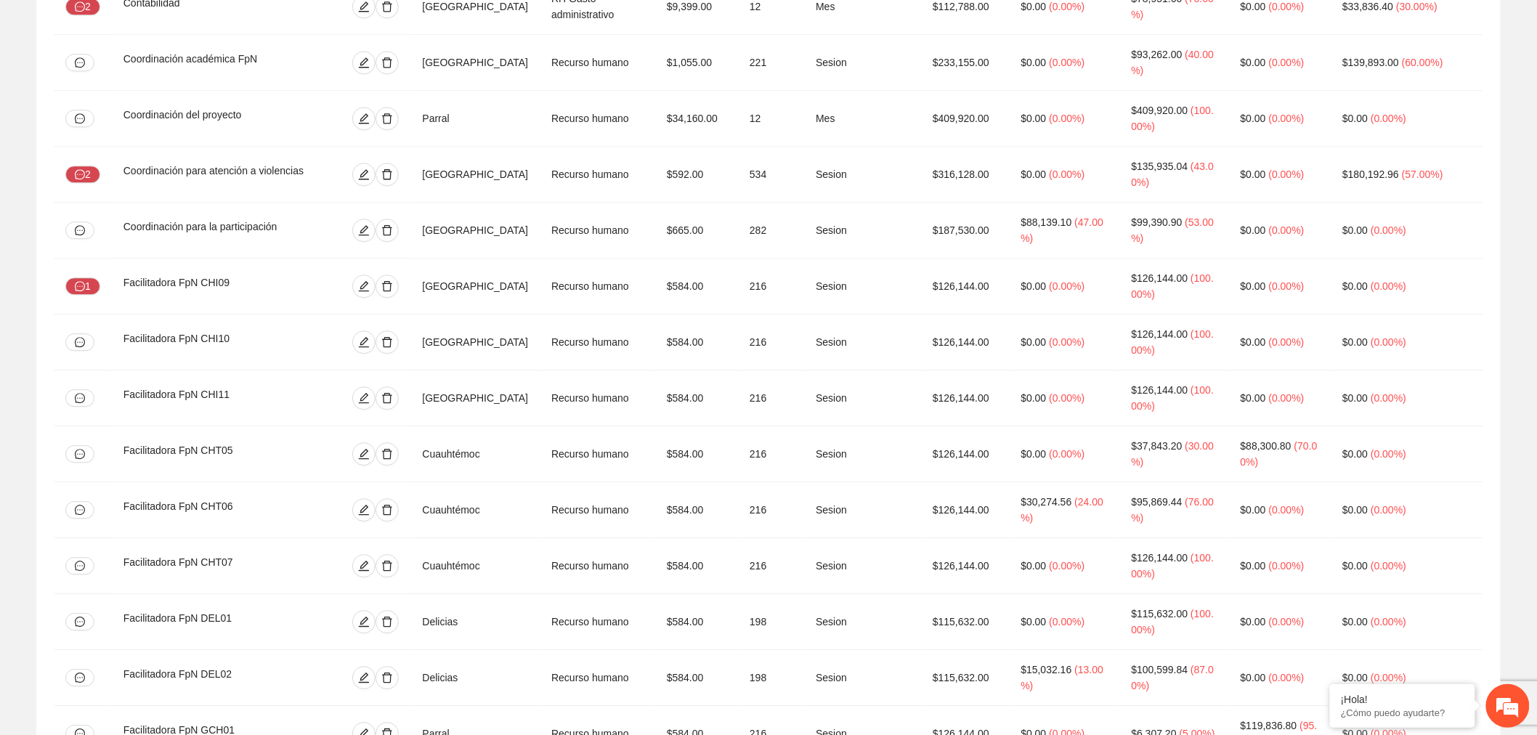
scroll to position [1733, 0]
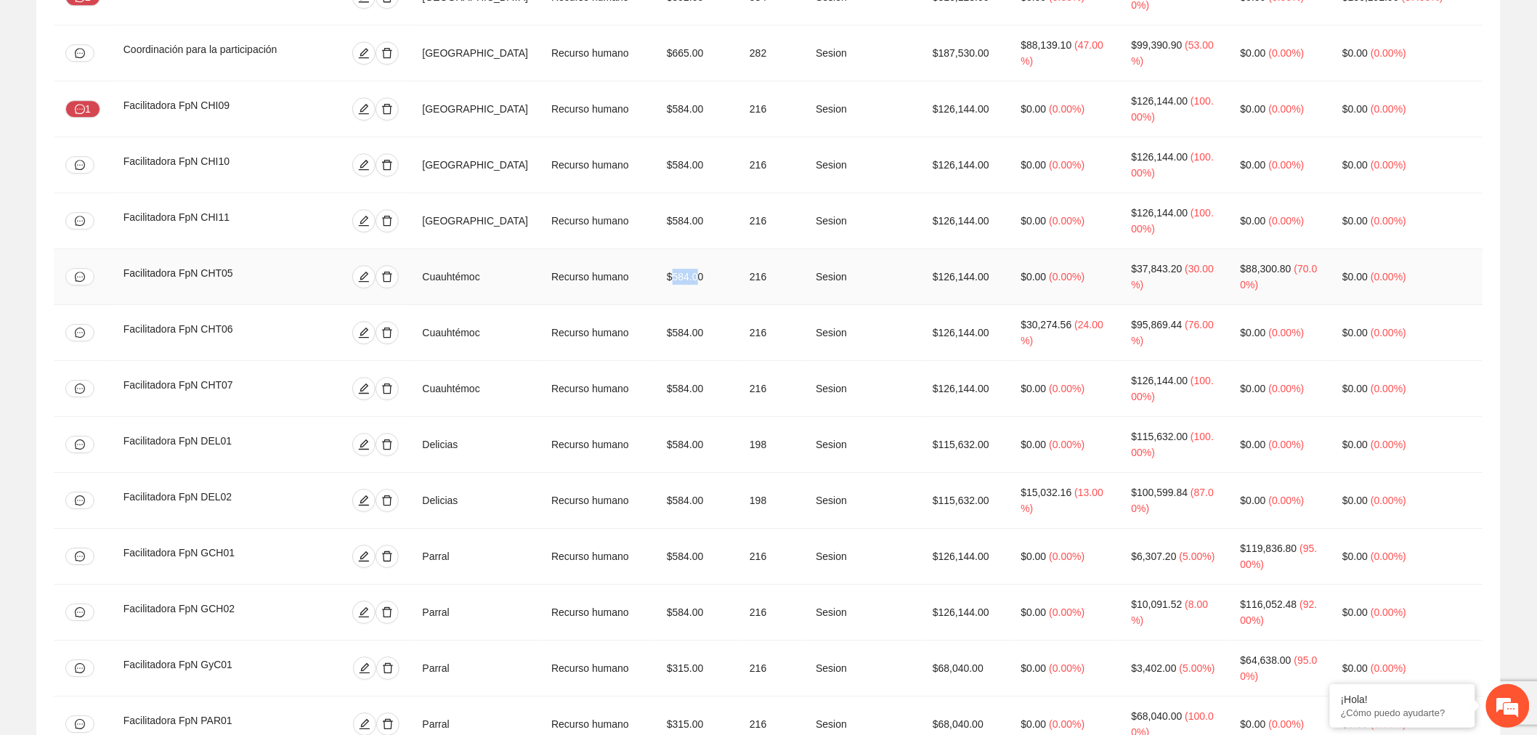
drag, startPoint x: 707, startPoint y: 161, endPoint x: 679, endPoint y: 161, distance: 27.6
click at [679, 249] on td "$584.00" at bounding box center [696, 277] width 83 height 56
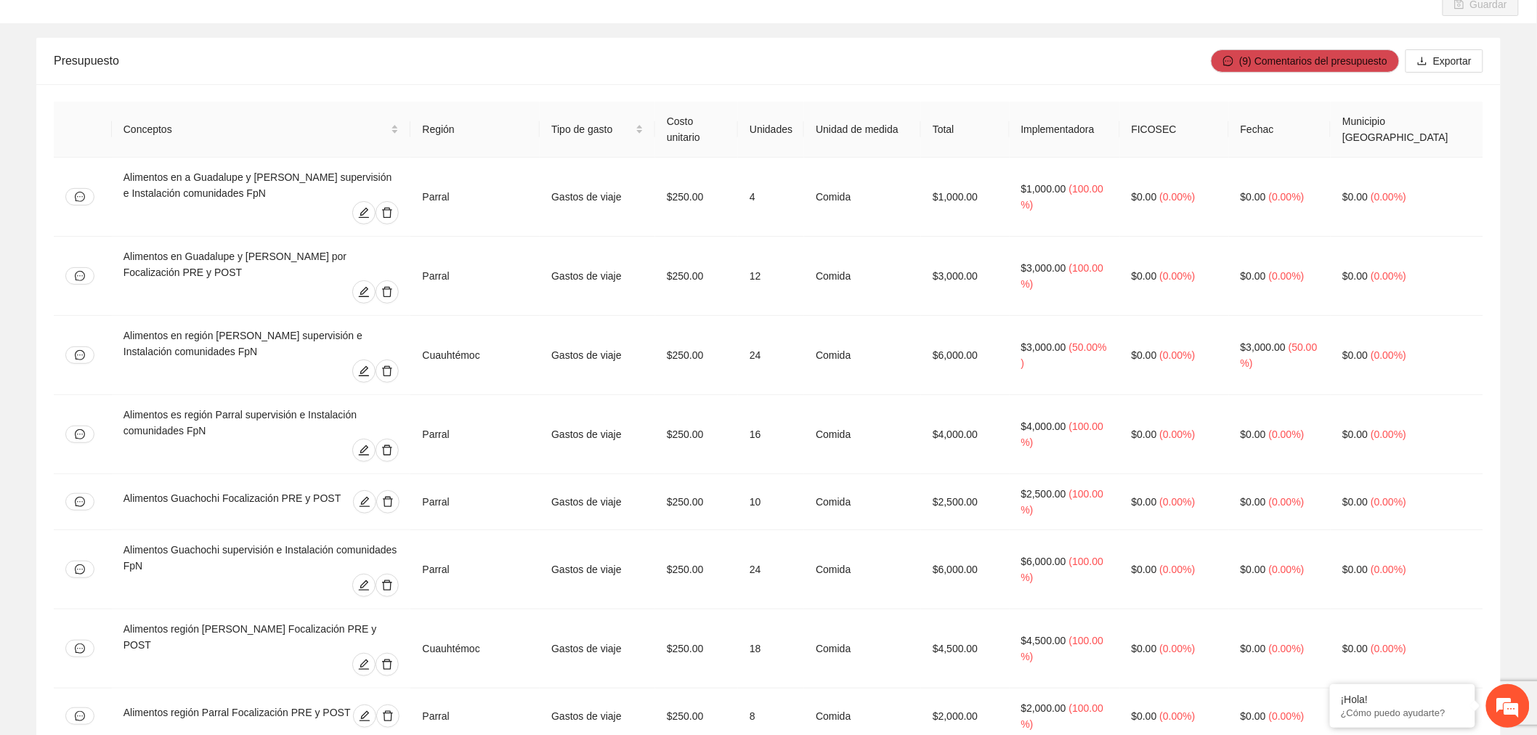
scroll to position [0, 0]
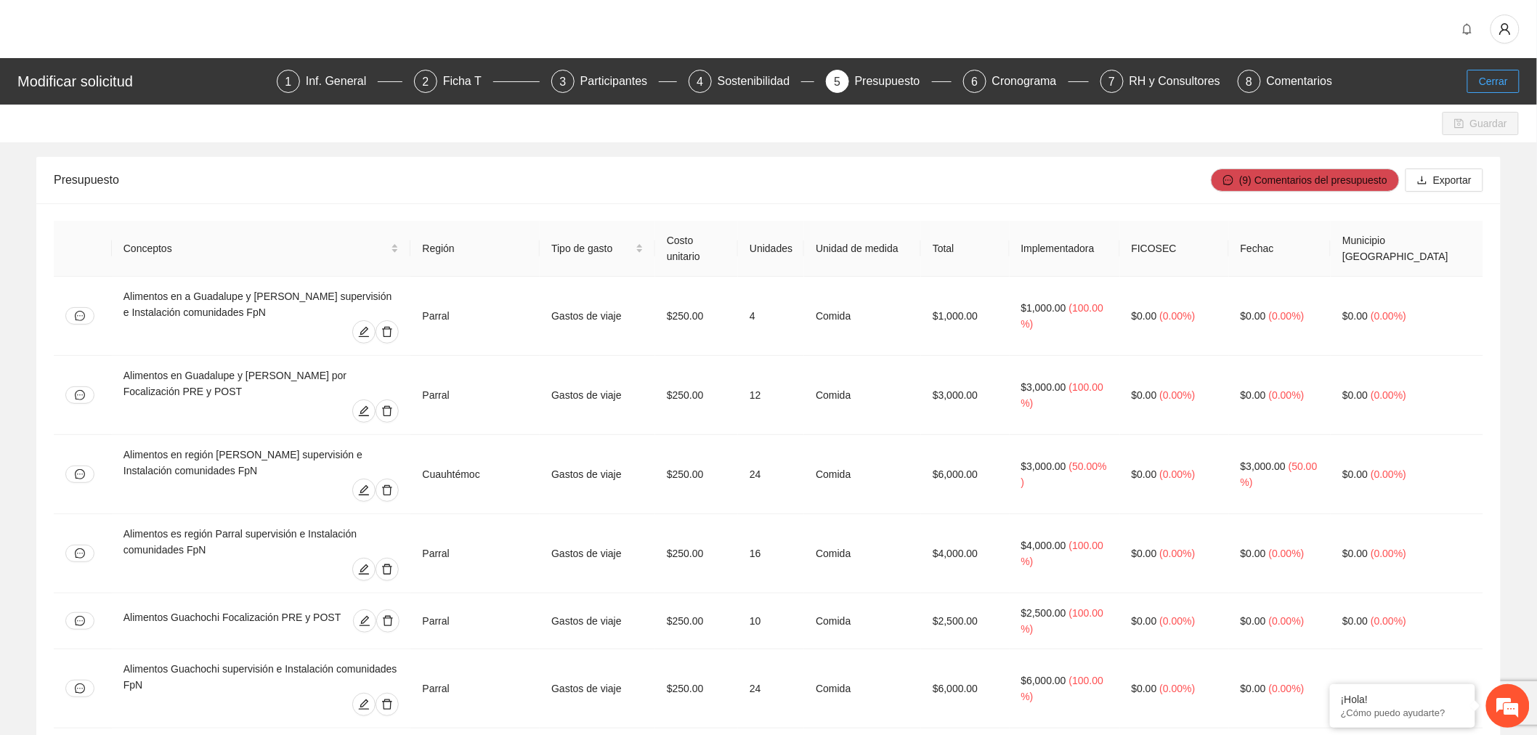
click at [1500, 84] on span "Cerrar" at bounding box center [1493, 81] width 29 height 16
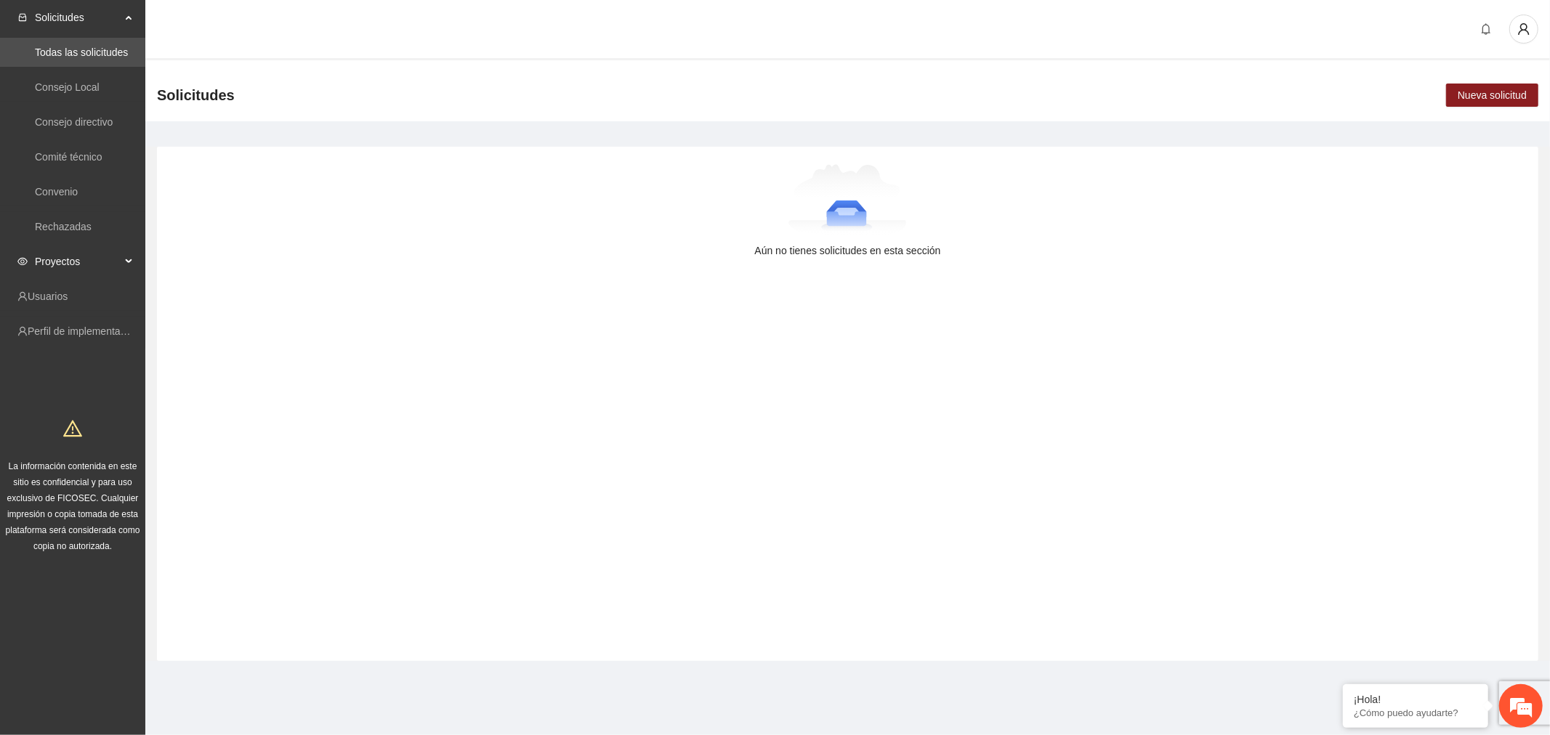
click at [96, 267] on span "Proyectos" at bounding box center [78, 261] width 86 height 29
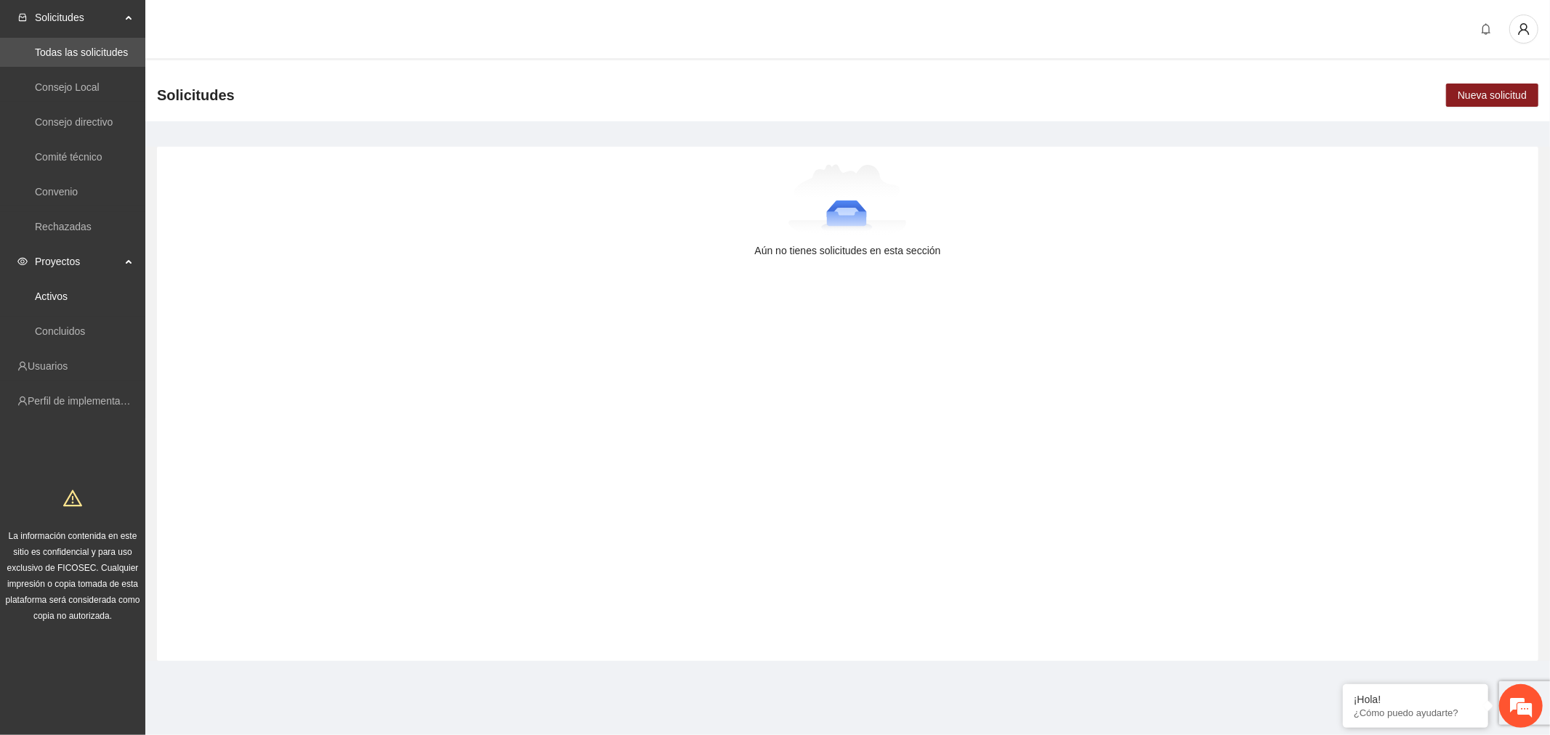
click at [68, 292] on link "Activos" at bounding box center [51, 297] width 33 height 12
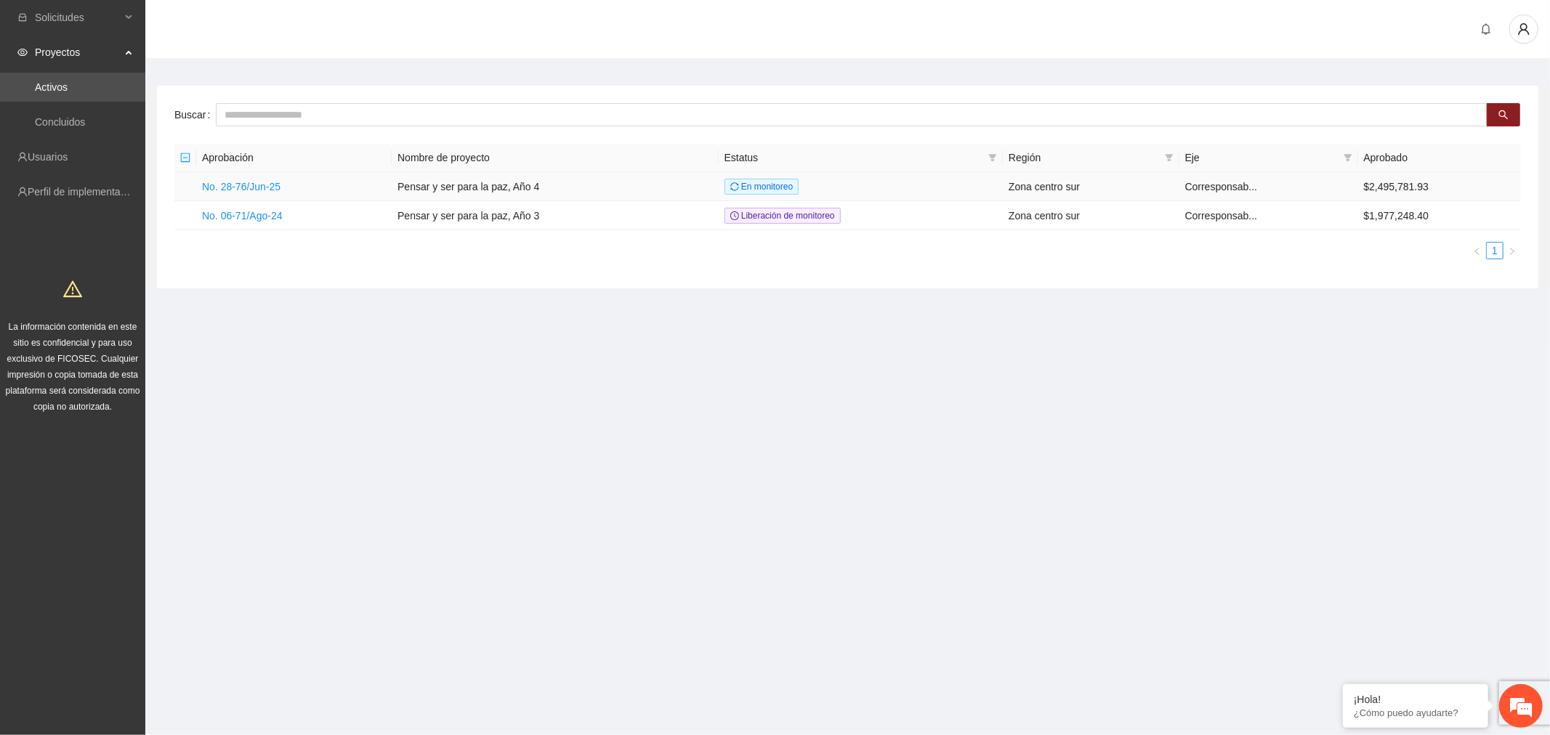
click at [272, 191] on link "No. 28-76/Jun-25" at bounding box center [241, 187] width 78 height 12
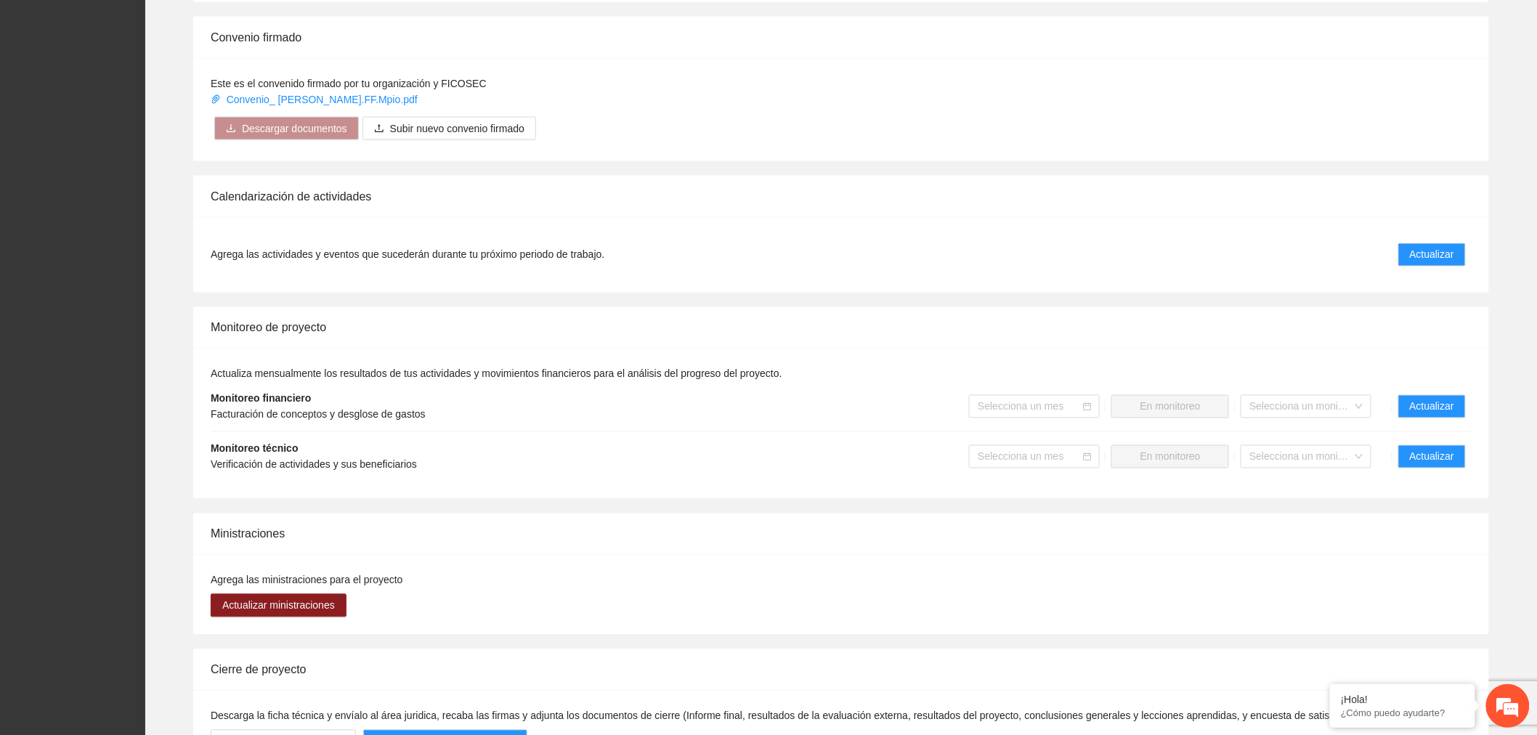
scroll to position [1071, 0]
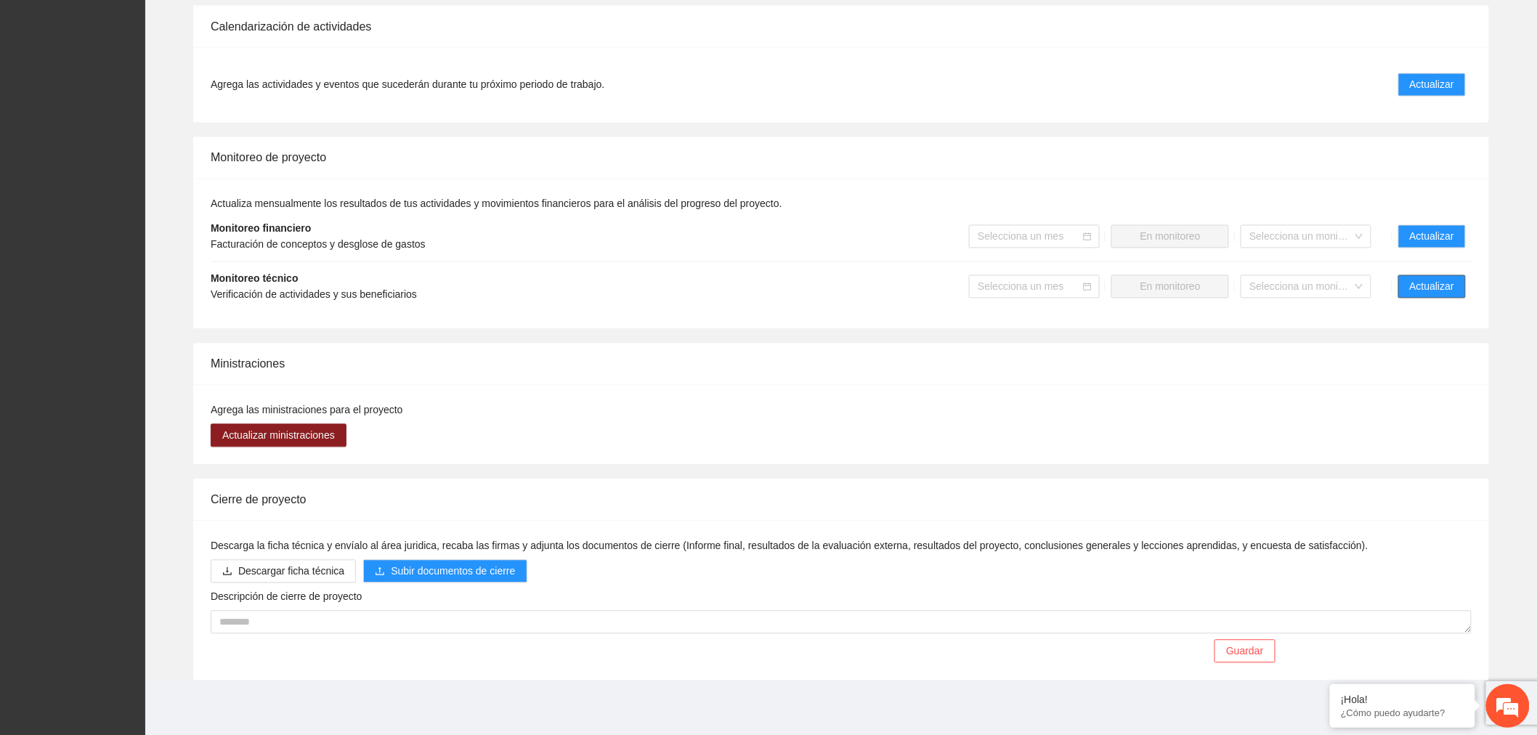
click at [1428, 284] on span "Actualizar" at bounding box center [1432, 287] width 44 height 16
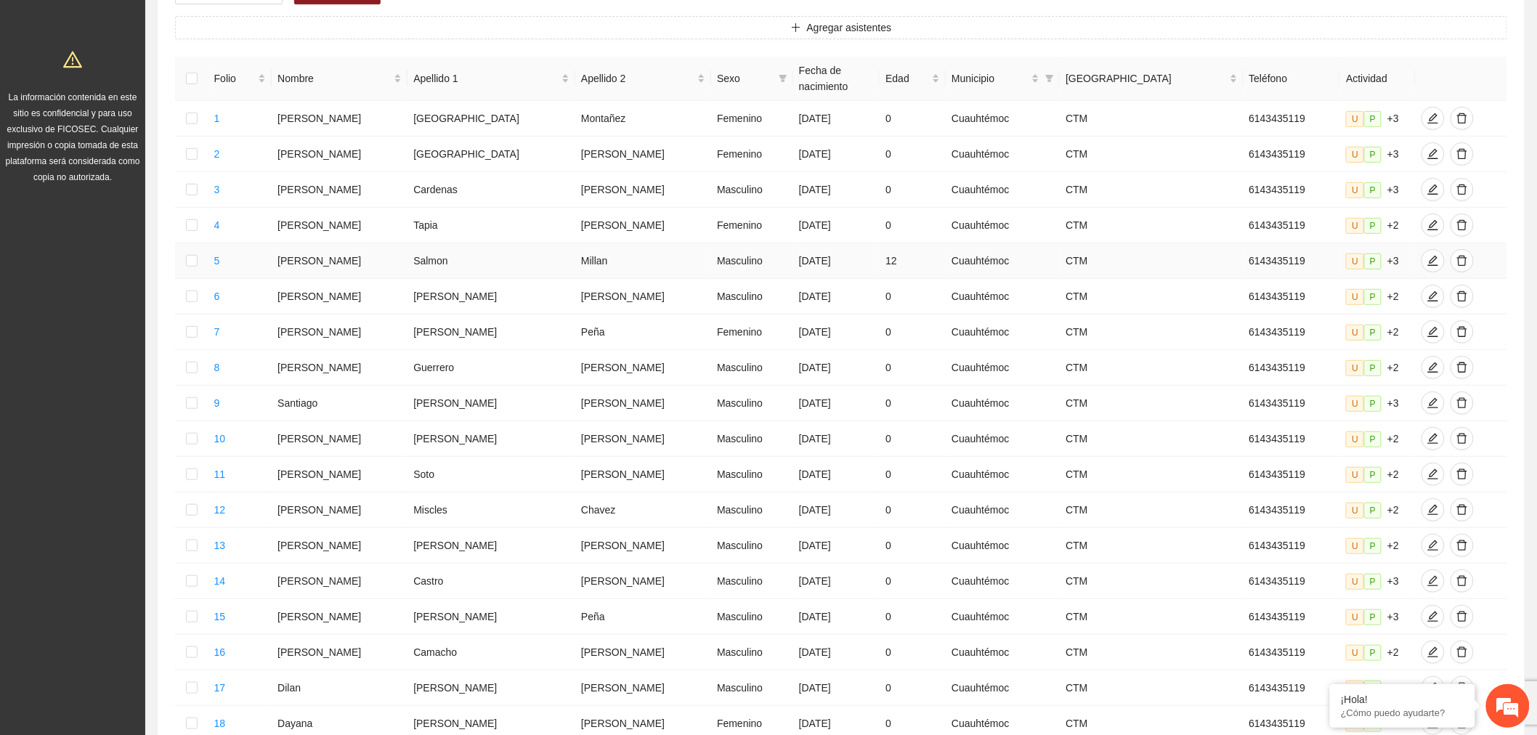
scroll to position [115, 0]
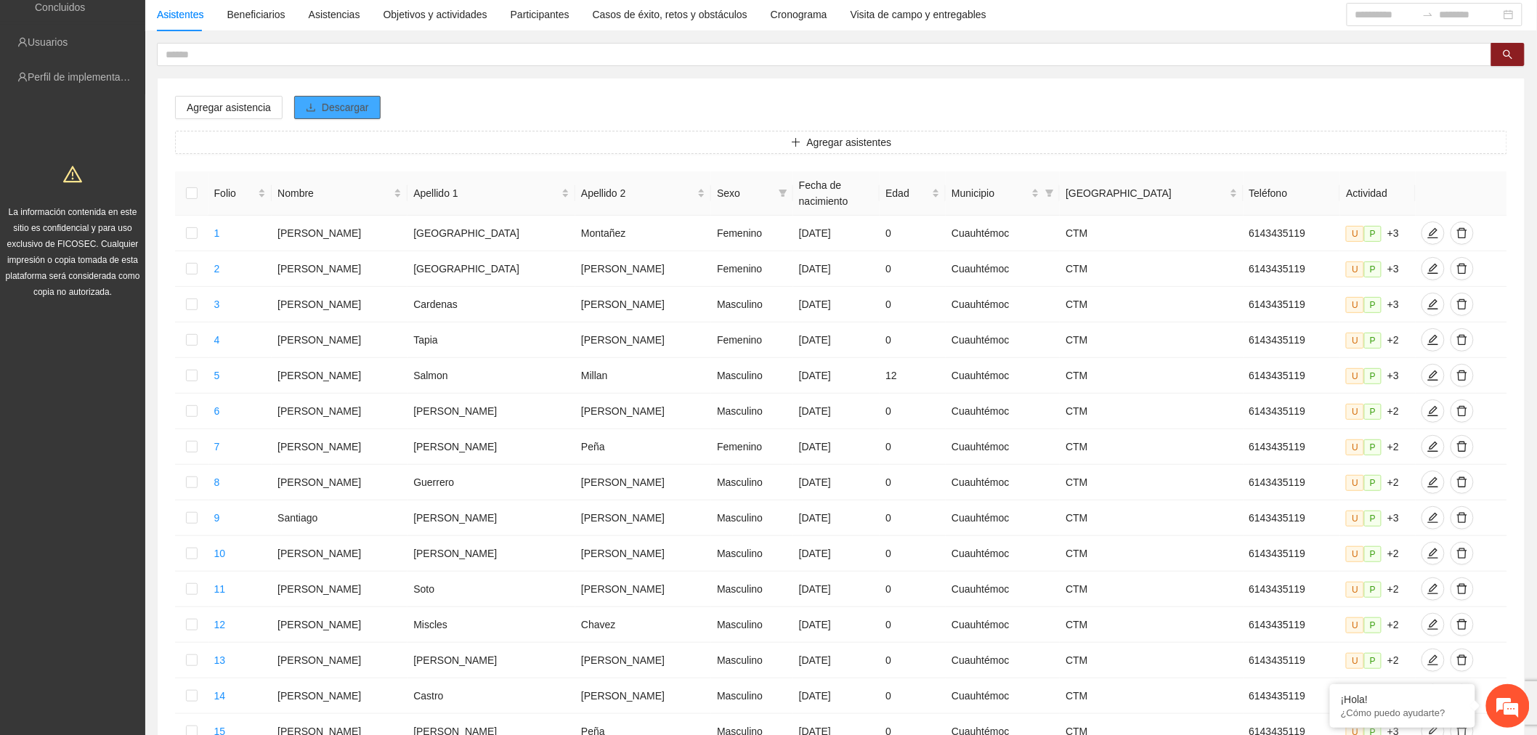
click at [359, 102] on span "Descargar" at bounding box center [345, 108] width 47 height 16
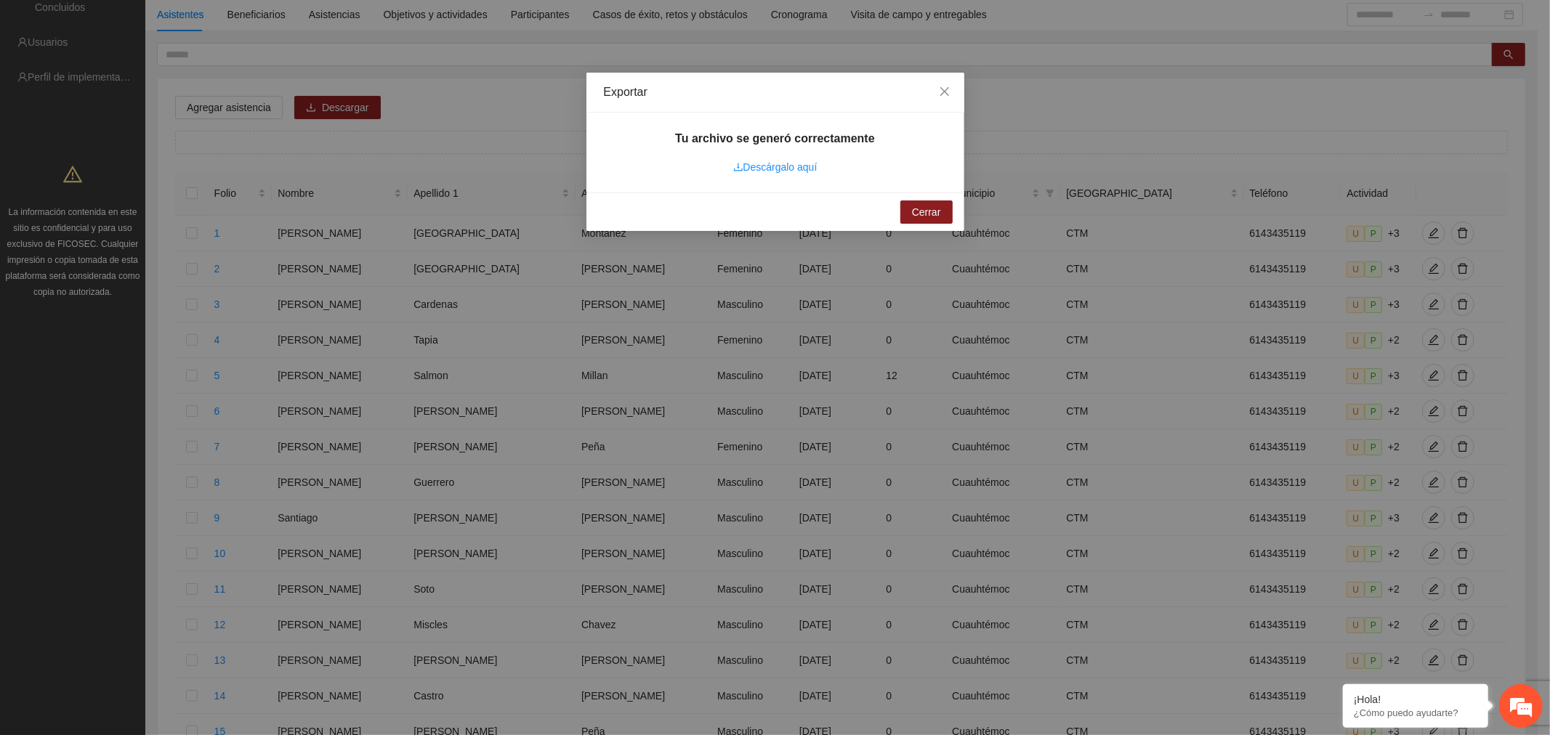
click at [793, 164] on link "Descárgalo aquí" at bounding box center [775, 167] width 84 height 12
click at [943, 93] on icon "close" at bounding box center [943, 91] width 9 height 9
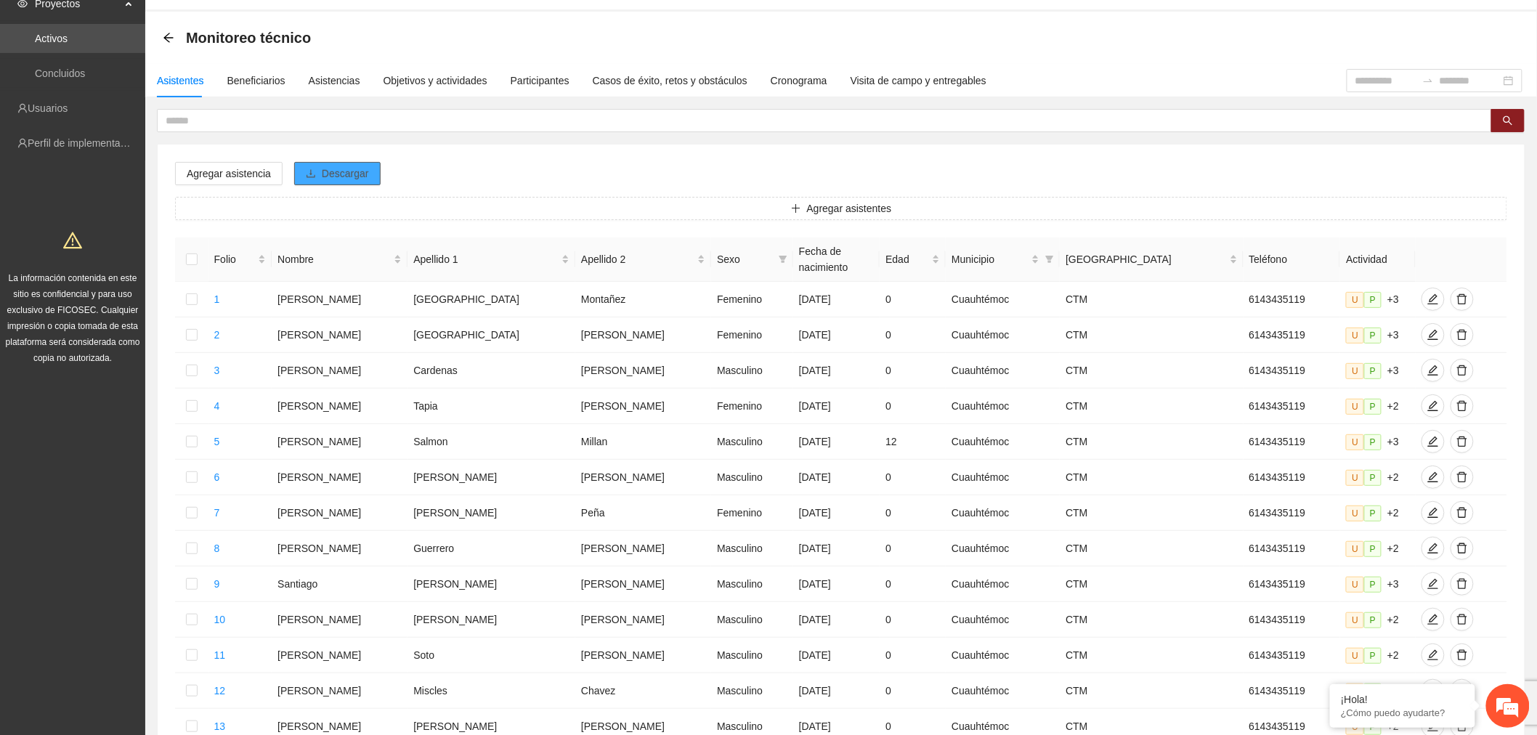
scroll to position [0, 0]
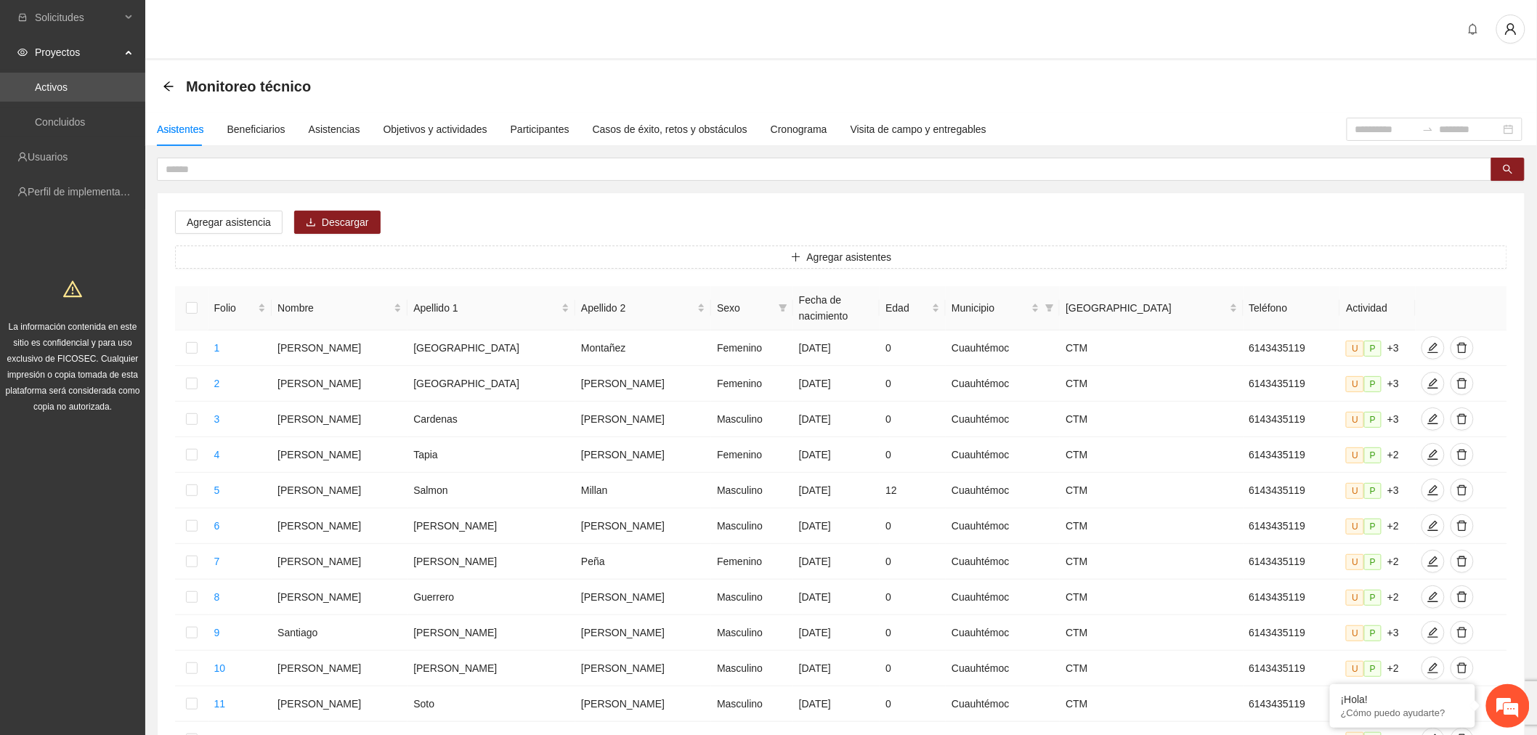
click at [170, 85] on icon "arrow-left" at bounding box center [167, 85] width 9 height 9
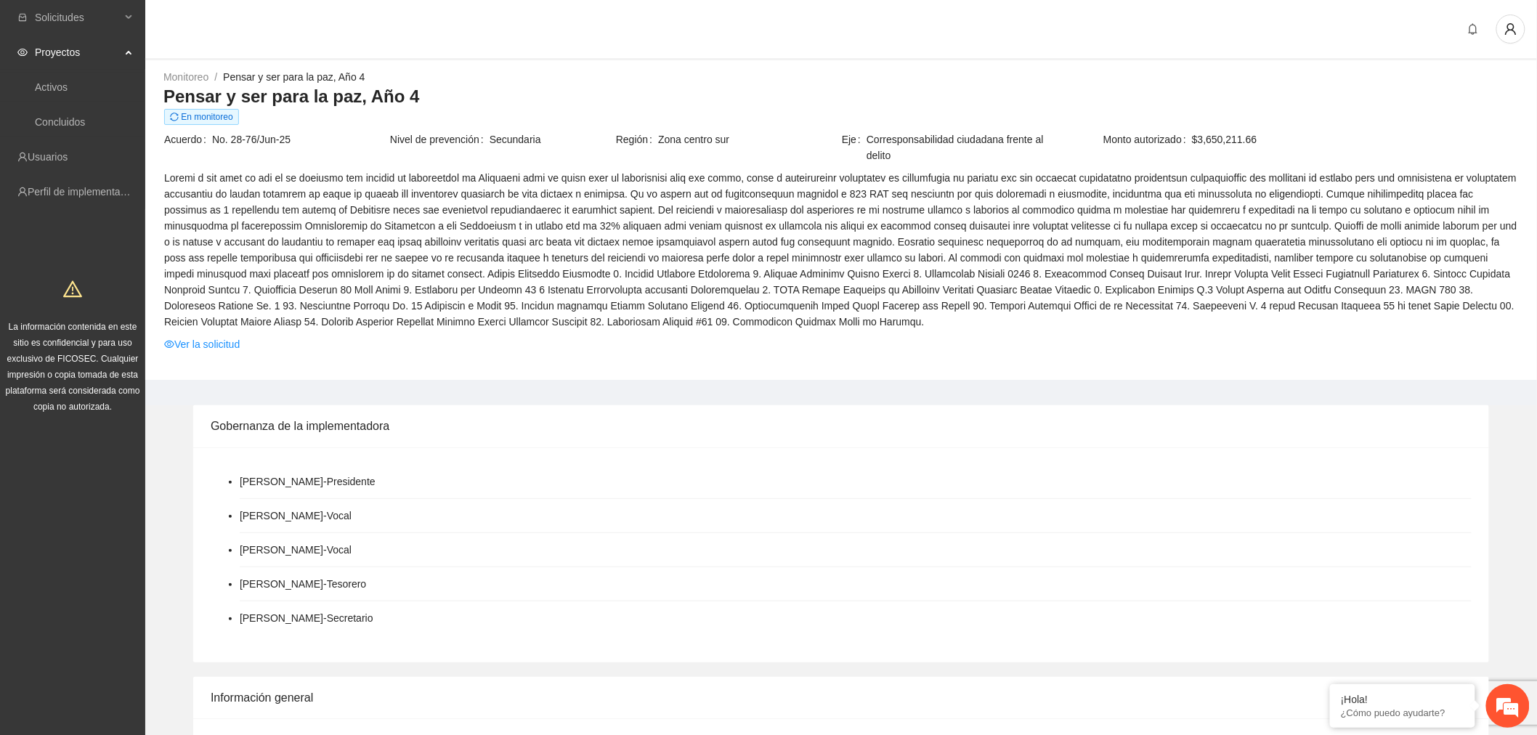
click at [212, 340] on link "Ver la solicitud" at bounding box center [202, 344] width 76 height 16
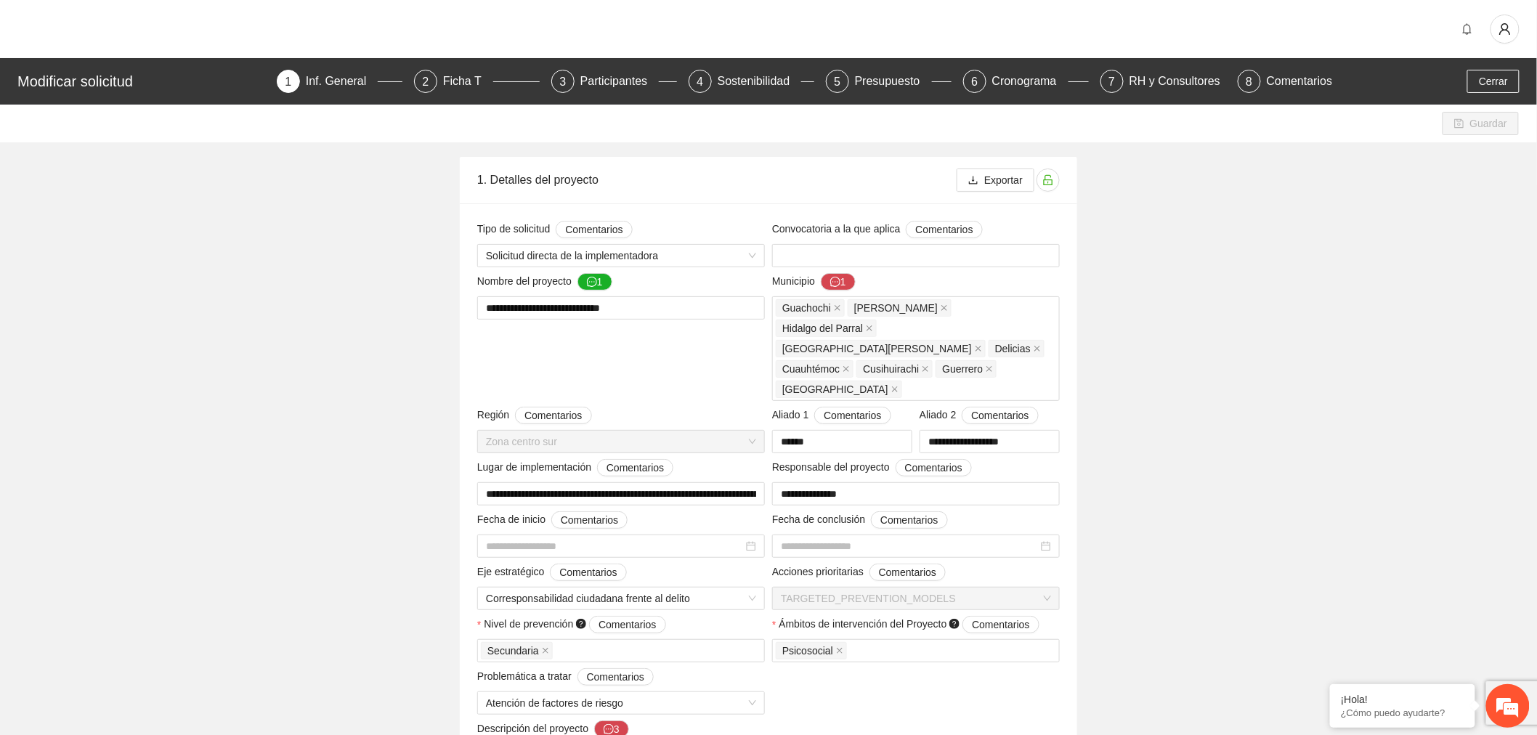
type input "**********"
click at [1167, 81] on div "RH y Consultores" at bounding box center [1181, 81] width 102 height 23
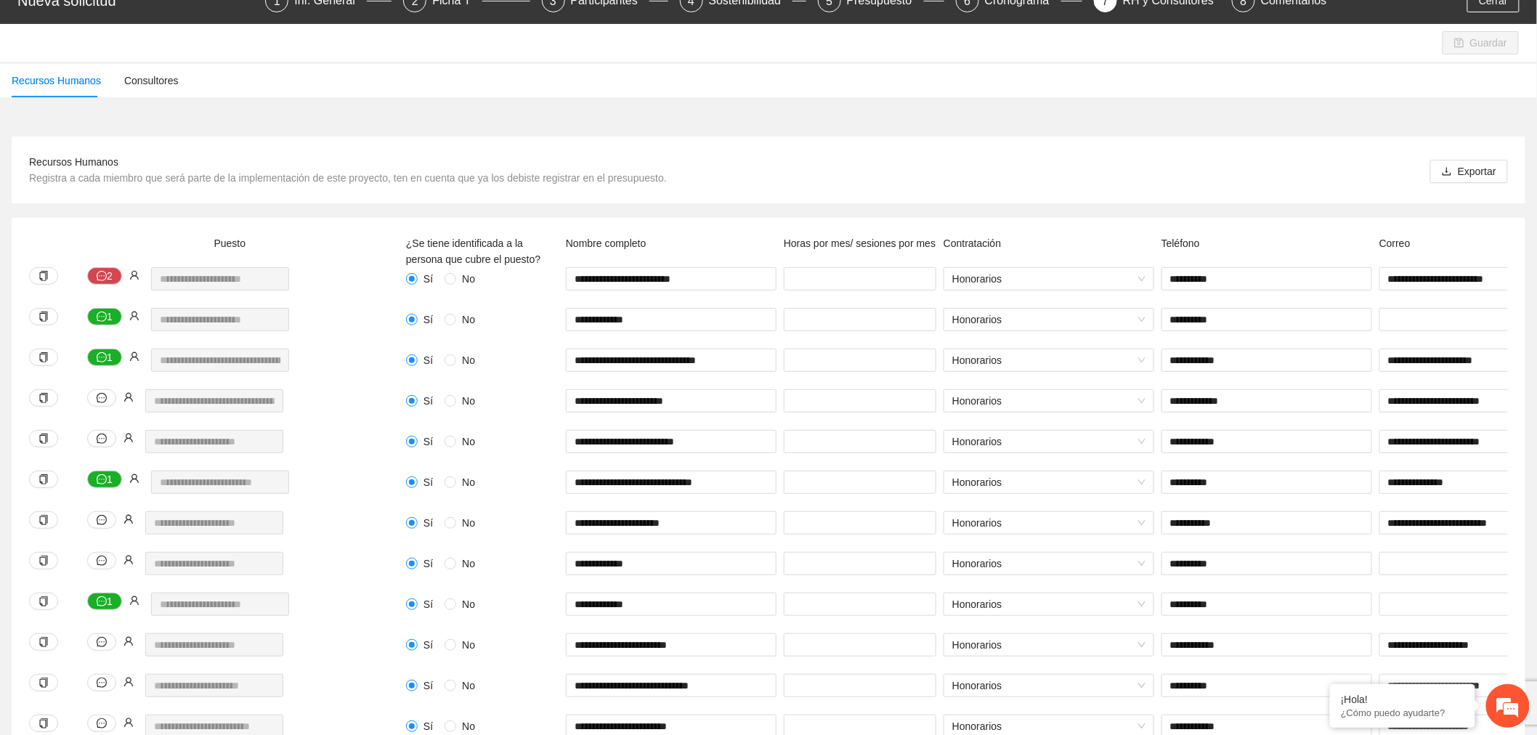
scroll to position [242, 0]
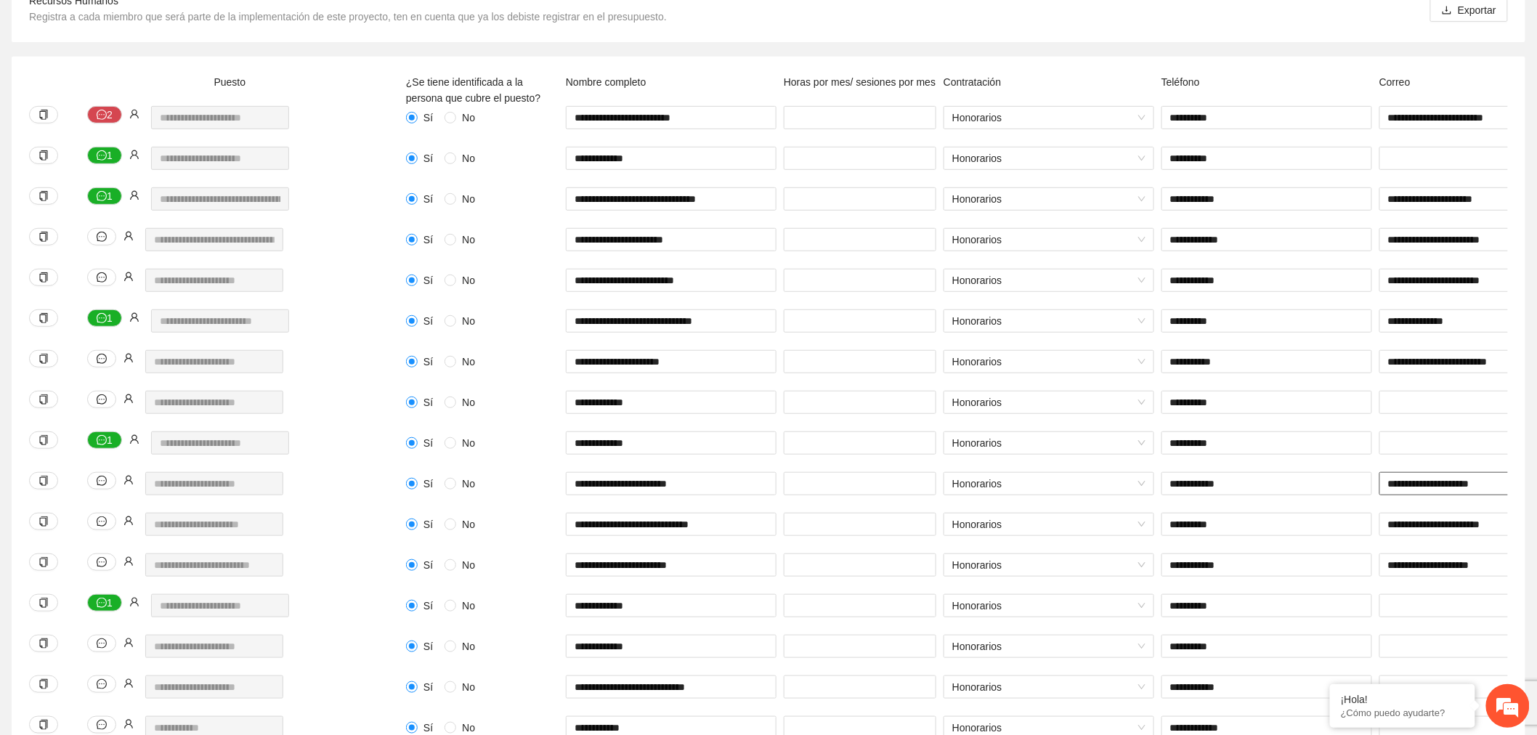
drag, startPoint x: 1507, startPoint y: 483, endPoint x: 1362, endPoint y: 473, distance: 144.9
click at [1362, 473] on div "**********" at bounding box center [1096, 492] width 1388 height 41
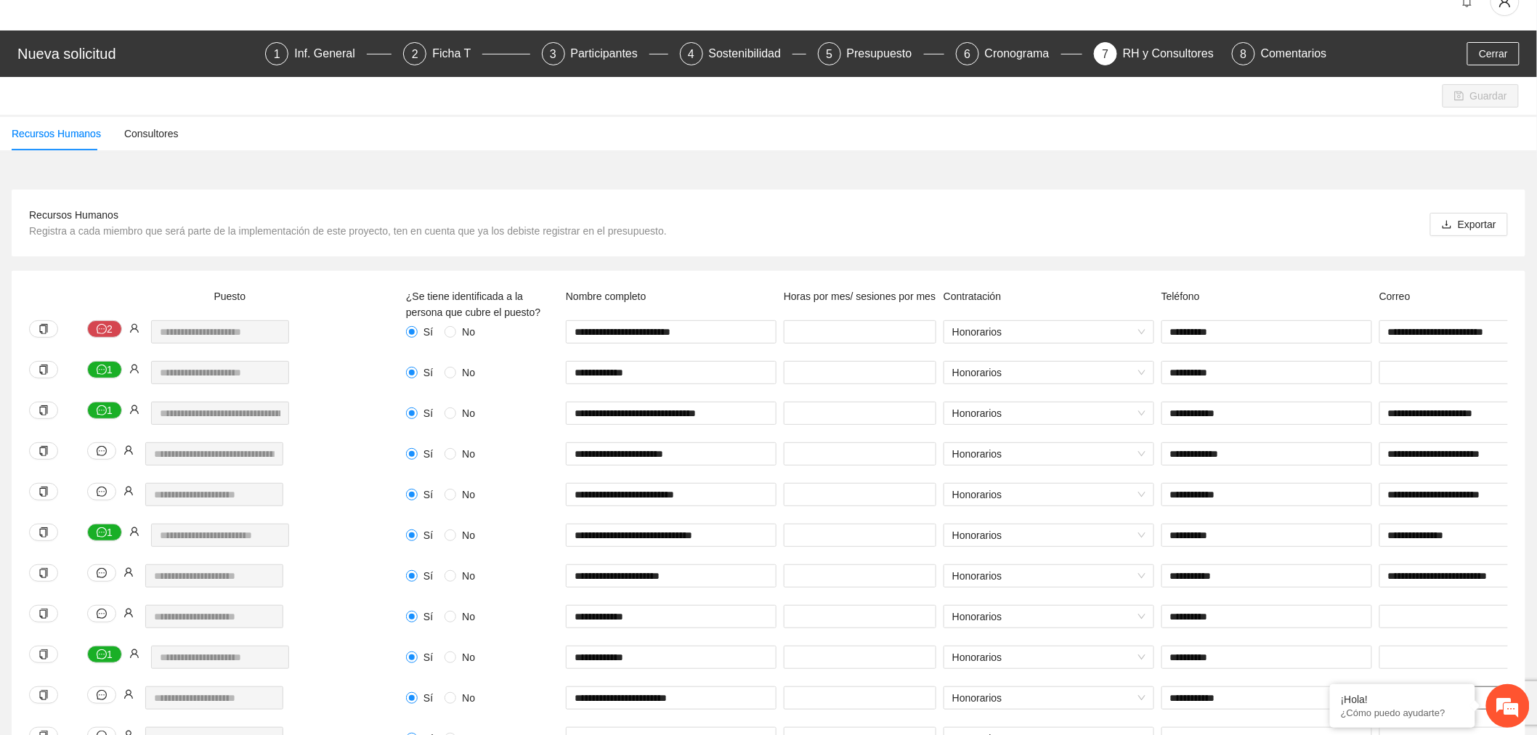
scroll to position [0, 0]
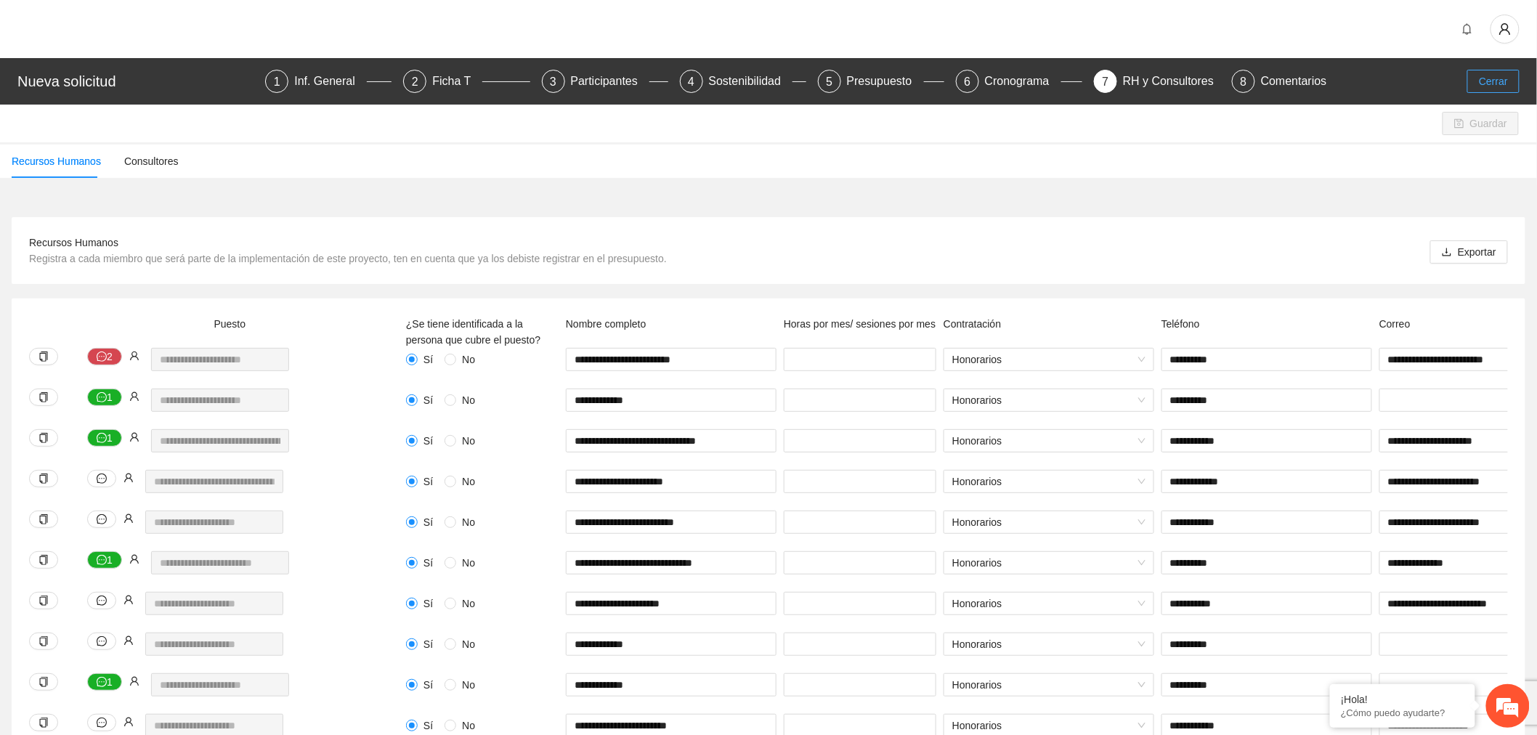
click at [1492, 78] on span "Cerrar" at bounding box center [1493, 81] width 29 height 16
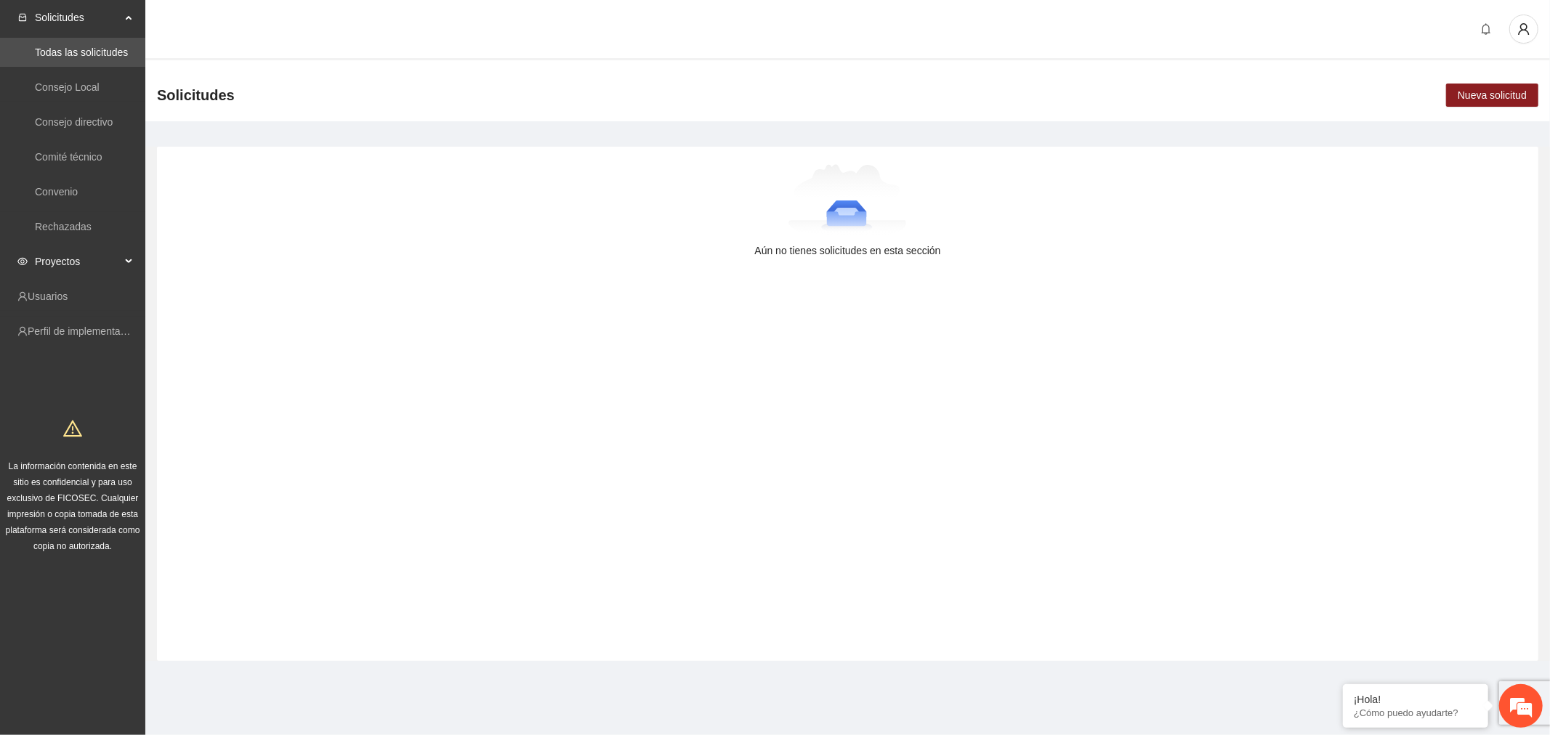
click at [96, 256] on span "Proyectos" at bounding box center [78, 261] width 86 height 29
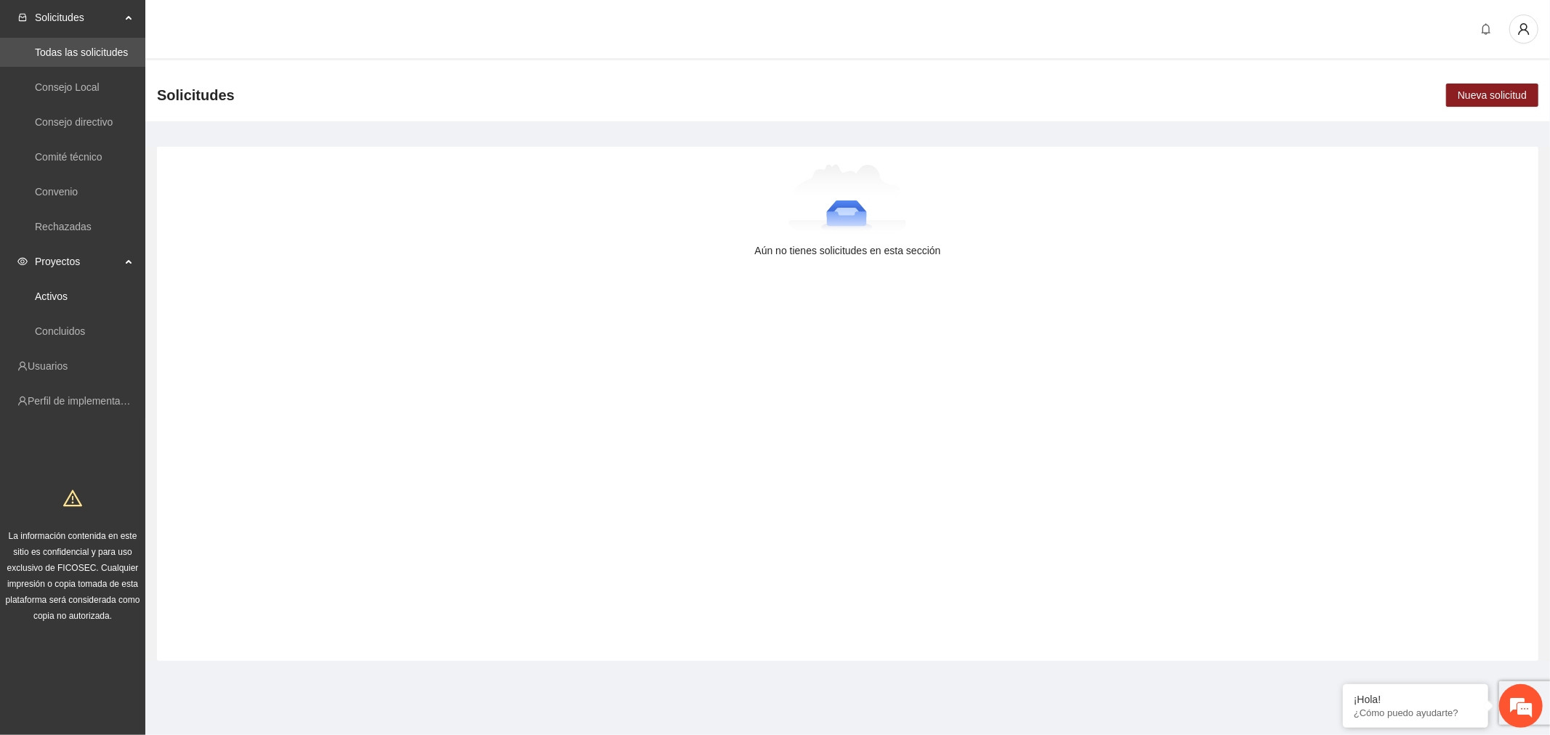
click at [68, 301] on link "Activos" at bounding box center [51, 297] width 33 height 12
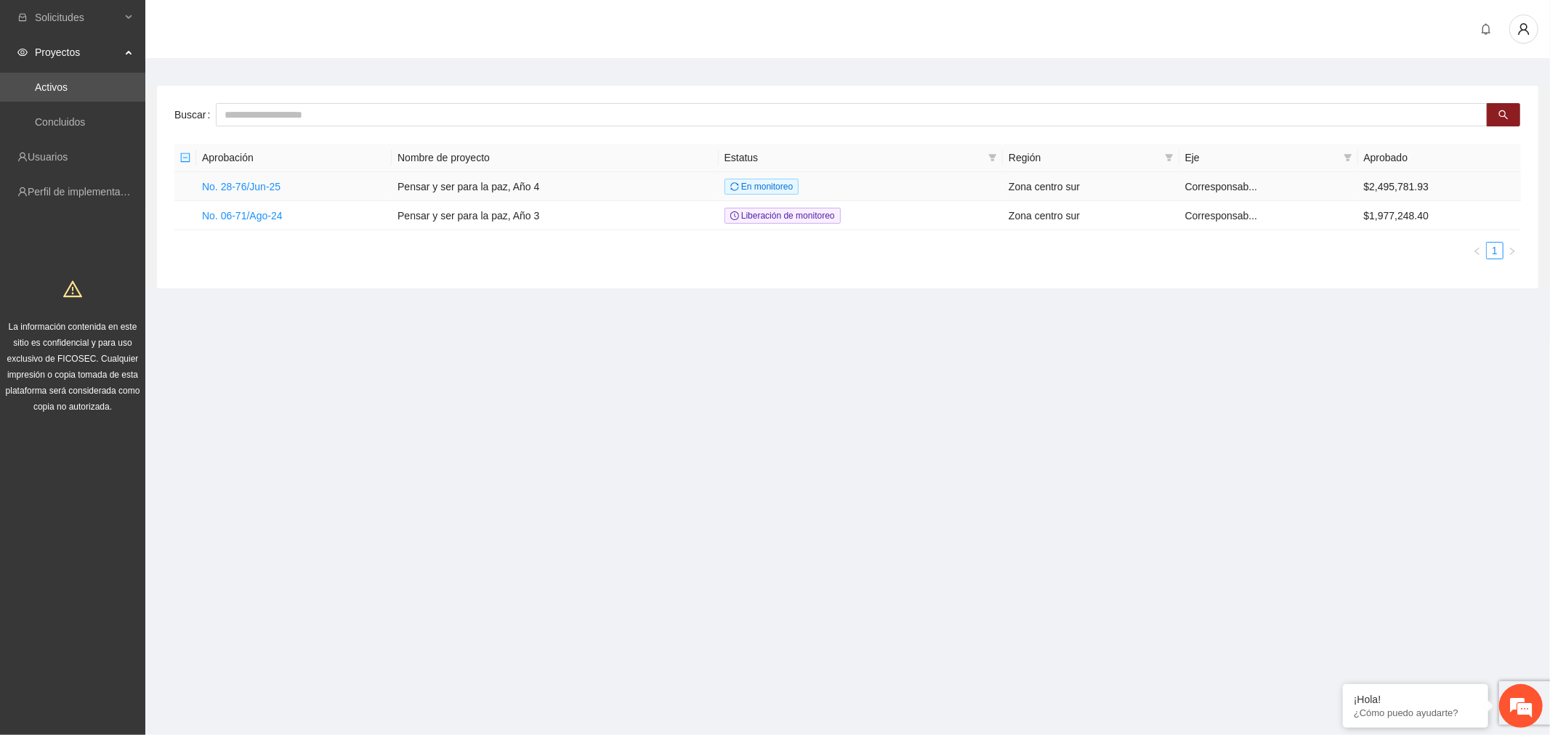
click at [256, 190] on link "No. 28-76/Jun-25" at bounding box center [241, 187] width 78 height 12
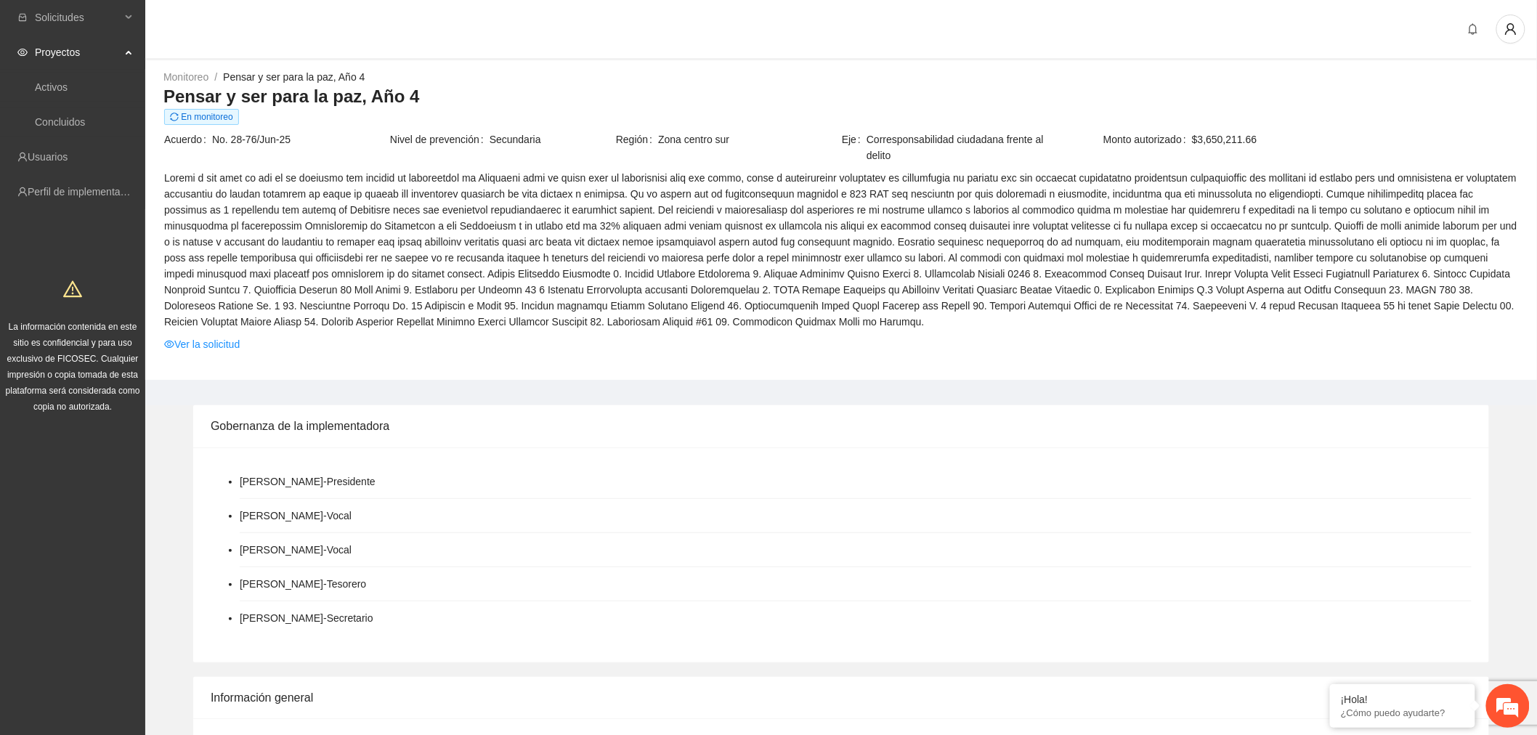
click at [211, 344] on link "Ver la solicitud" at bounding box center [202, 344] width 76 height 16
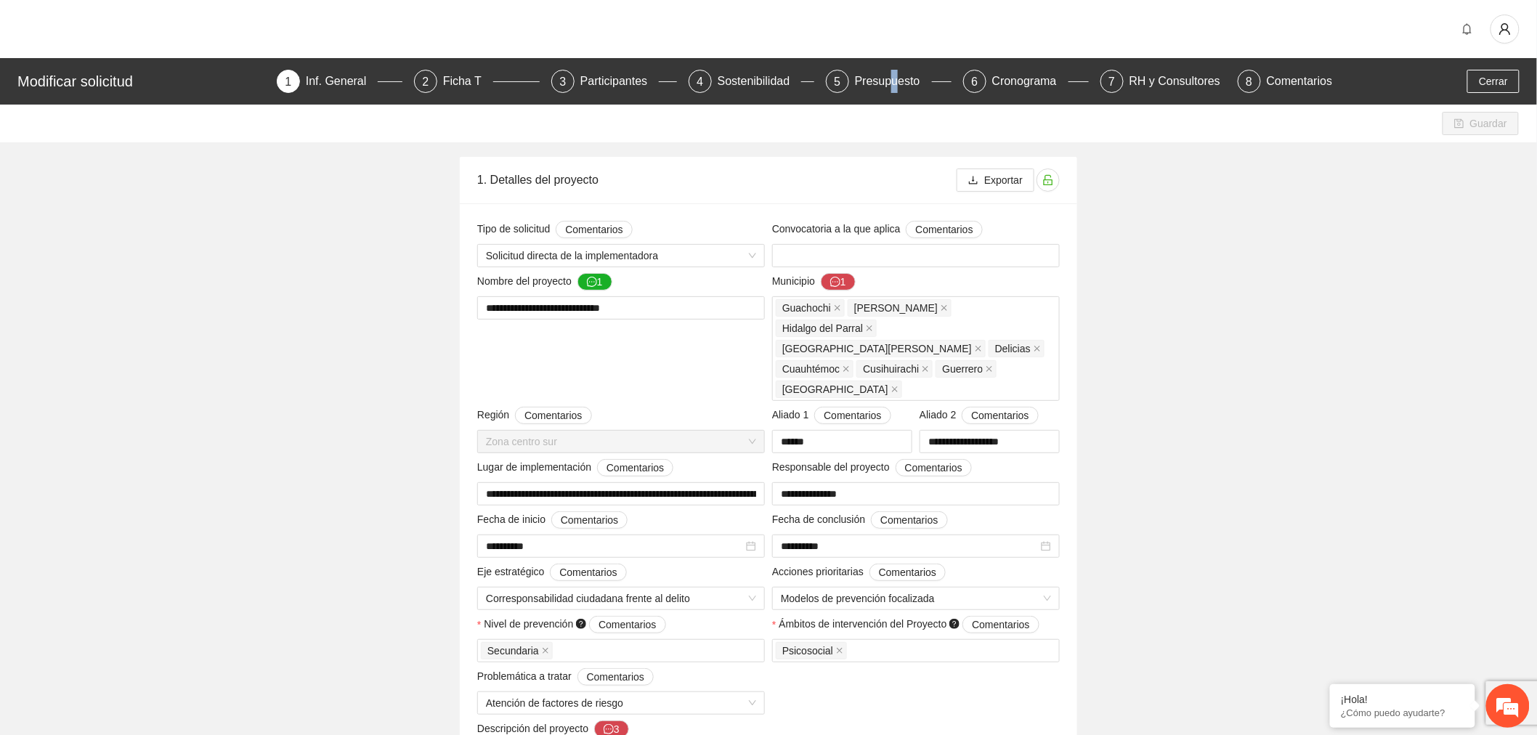
click at [897, 80] on div "Presupuesto" at bounding box center [893, 81] width 77 height 23
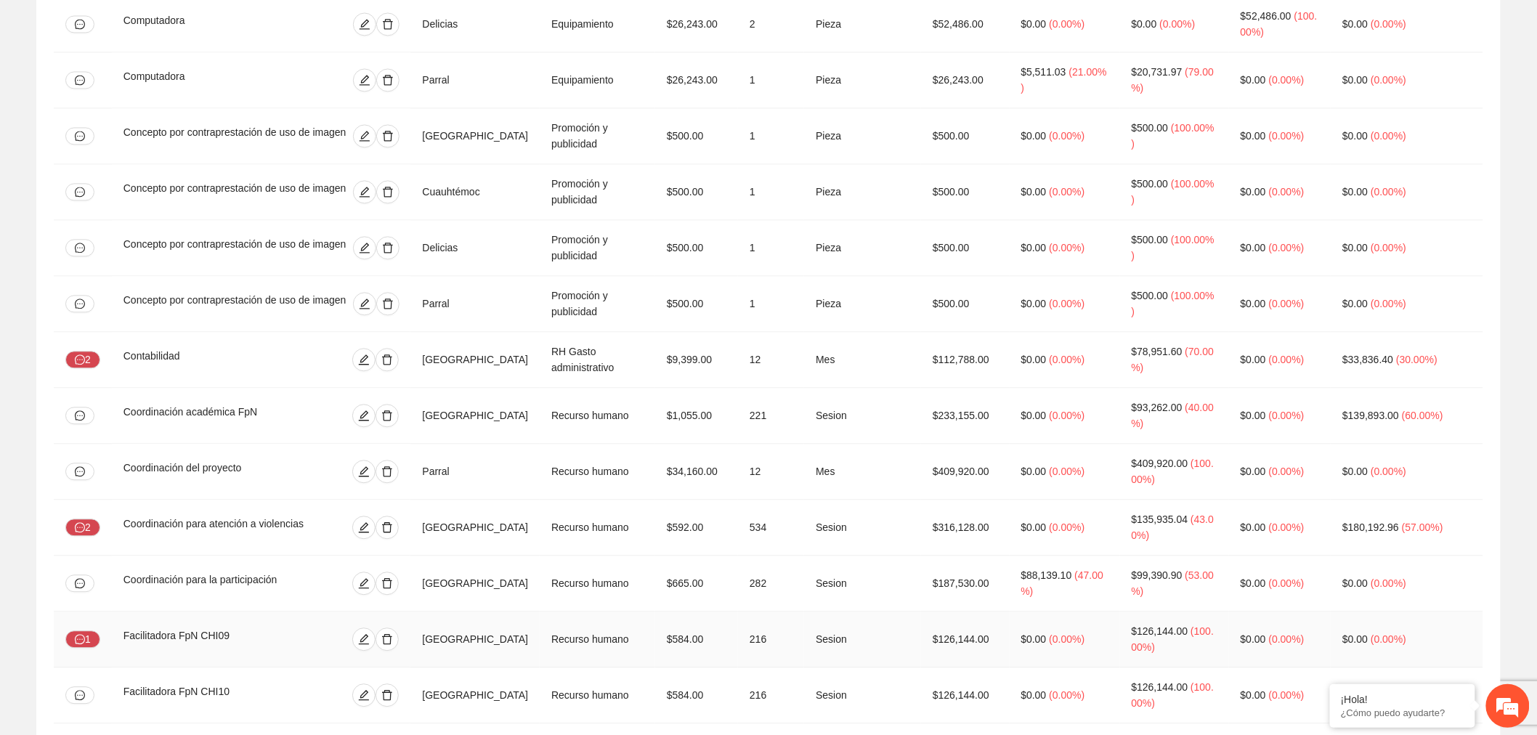
scroll to position [1210, 0]
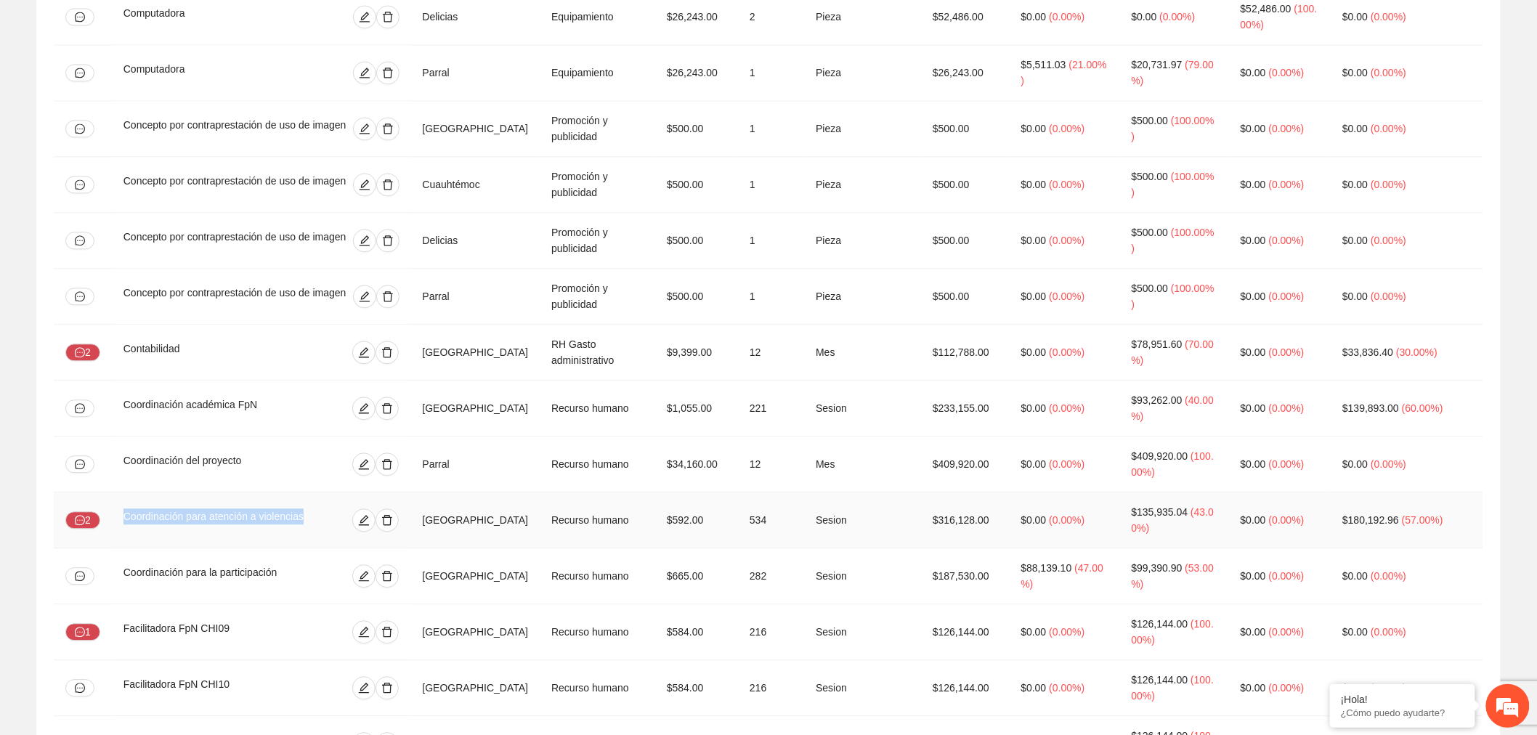
drag, startPoint x: 313, startPoint y: 411, endPoint x: 115, endPoint y: 418, distance: 198.5
click at [115, 493] on td "Coordinación para atención a violencias" at bounding box center [261, 521] width 299 height 56
copy div "Coordinación para atención a violencias"
drag, startPoint x: 300, startPoint y: 466, endPoint x: 110, endPoint y: 477, distance: 190.7
click at [110, 549] on tr "Coordinación para la participación Chihuahua Recurso humano $665.00 282 Sesion …" at bounding box center [769, 577] width 1430 height 56
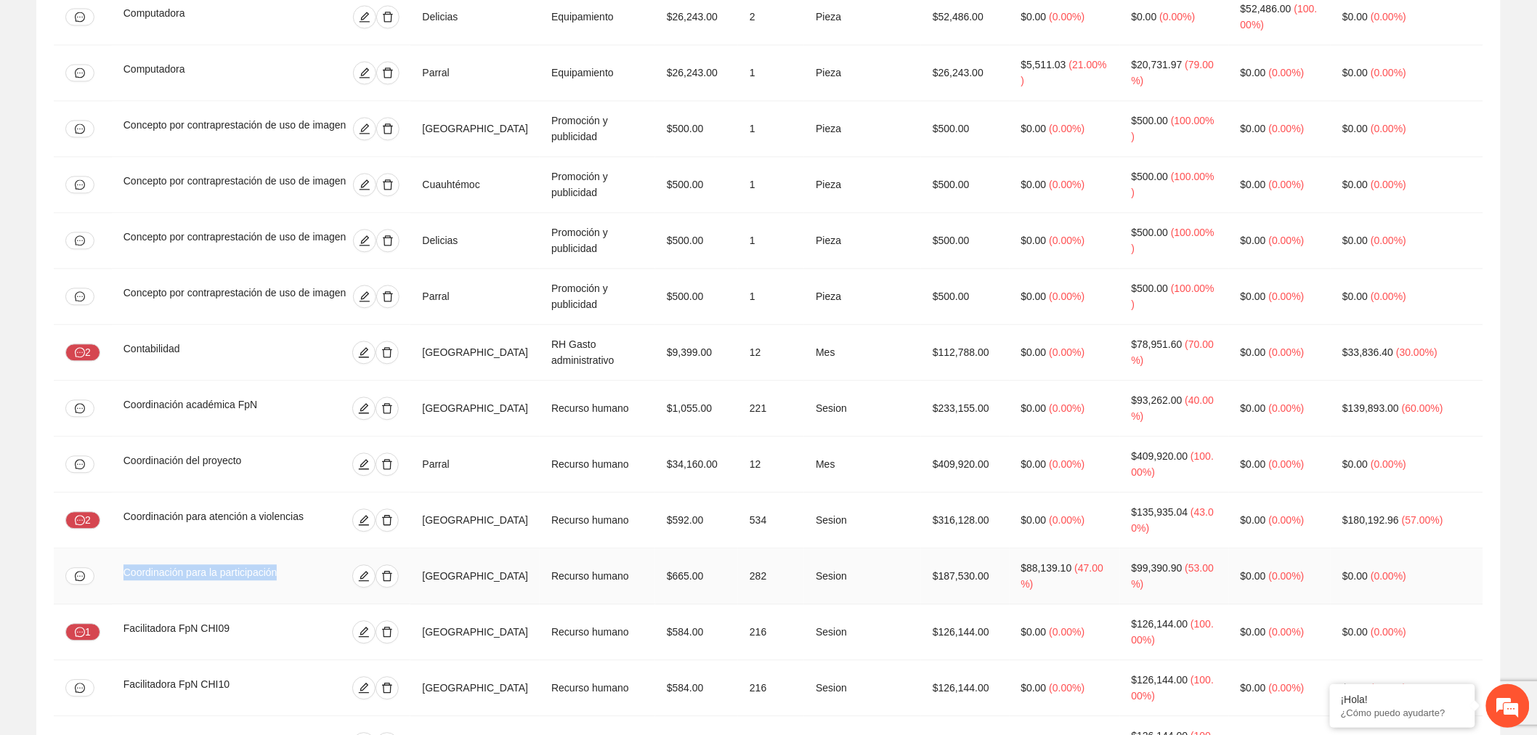
copy div "Coordinación para la participación"
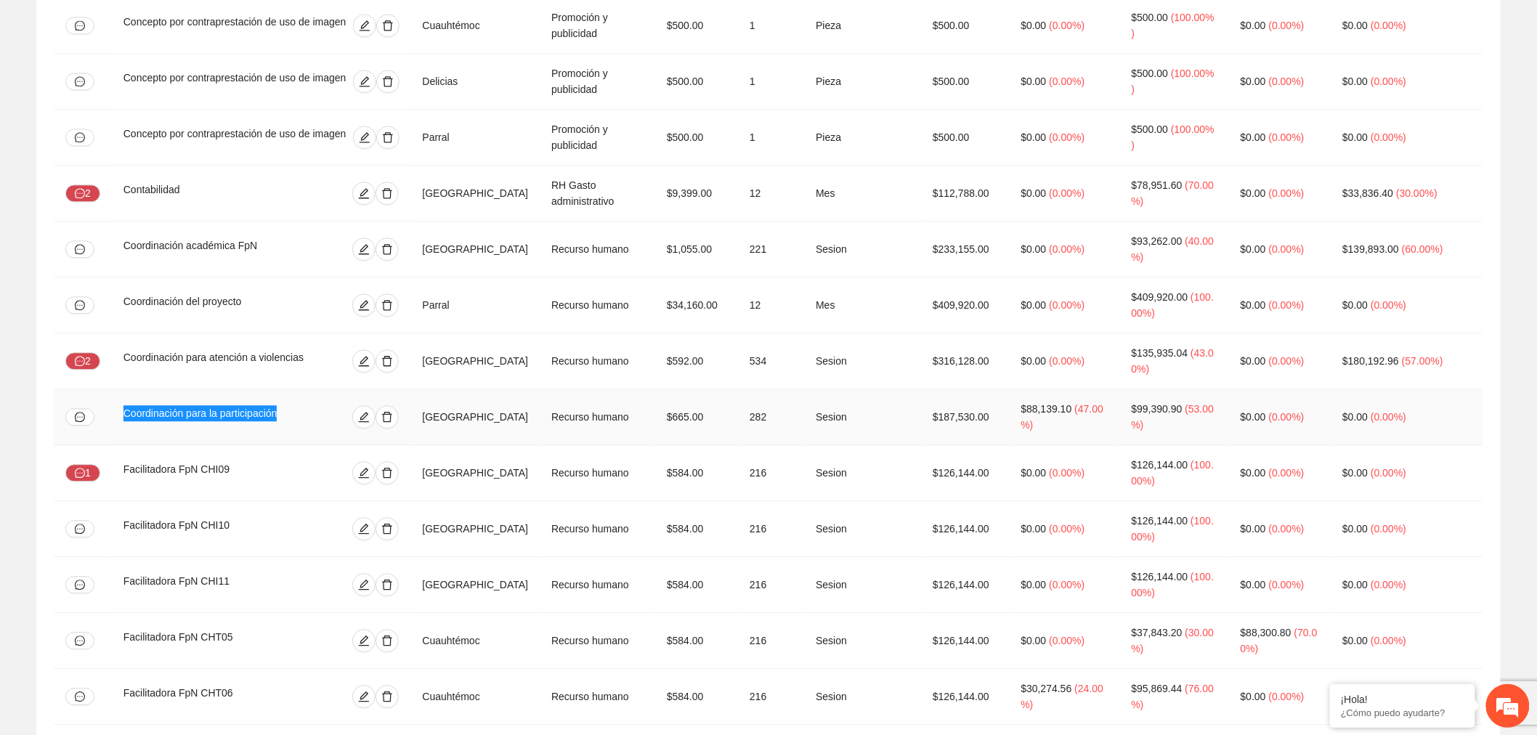
scroll to position [1372, 0]
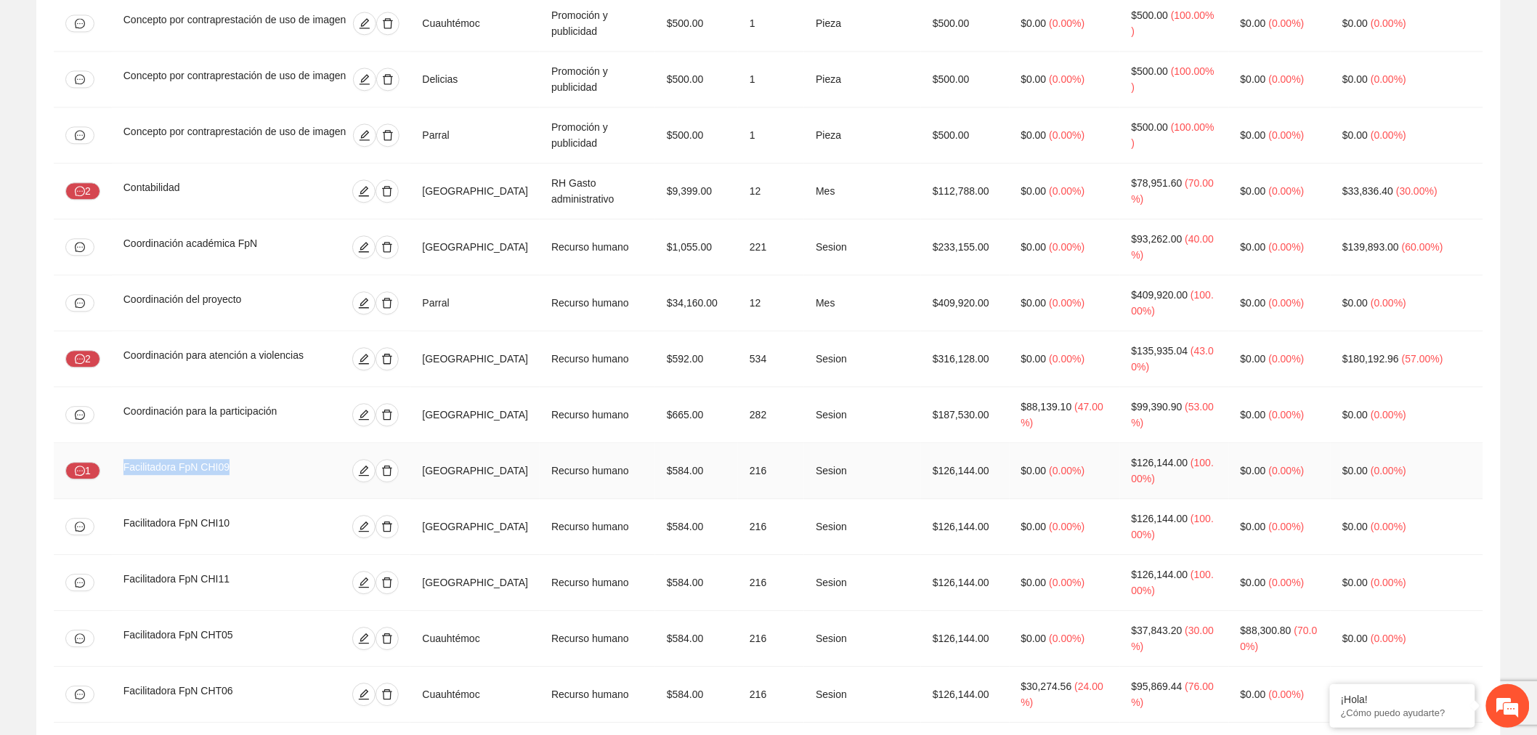
drag, startPoint x: 273, startPoint y: 352, endPoint x: 124, endPoint y: 360, distance: 149.8
click at [124, 459] on div "Facilitadora FpN CHI09" at bounding box center [208, 470] width 168 height 23
copy div "Facilitadora FpN CHI09"
drag, startPoint x: 244, startPoint y: 627, endPoint x: 113, endPoint y: 632, distance: 131.6
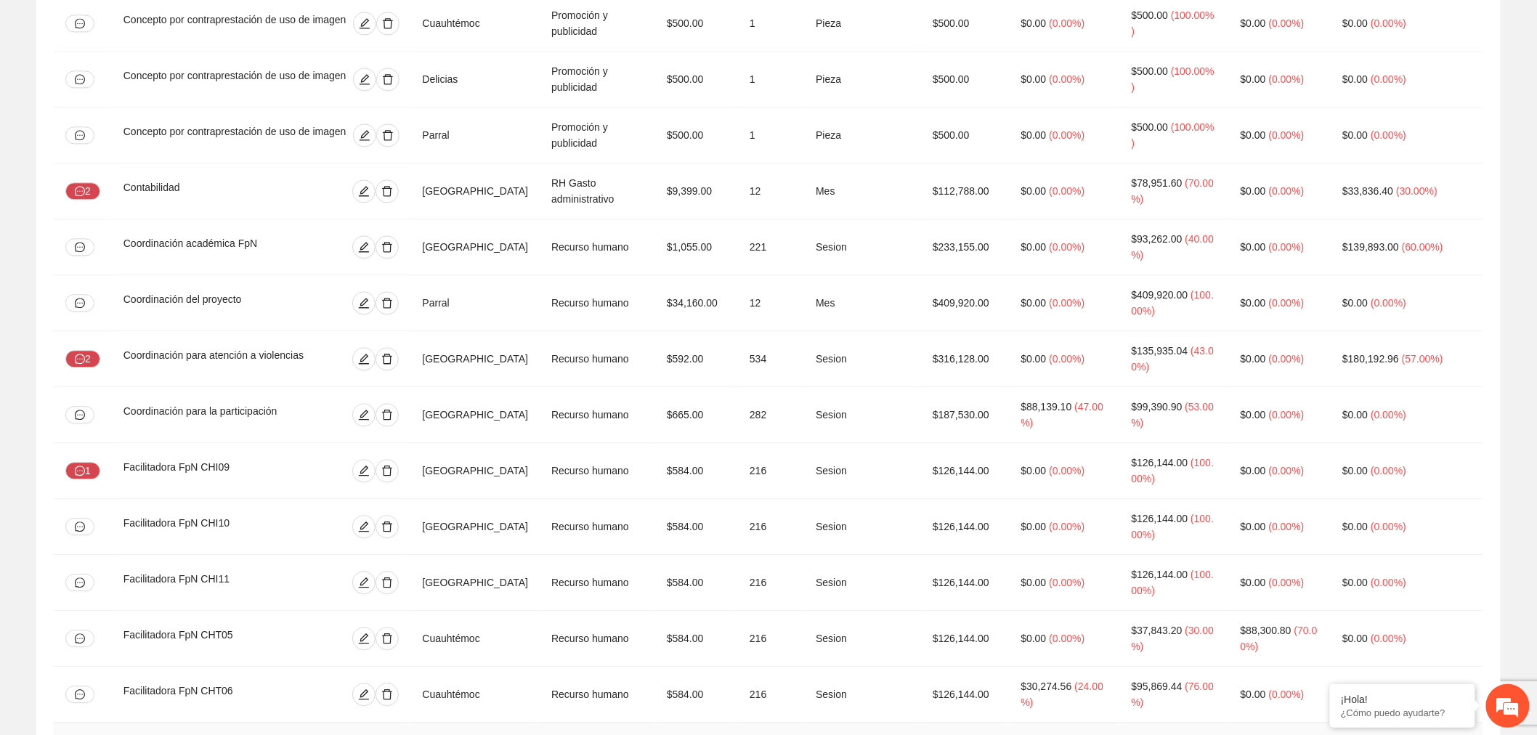
copy div "Facilitadora FpN CHT07"
drag, startPoint x: 255, startPoint y: 516, endPoint x: 118, endPoint y: 518, distance: 136.6
click at [118, 611] on td "Facilitadora FpN CHT05" at bounding box center [261, 639] width 299 height 56
copy div "Facilitadora FpN CHT05"
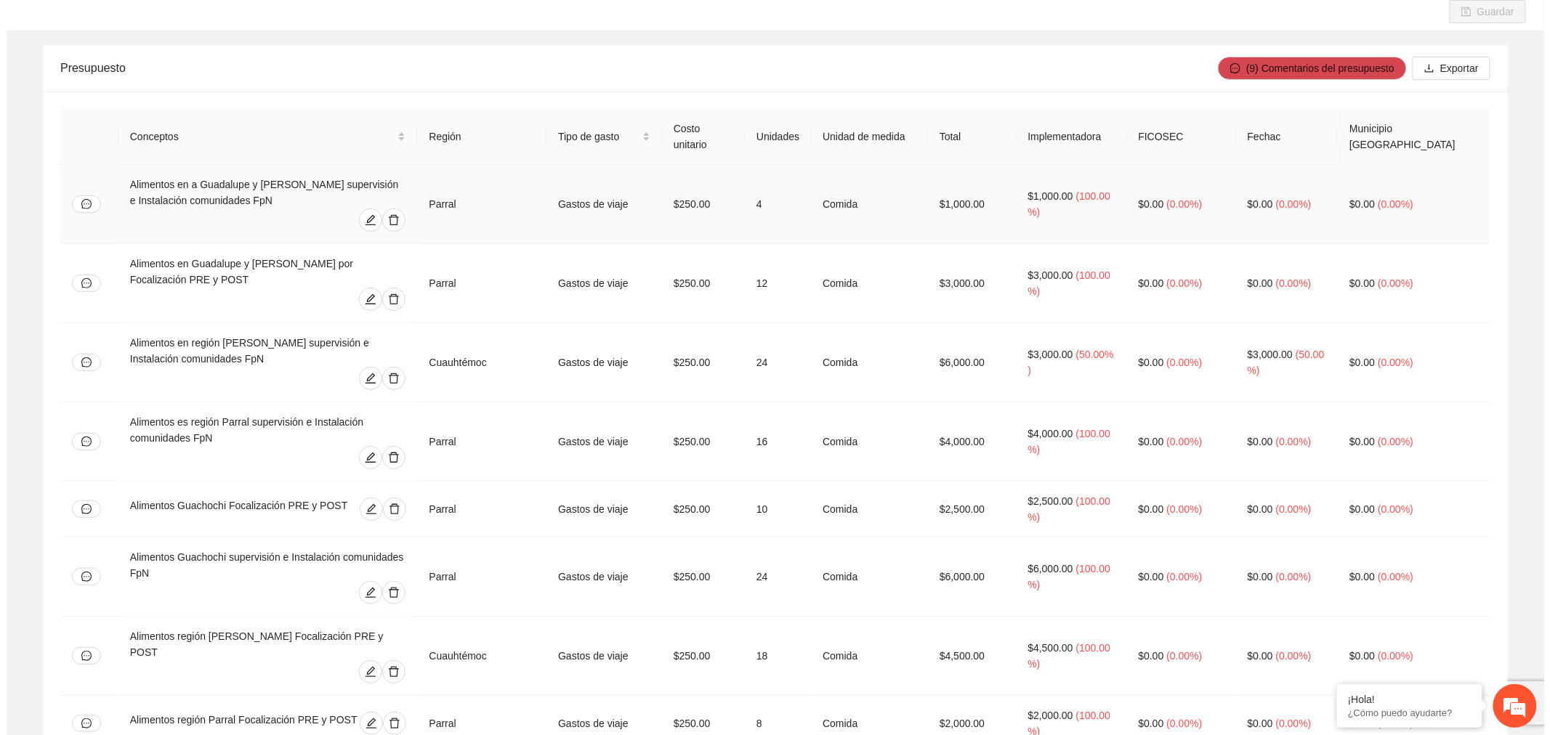
scroll to position [0, 0]
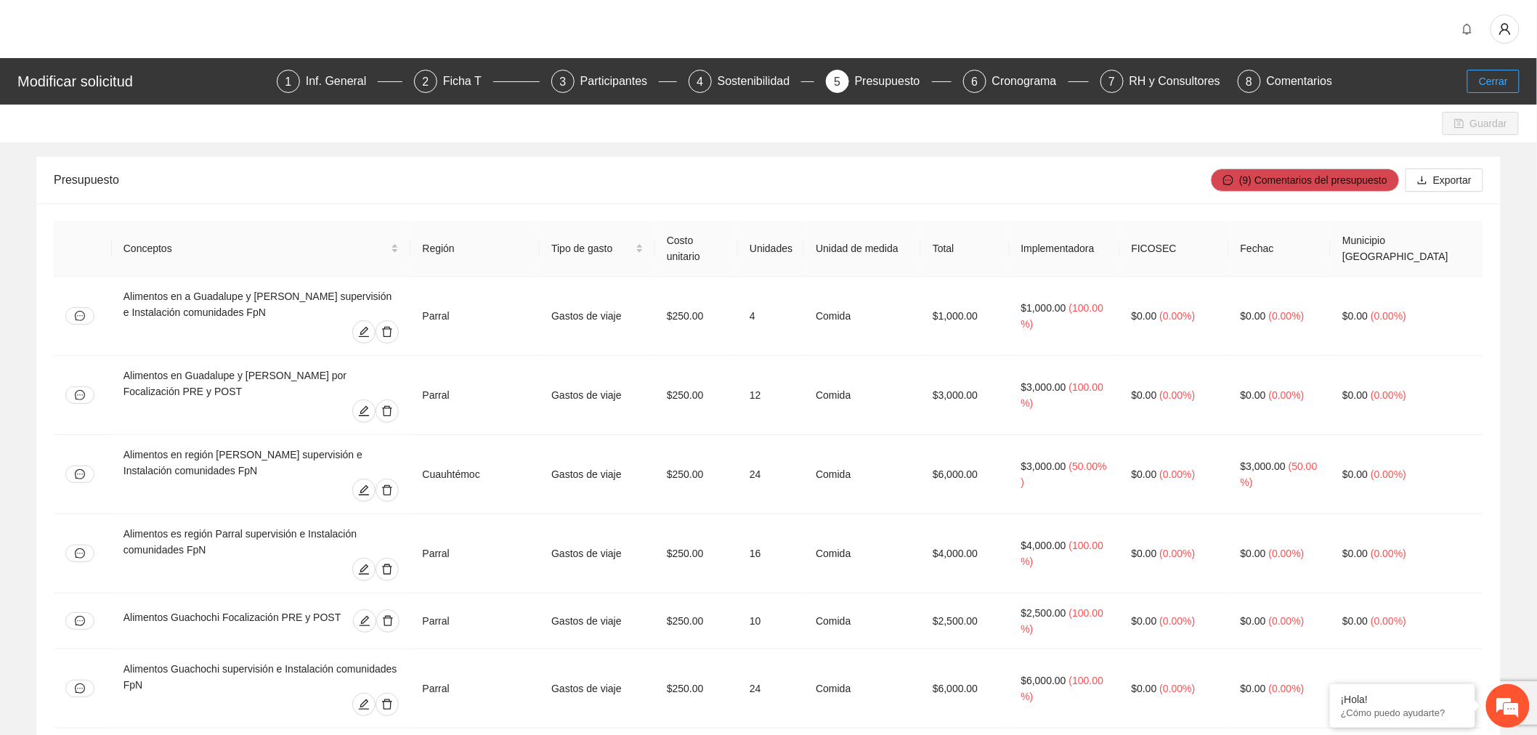
click at [1508, 73] on span "Cerrar" at bounding box center [1493, 81] width 29 height 16
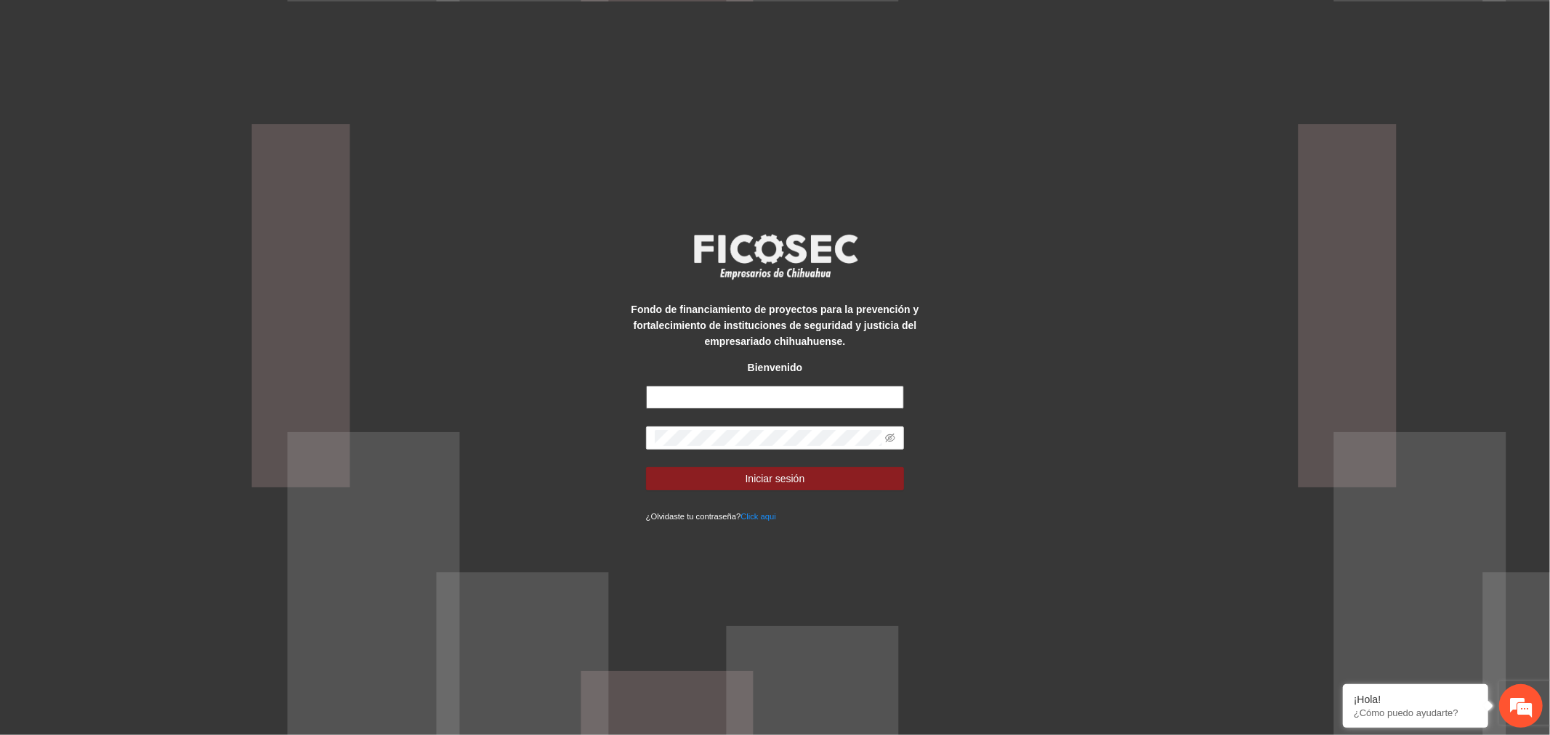
click at [768, 398] on input "text" at bounding box center [775, 397] width 259 height 23
type input "**********"
click at [746, 471] on span "Iniciar sesión" at bounding box center [775, 479] width 60 height 16
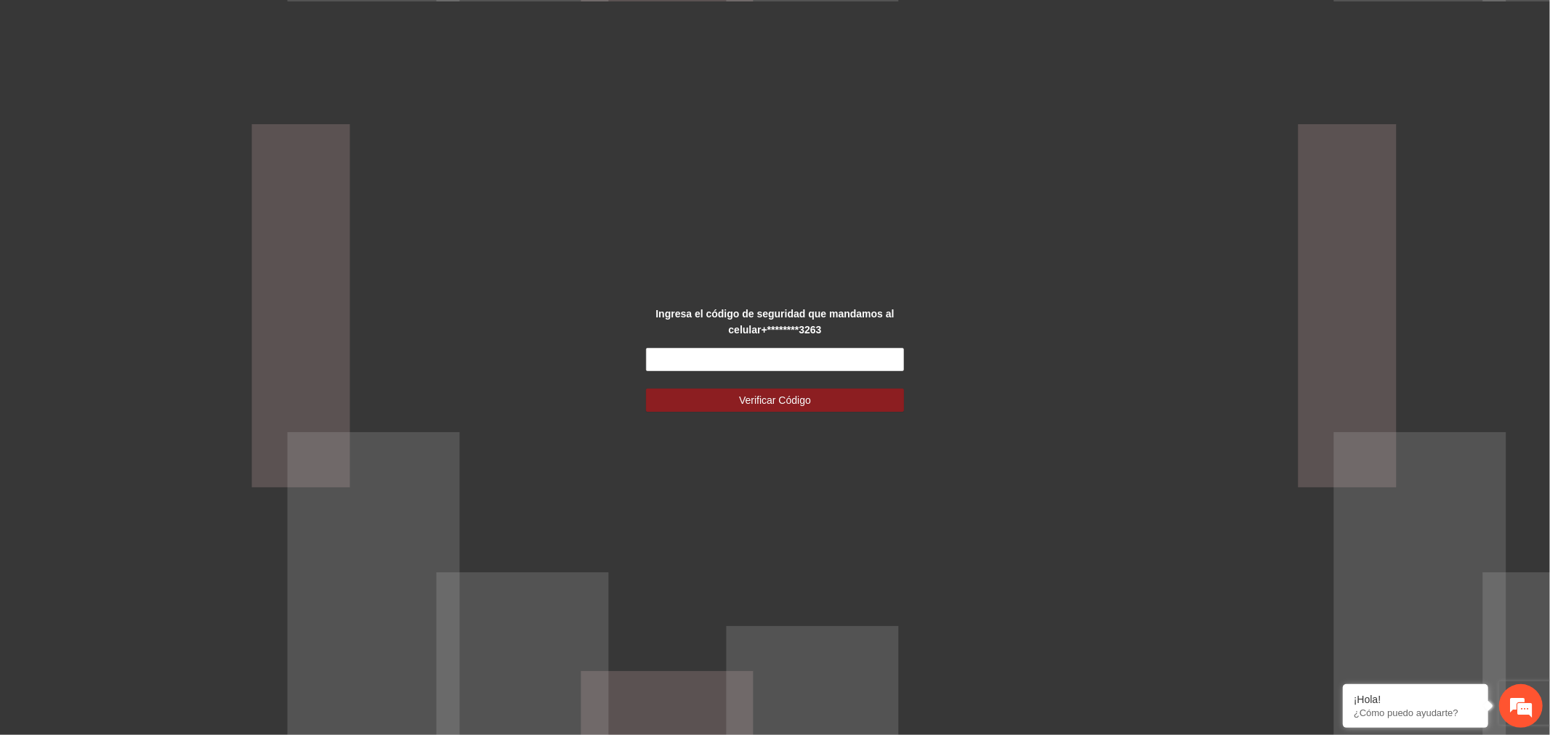
click at [782, 346] on div "Ingresa el código de seguridad que mandamos al celular +********3263 Verificar …" at bounding box center [774, 368] width 323 height 124
click at [790, 357] on input "text" at bounding box center [775, 359] width 259 height 23
type input "******"
click at [808, 402] on span "Verificar Código" at bounding box center [775, 400] width 72 height 16
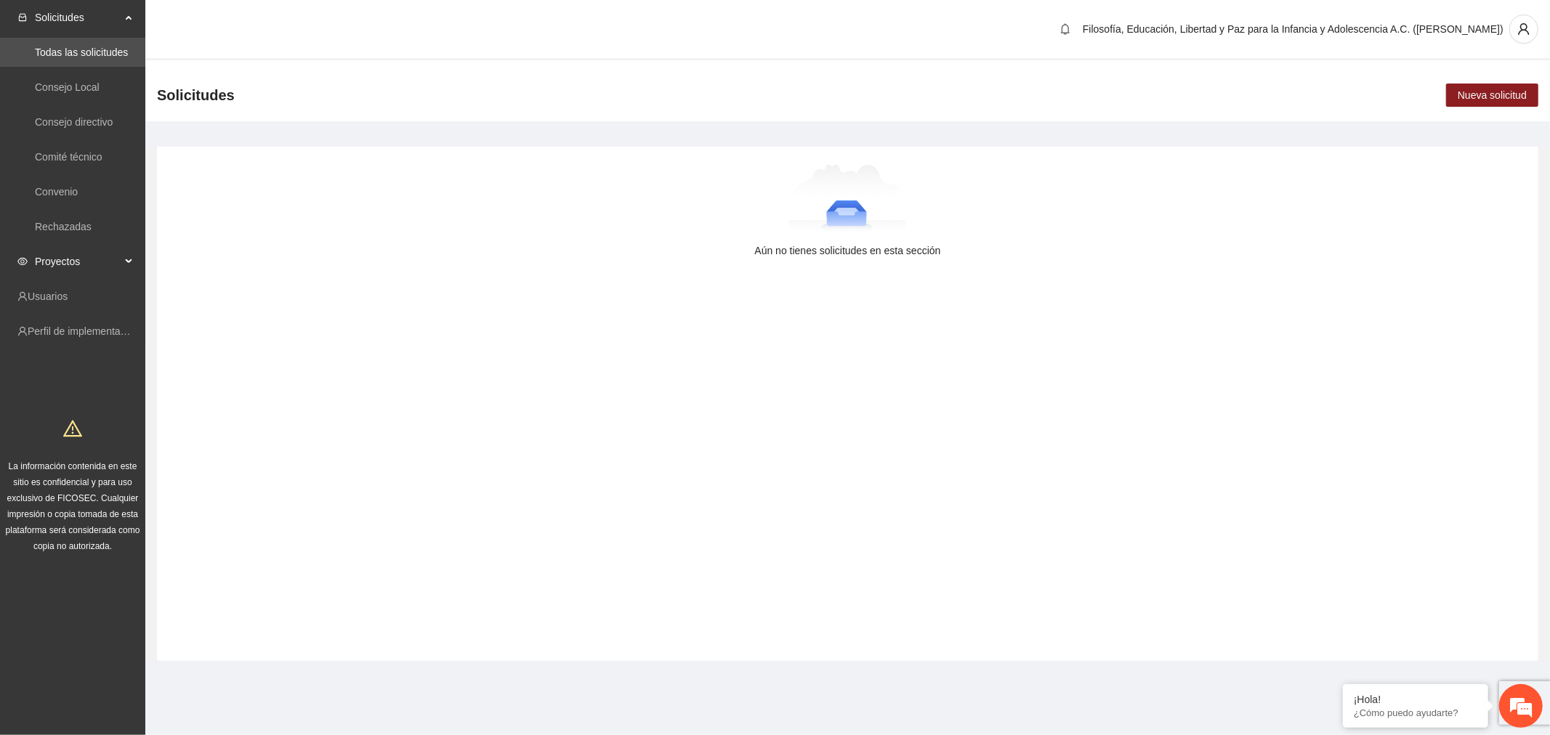
click at [92, 271] on span "Proyectos" at bounding box center [78, 261] width 86 height 29
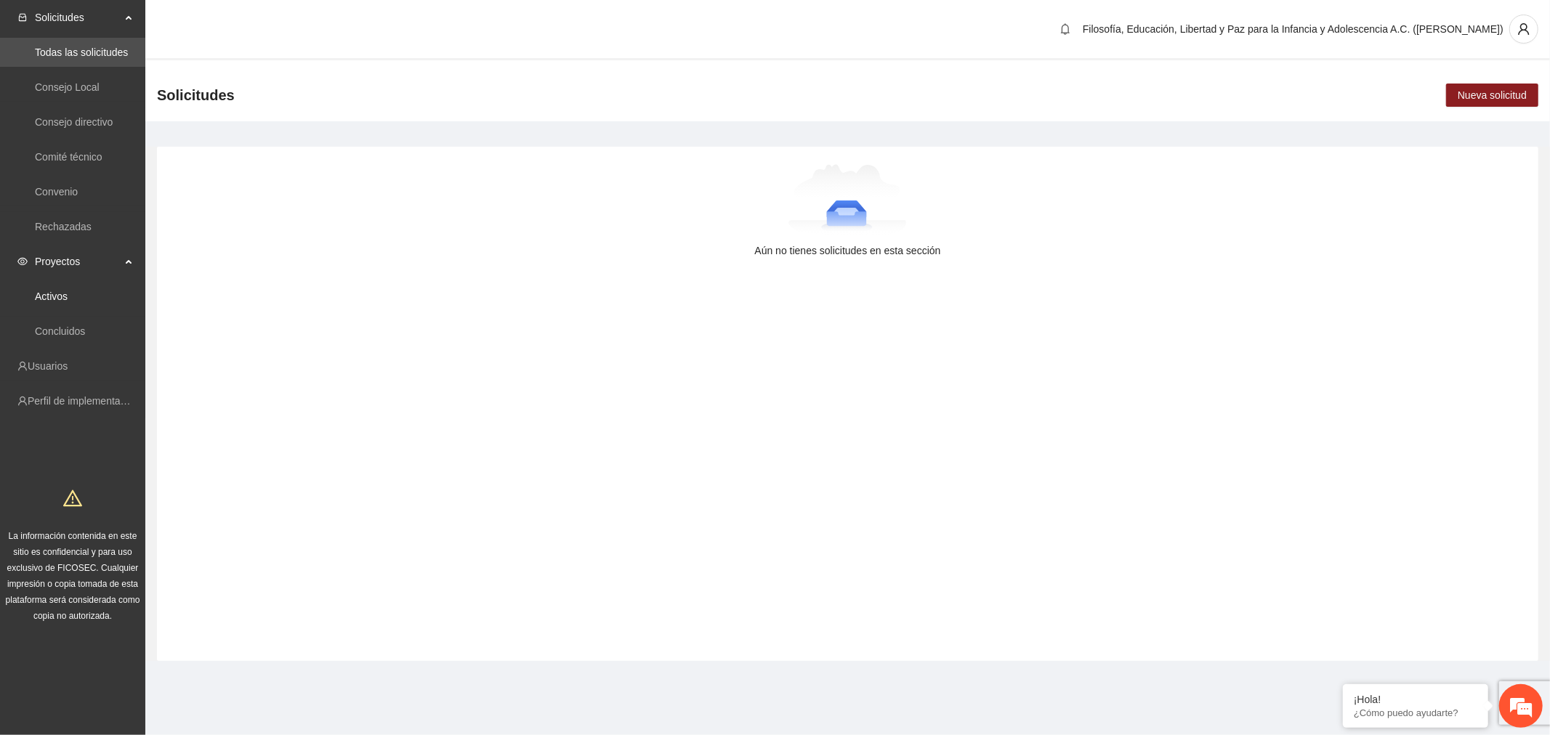
click at [68, 291] on link "Activos" at bounding box center [51, 297] width 33 height 12
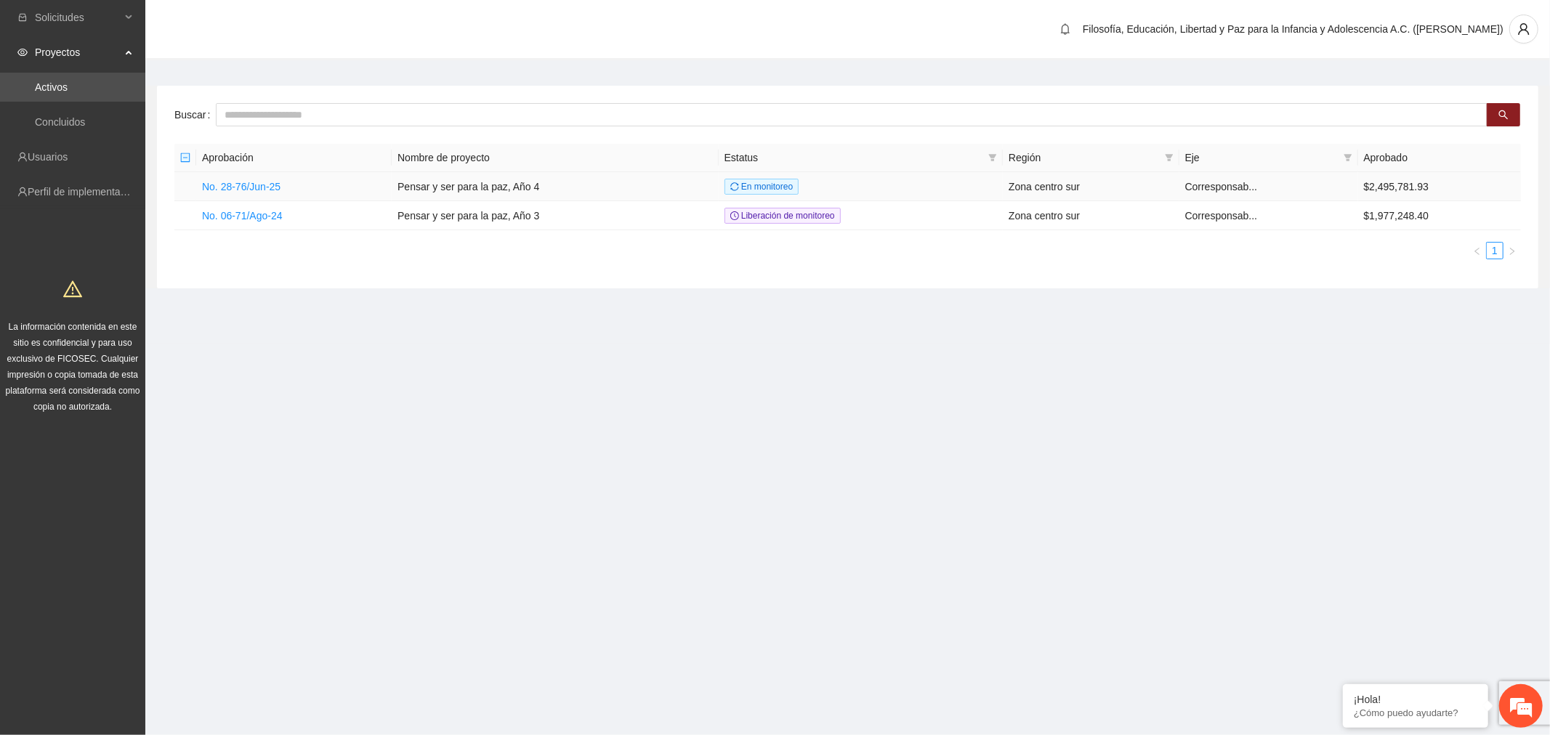
click at [270, 185] on link "No. 28-76/Jun-25" at bounding box center [241, 187] width 78 height 12
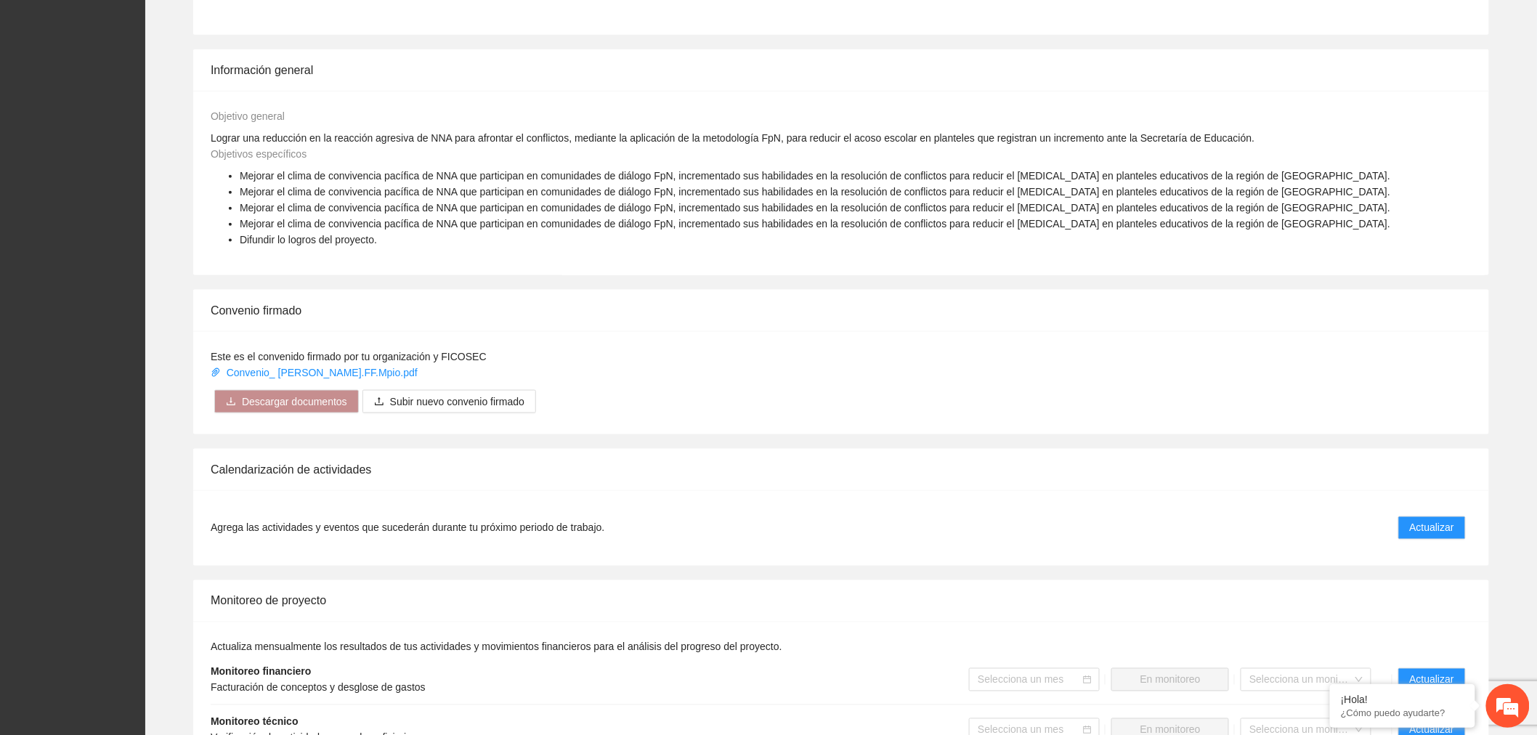
scroll to position [807, 0]
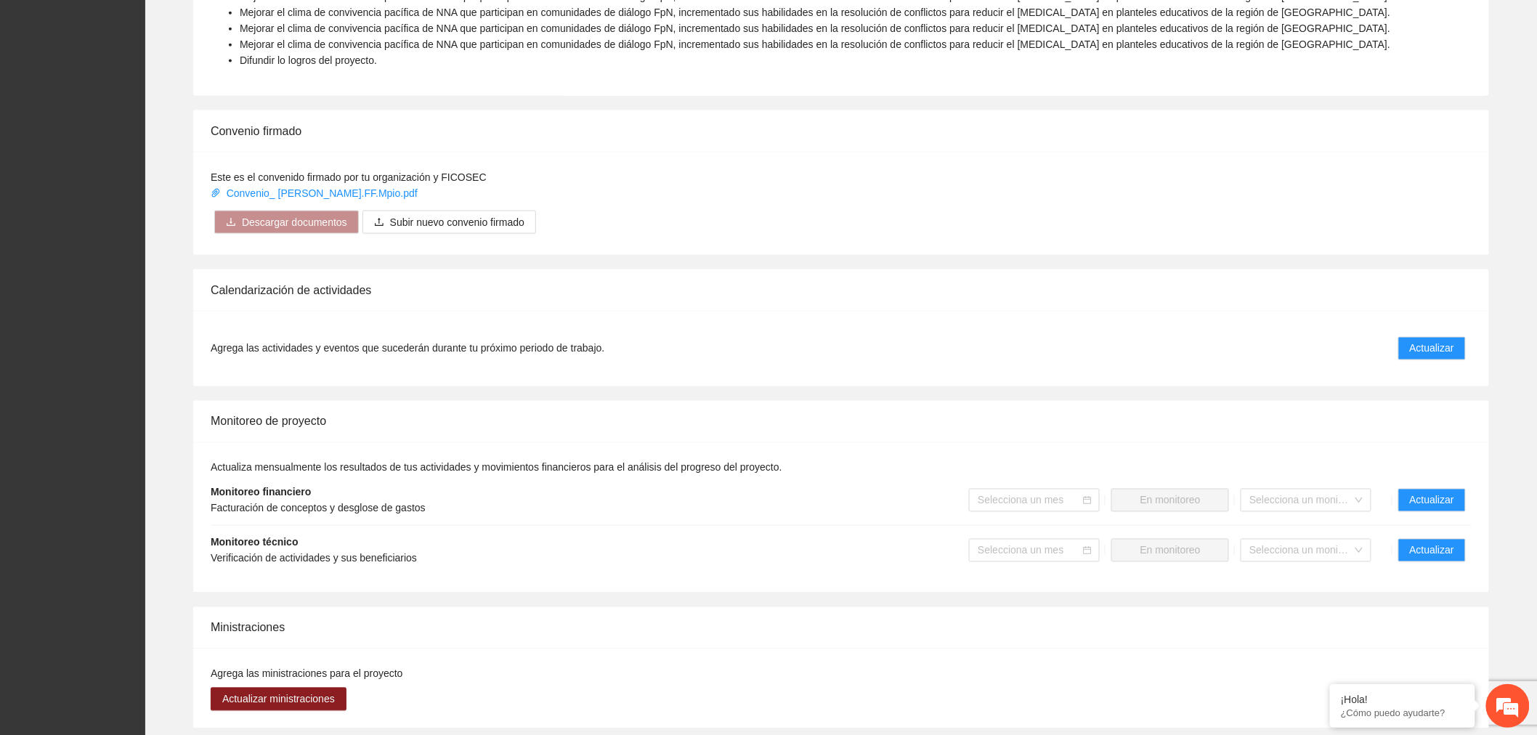
click at [1064, 502] on input "search" at bounding box center [1029, 501] width 103 height 22
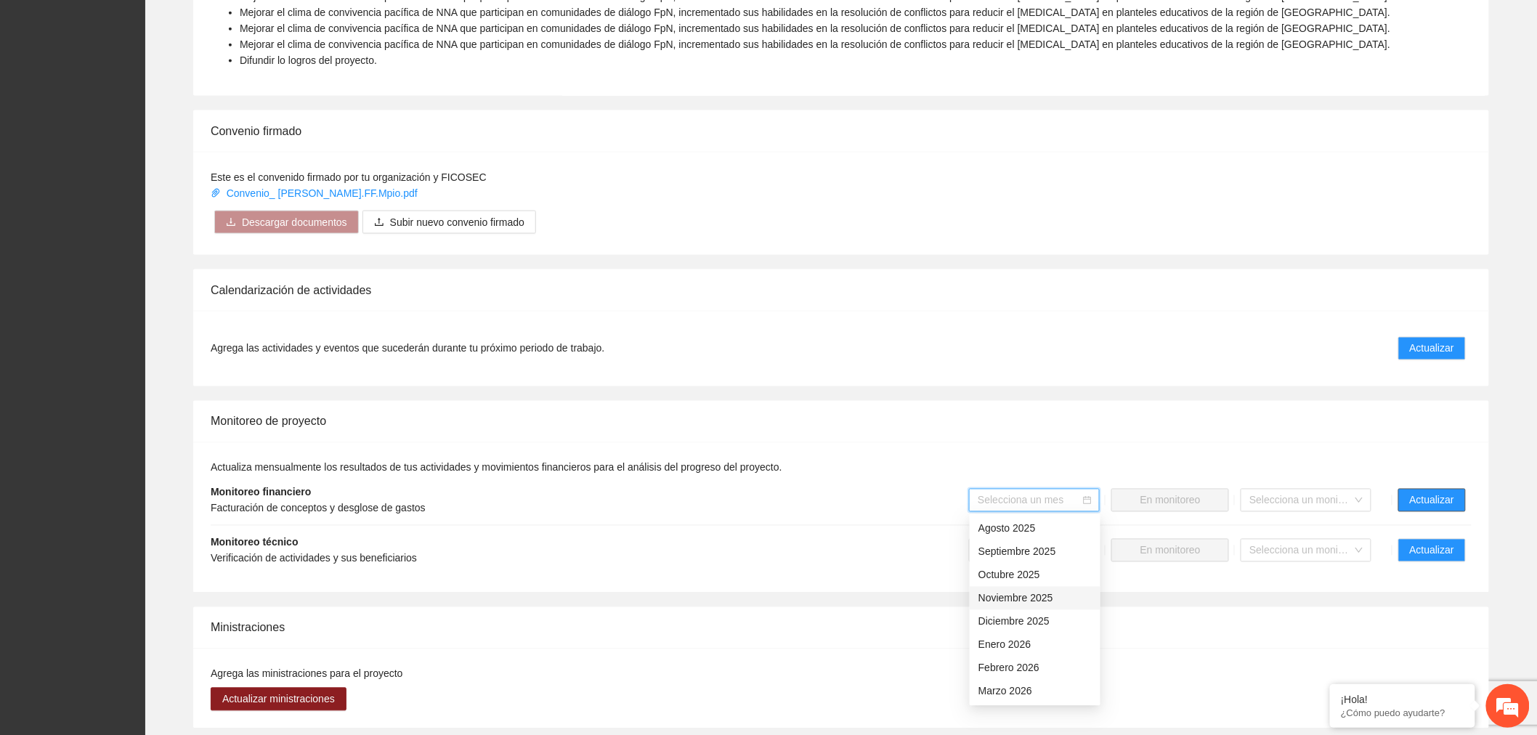
click at [1436, 497] on span "Actualizar" at bounding box center [1432, 501] width 44 height 16
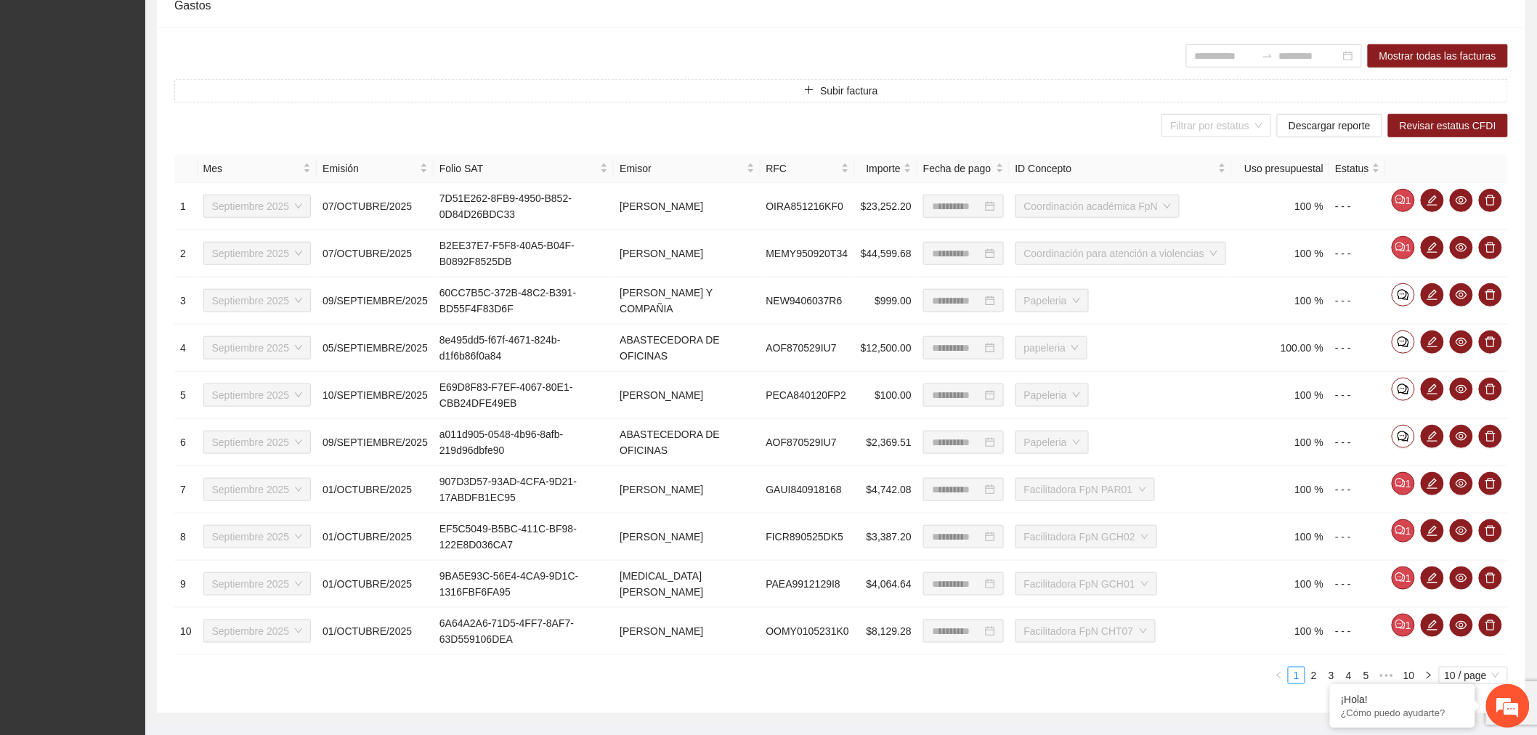
scroll to position [468, 0]
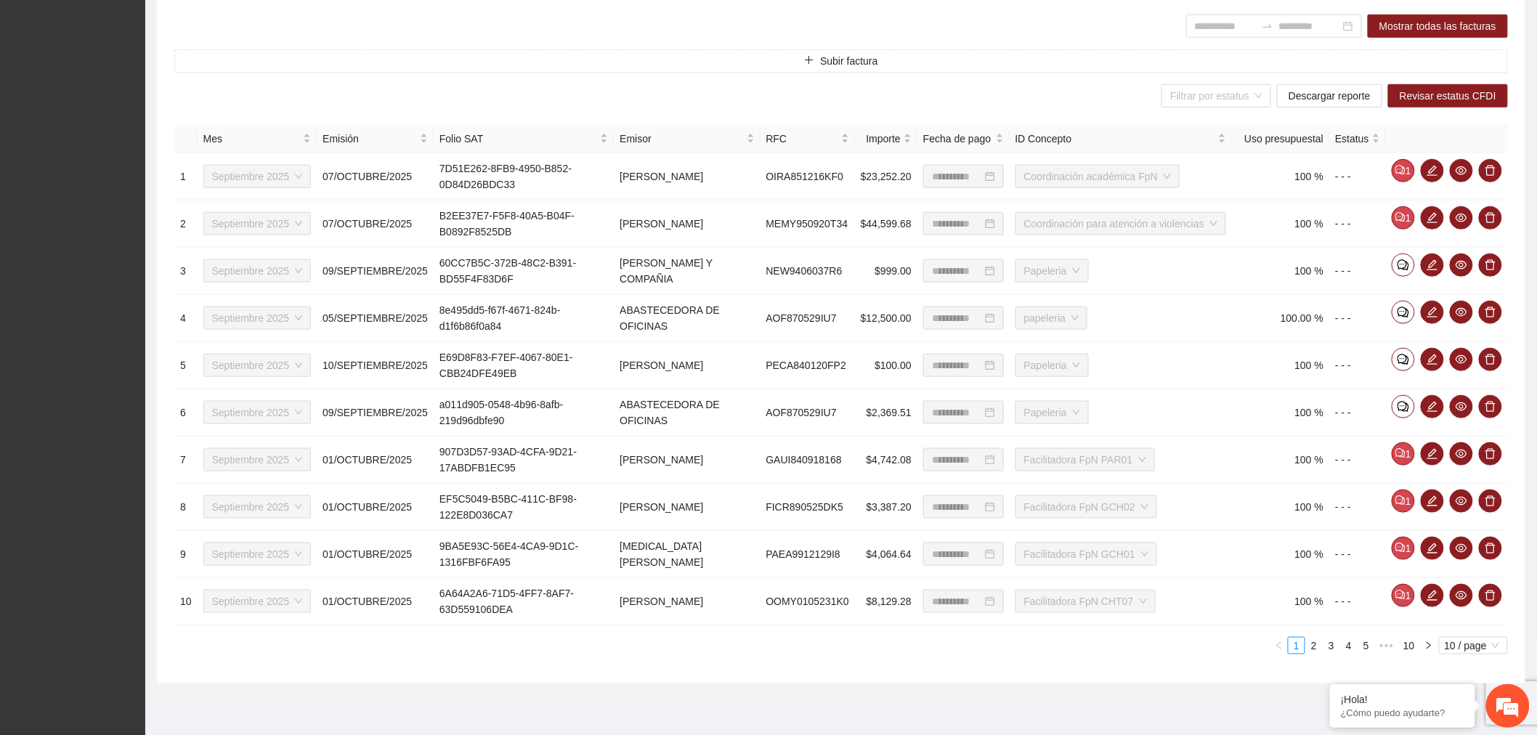
click at [1475, 638] on span "10 / page" at bounding box center [1473, 646] width 57 height 16
click at [1472, 620] on div "100 / page" at bounding box center [1474, 620] width 52 height 16
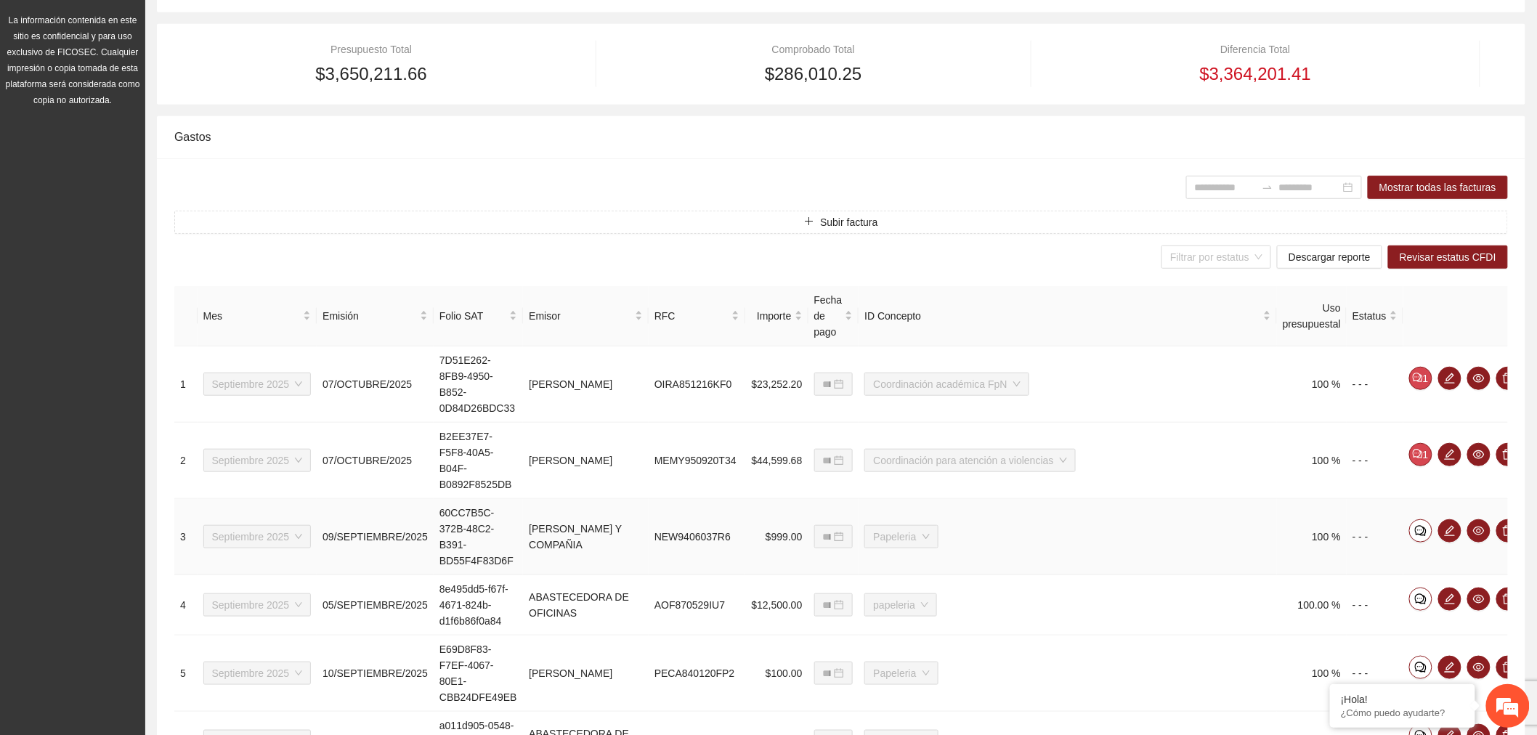
scroll to position [0, 0]
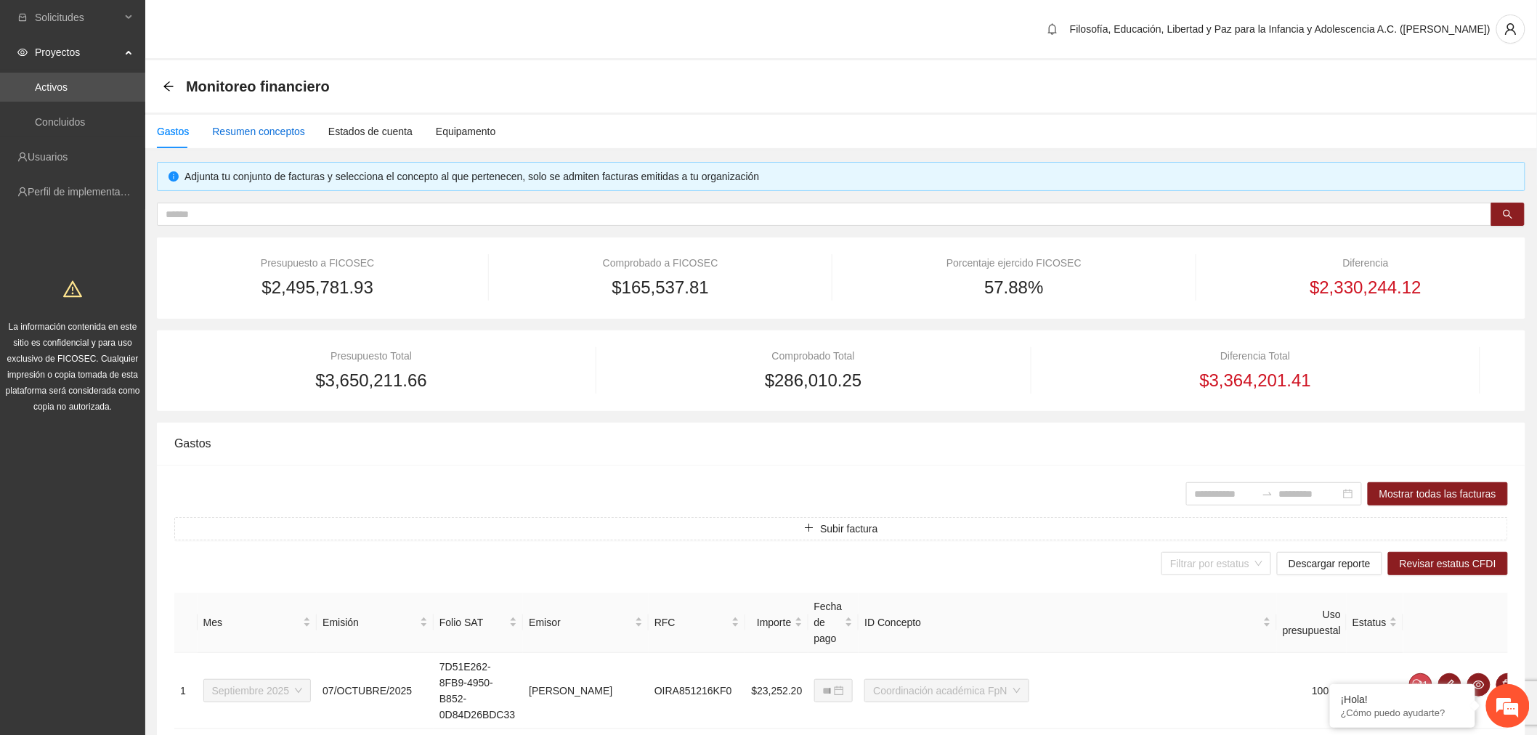
click at [291, 129] on div "Resumen conceptos" at bounding box center [258, 132] width 93 height 16
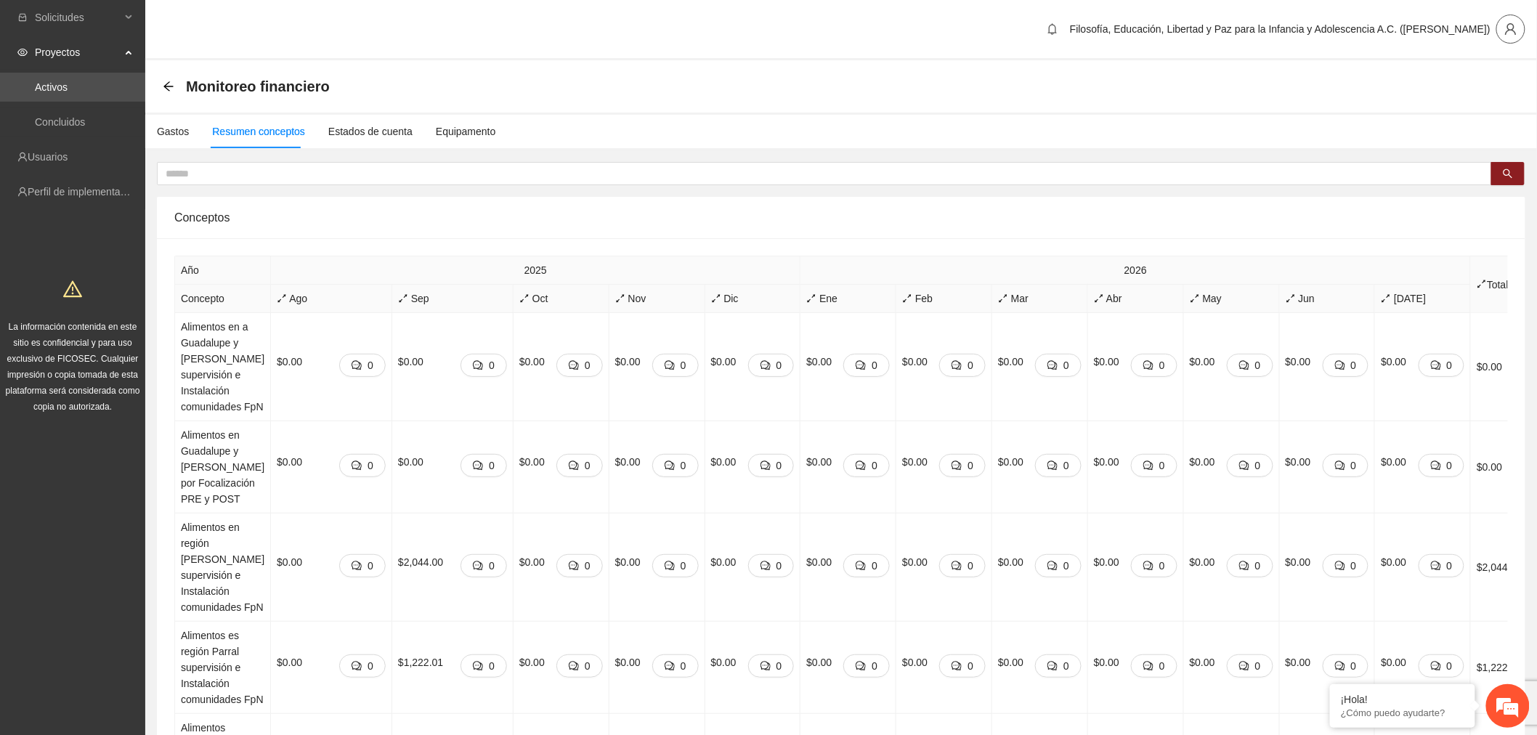
click at [1515, 33] on icon "user" at bounding box center [1511, 29] width 13 height 13
click at [1449, 84] on span "Cerrar sesión" at bounding box center [1474, 84] width 92 height 16
